Goal: Task Accomplishment & Management: Use online tool/utility

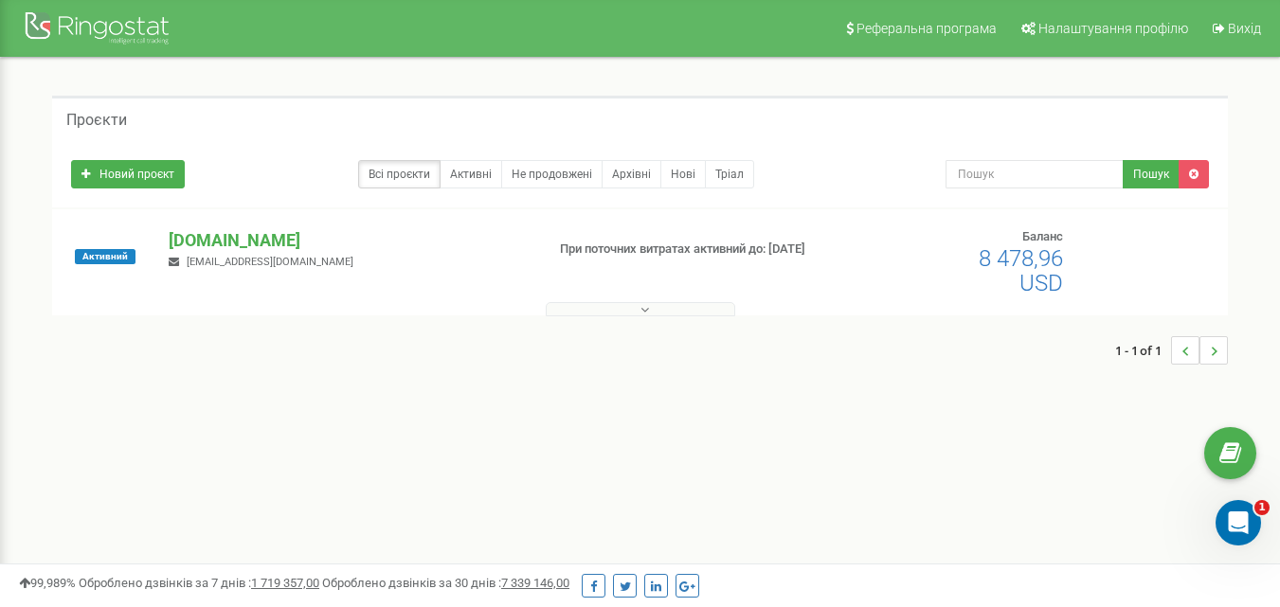
click at [657, 310] on button at bounding box center [640, 309] width 189 height 14
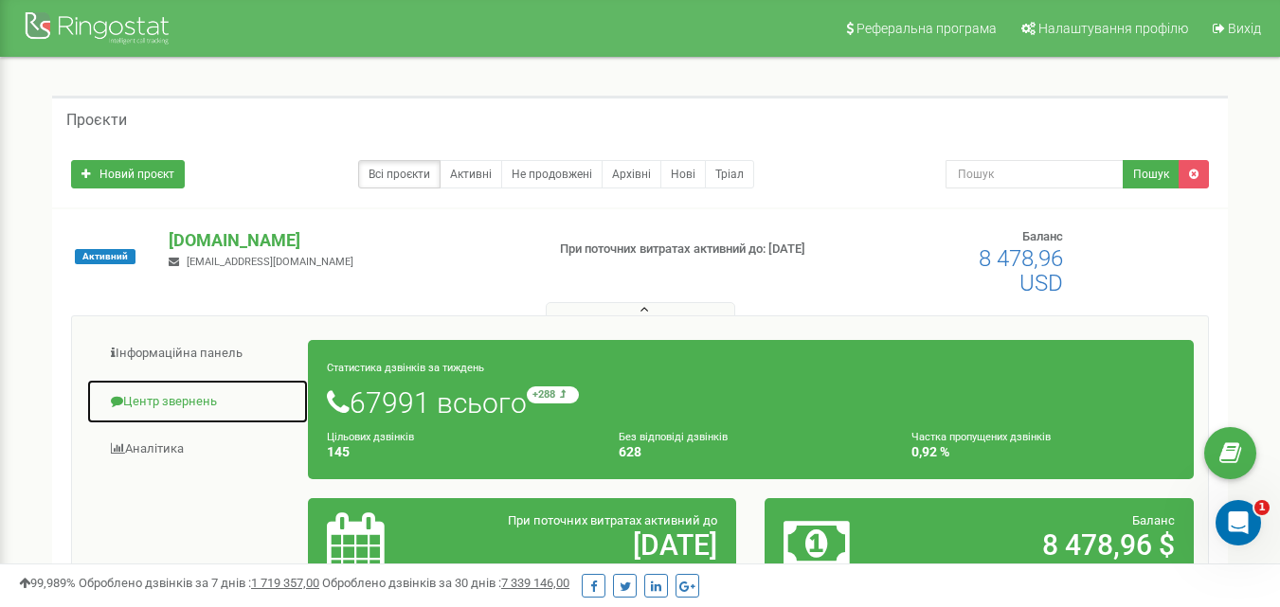
click at [188, 404] on link "Центр звернень" at bounding box center [197, 402] width 223 height 46
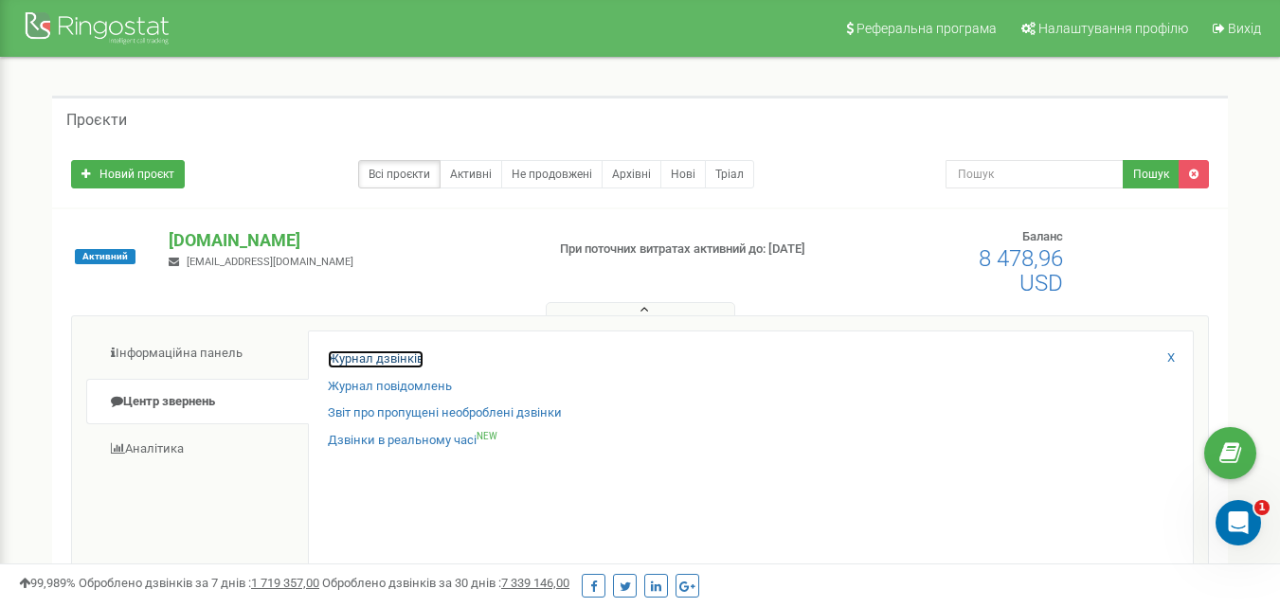
click at [366, 365] on link "Журнал дзвінків" at bounding box center [376, 359] width 96 height 18
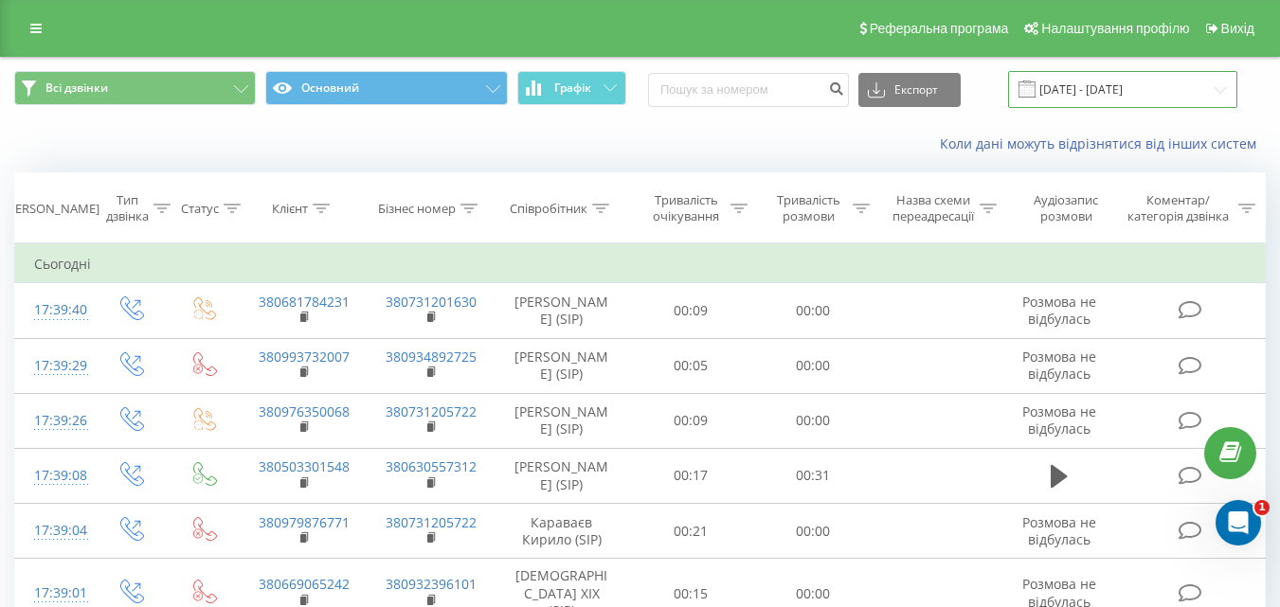
click at [1222, 95] on input "[DATE] - [DATE]" at bounding box center [1122, 89] width 229 height 37
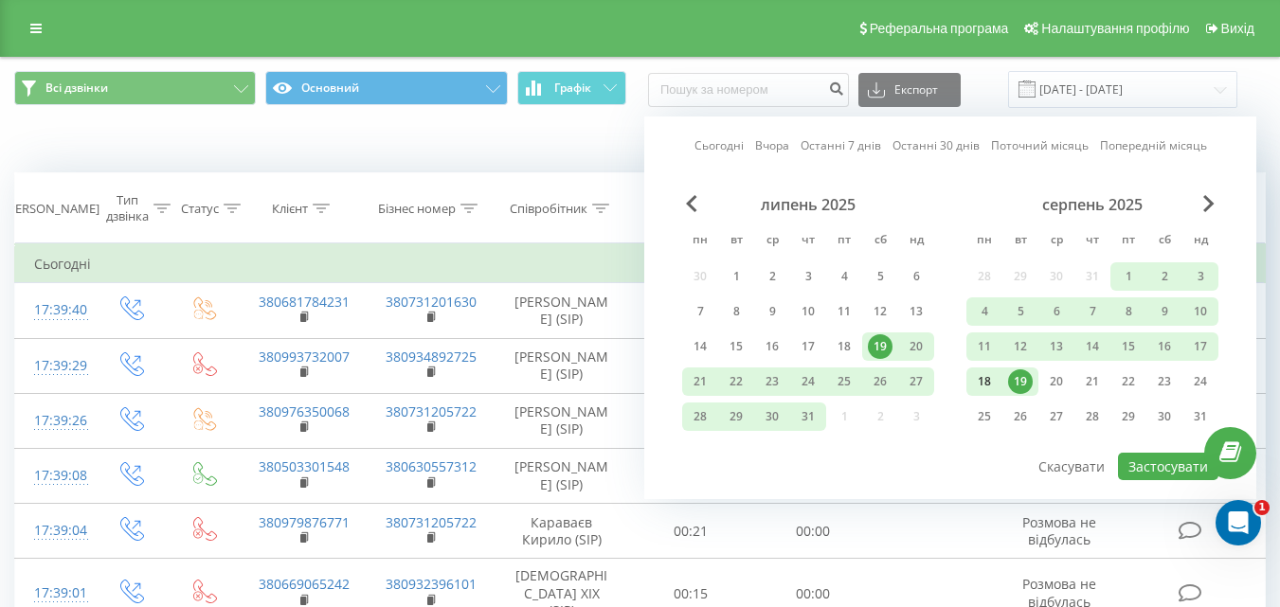
click at [987, 377] on div "18" at bounding box center [984, 381] width 25 height 25
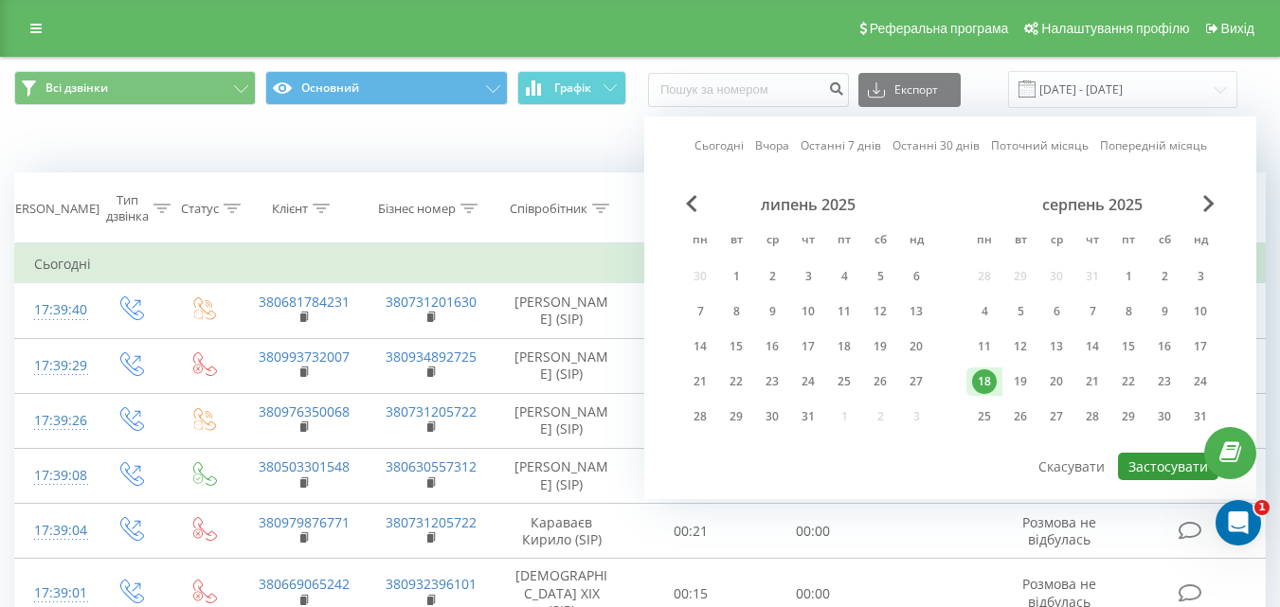
click at [1145, 461] on button "Застосувати" at bounding box center [1168, 466] width 100 height 27
type input "18.08.2025 - 18.08.2025"
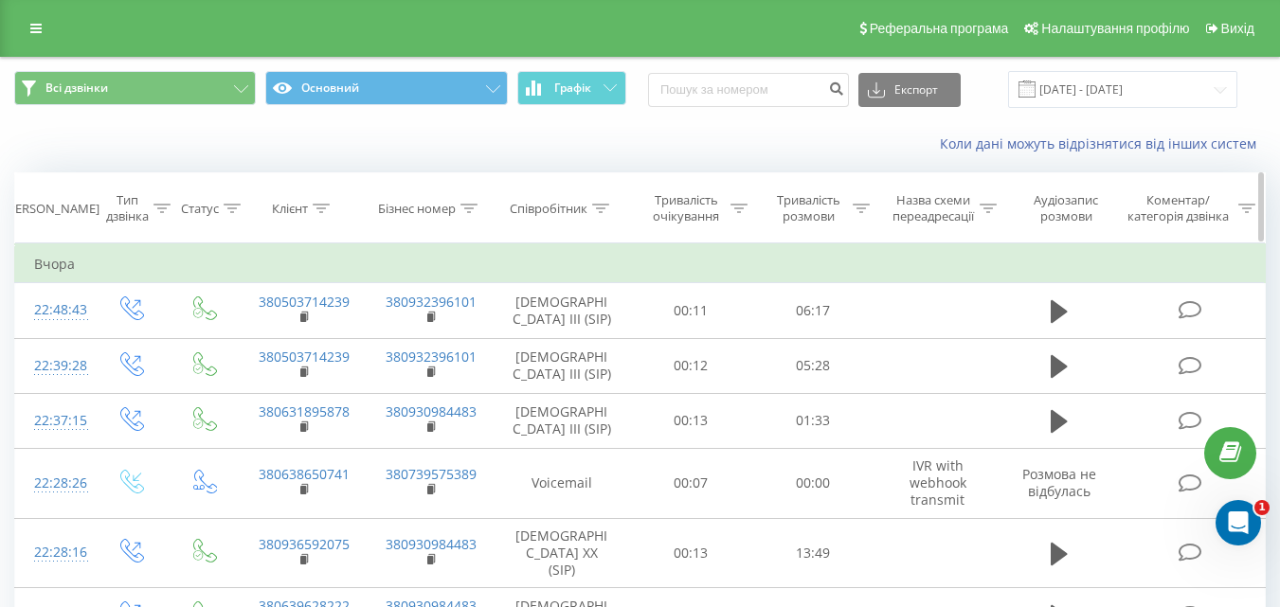
click at [607, 206] on icon at bounding box center [600, 208] width 17 height 9
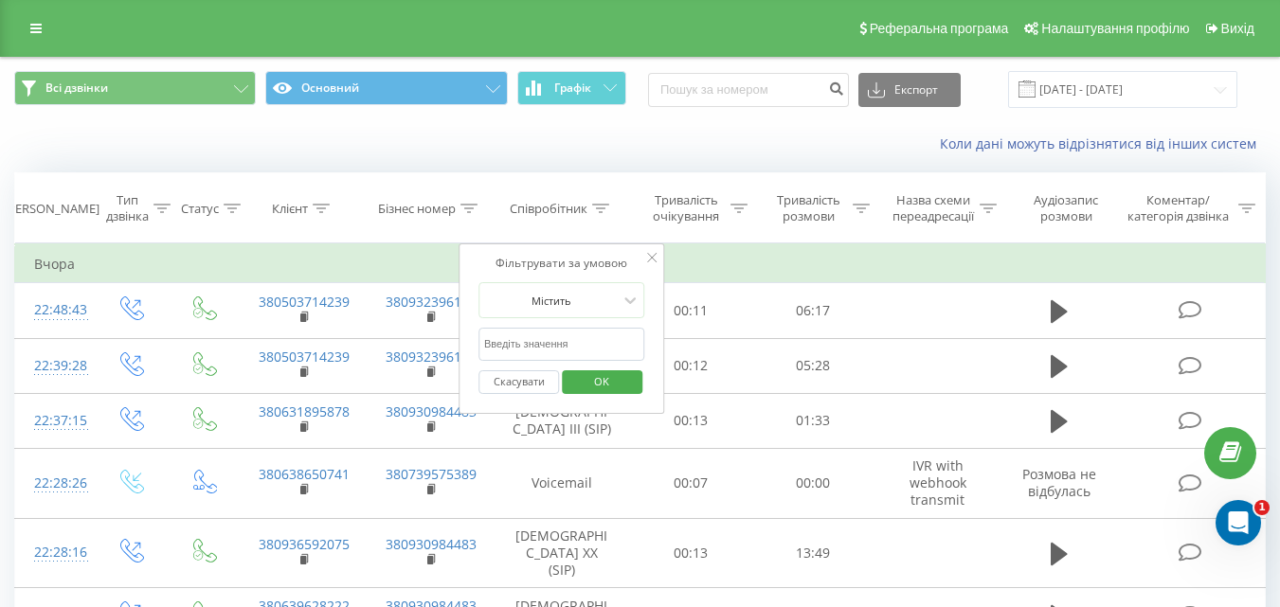
click at [564, 342] on input "text" at bounding box center [561, 344] width 167 height 33
type input "Форсюк"
click at [589, 377] on span "OK" at bounding box center [601, 381] width 53 height 29
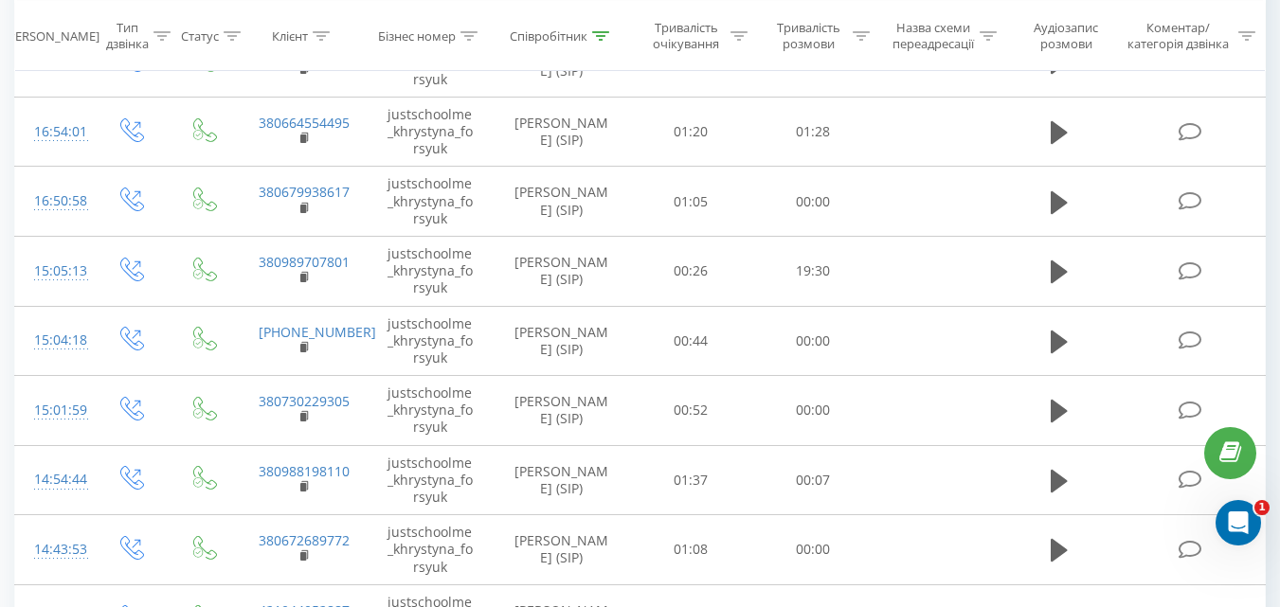
scroll to position [1489, 0]
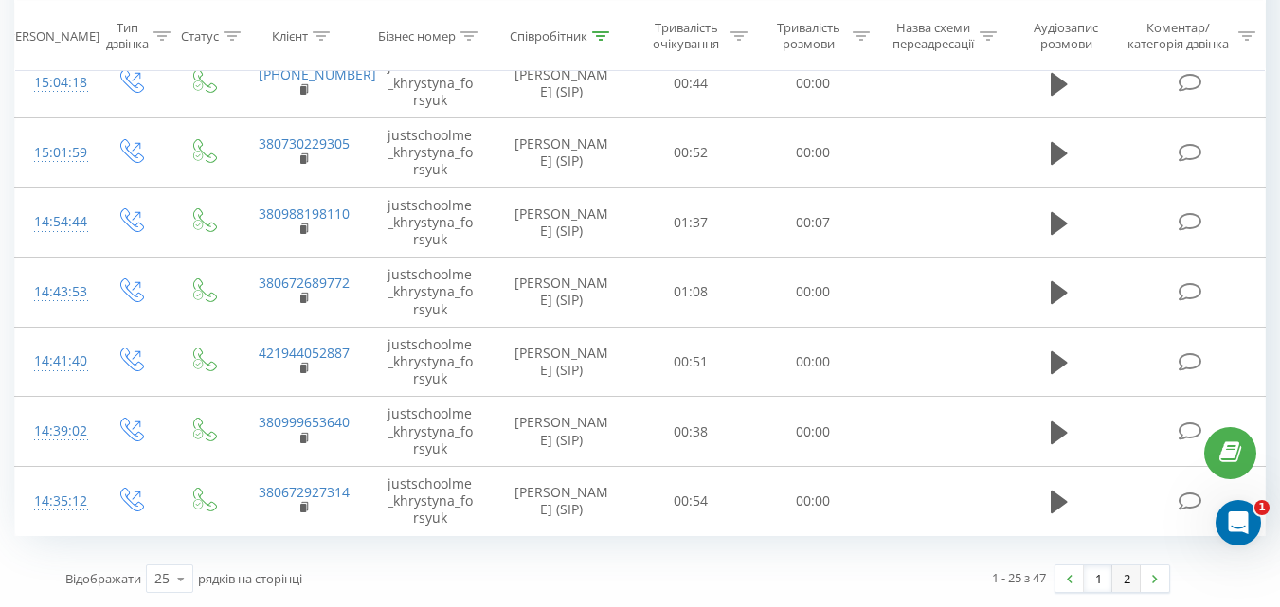
click at [1132, 581] on link "2" at bounding box center [1126, 578] width 28 height 27
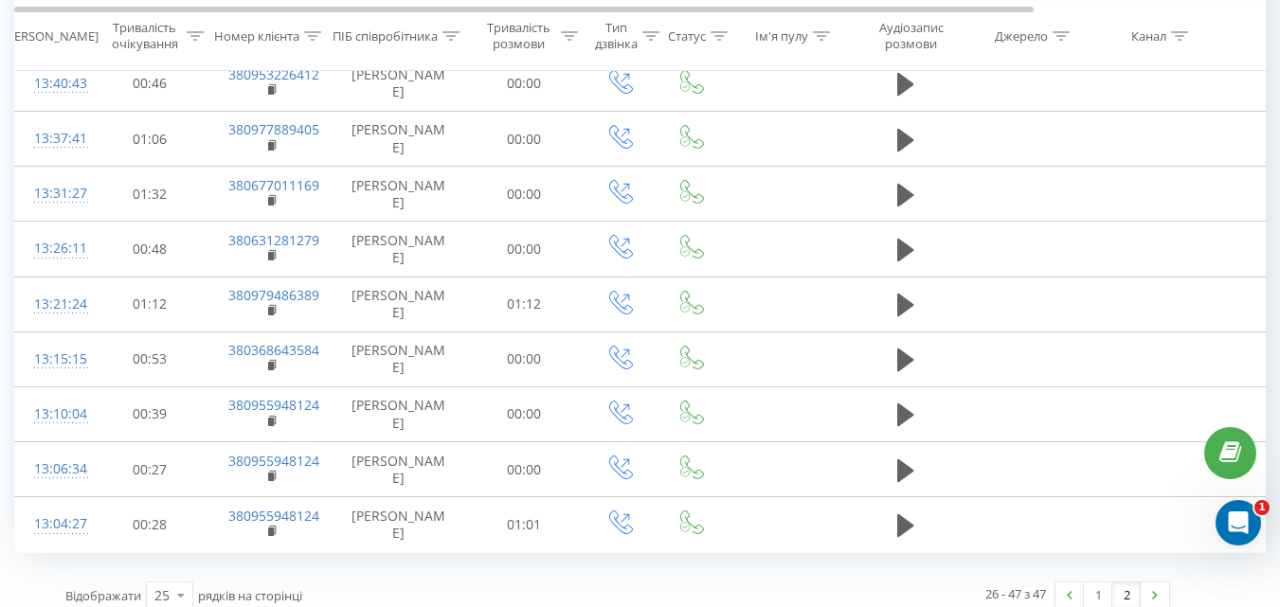
scroll to position [960, 0]
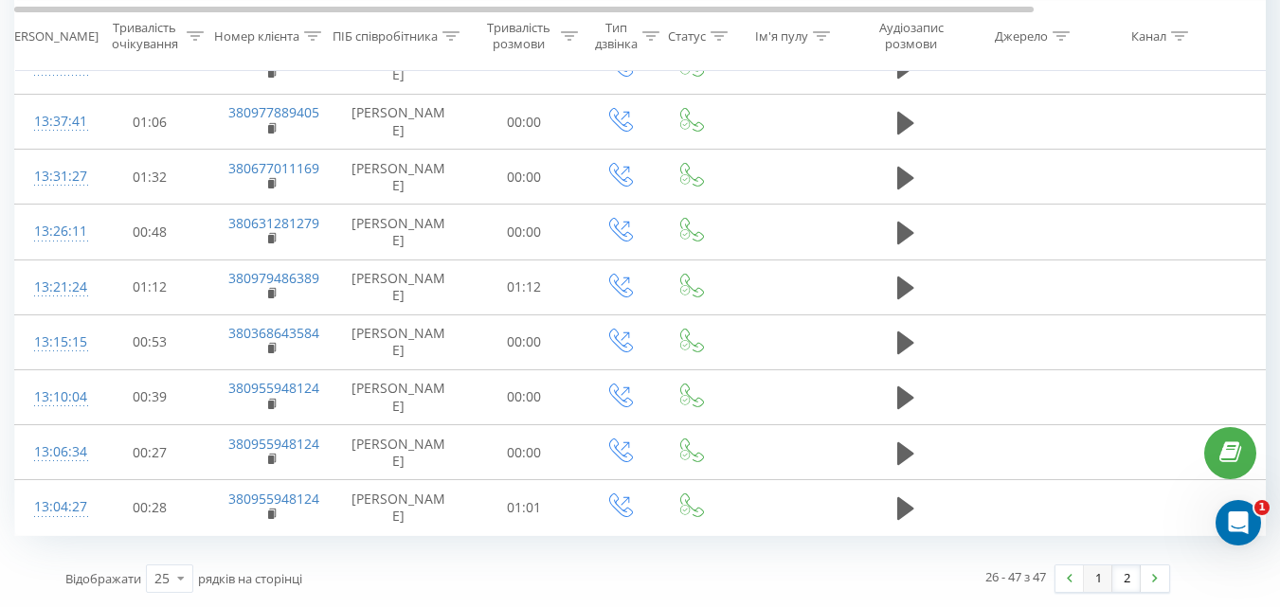
click at [1098, 576] on link "1" at bounding box center [1098, 578] width 28 height 27
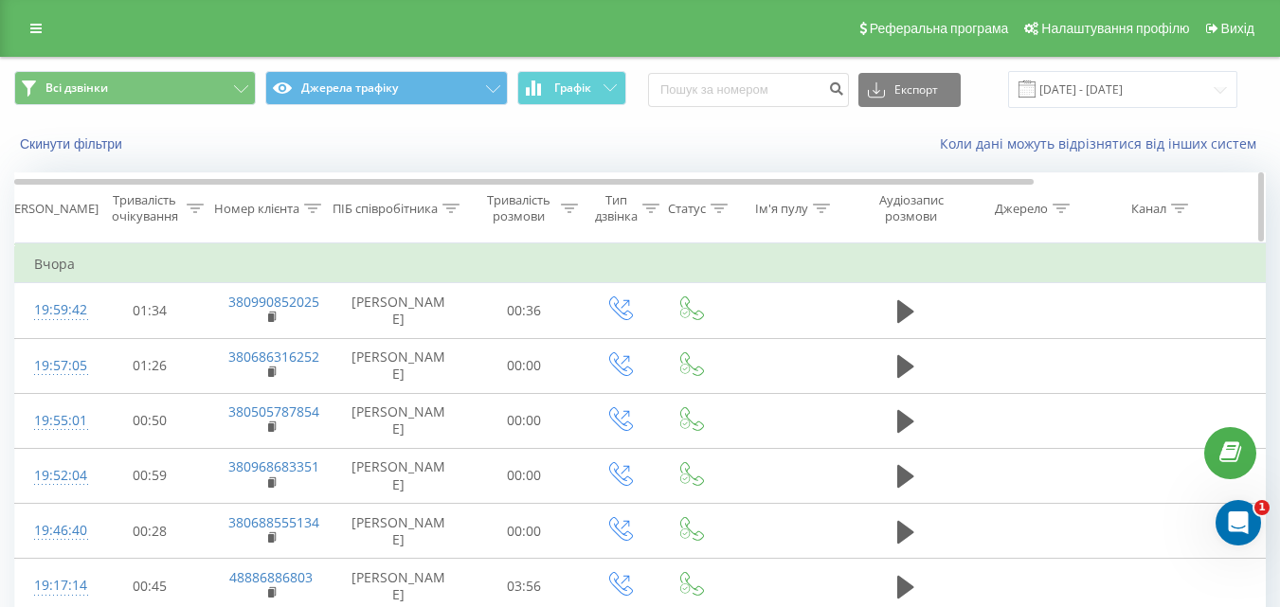
click at [440, 213] on div "ПІБ співробітника" at bounding box center [395, 209] width 127 height 16
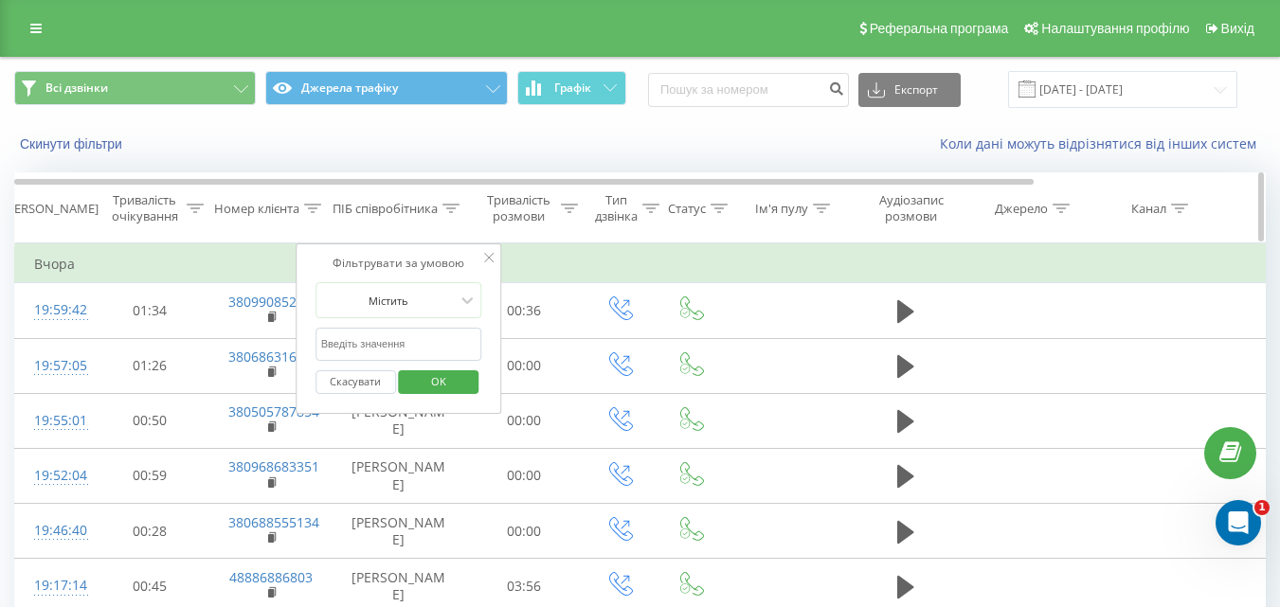
click at [449, 208] on icon at bounding box center [450, 208] width 17 height 9
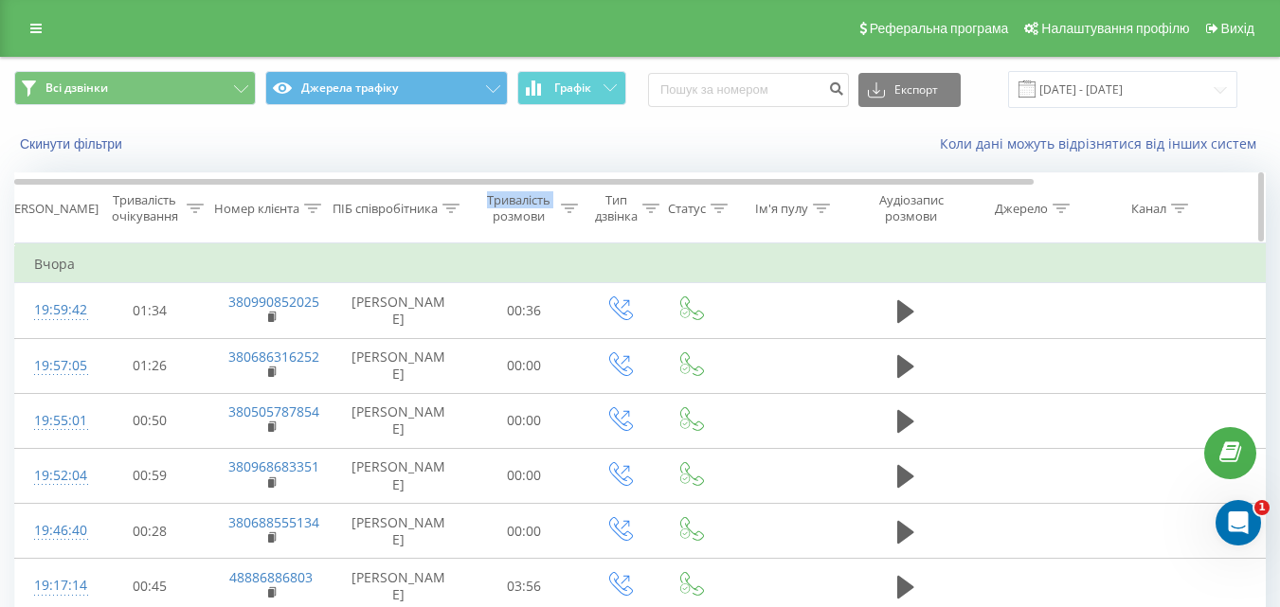
click at [449, 208] on icon at bounding box center [450, 208] width 17 height 9
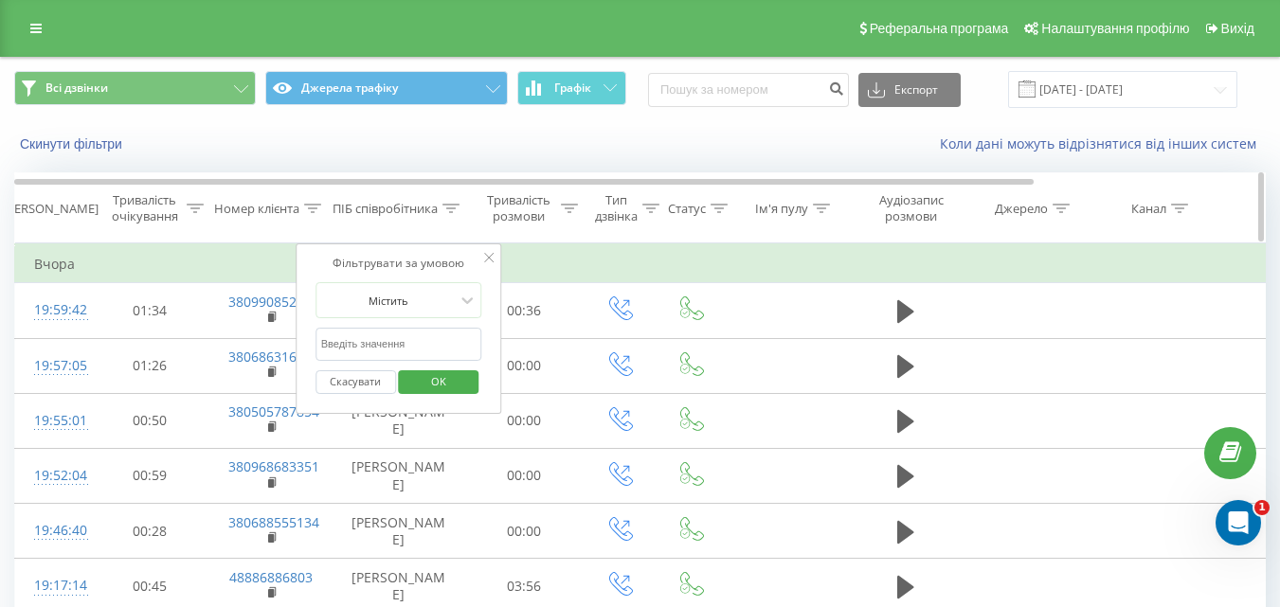
click at [449, 208] on icon at bounding box center [450, 208] width 17 height 9
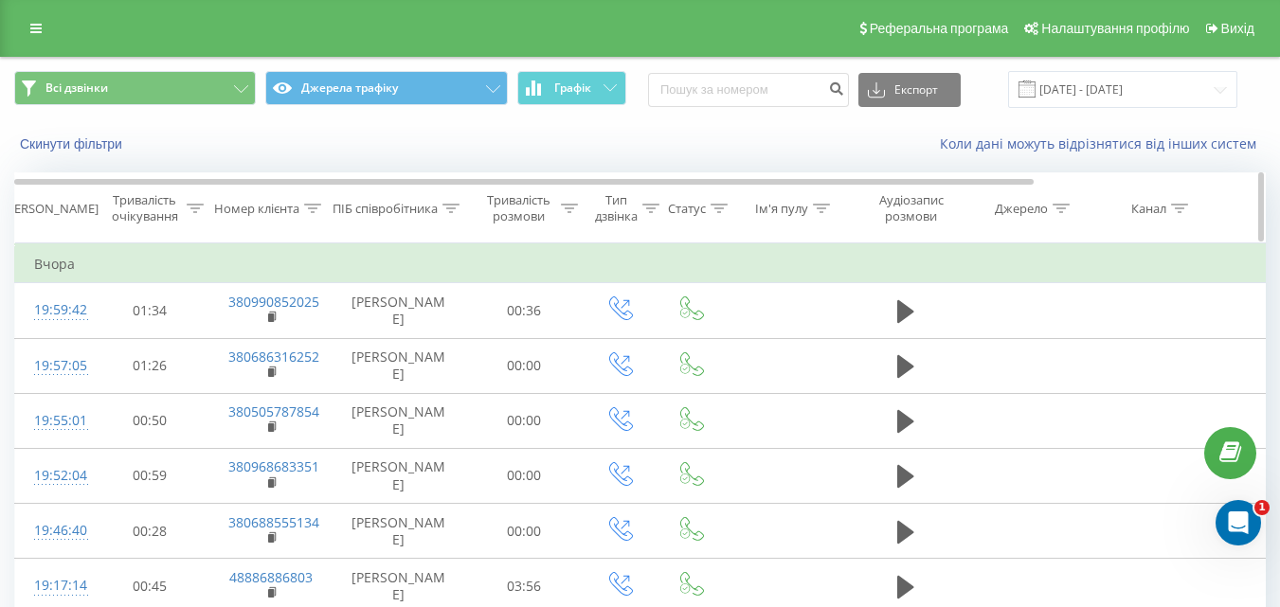
click at [386, 207] on div "ПІБ співробітника" at bounding box center [384, 209] width 105 height 16
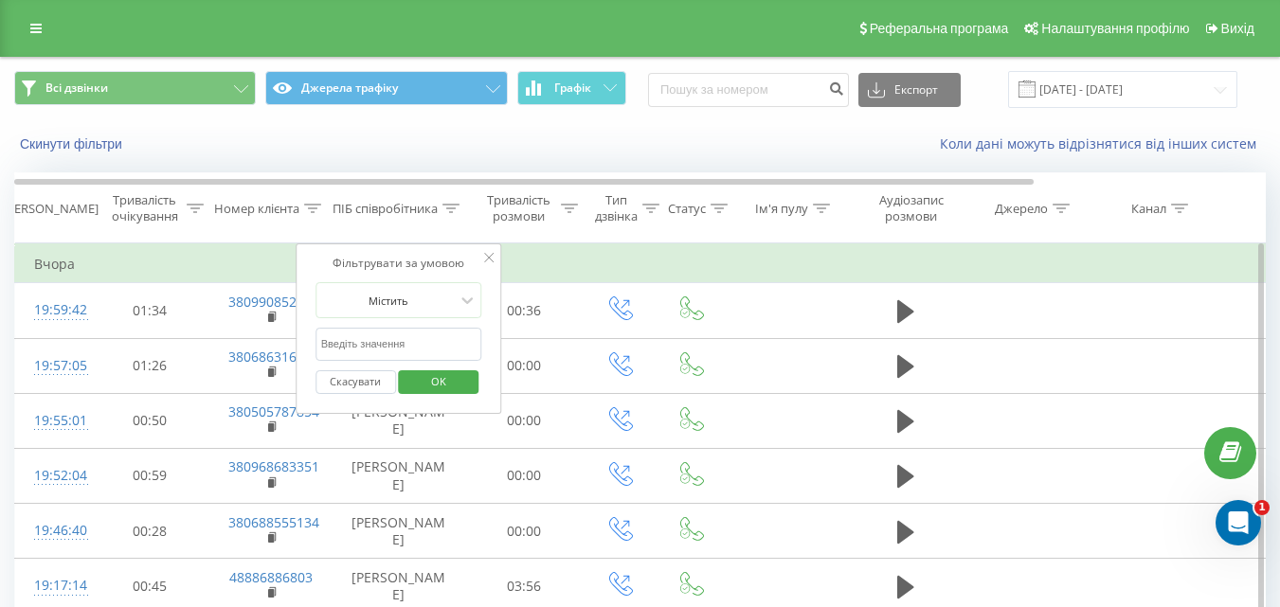
click at [354, 340] on input "text" at bounding box center [398, 344] width 167 height 33
type input "U"
type input "Головченко"
click at [450, 384] on span "OK" at bounding box center [438, 381] width 53 height 29
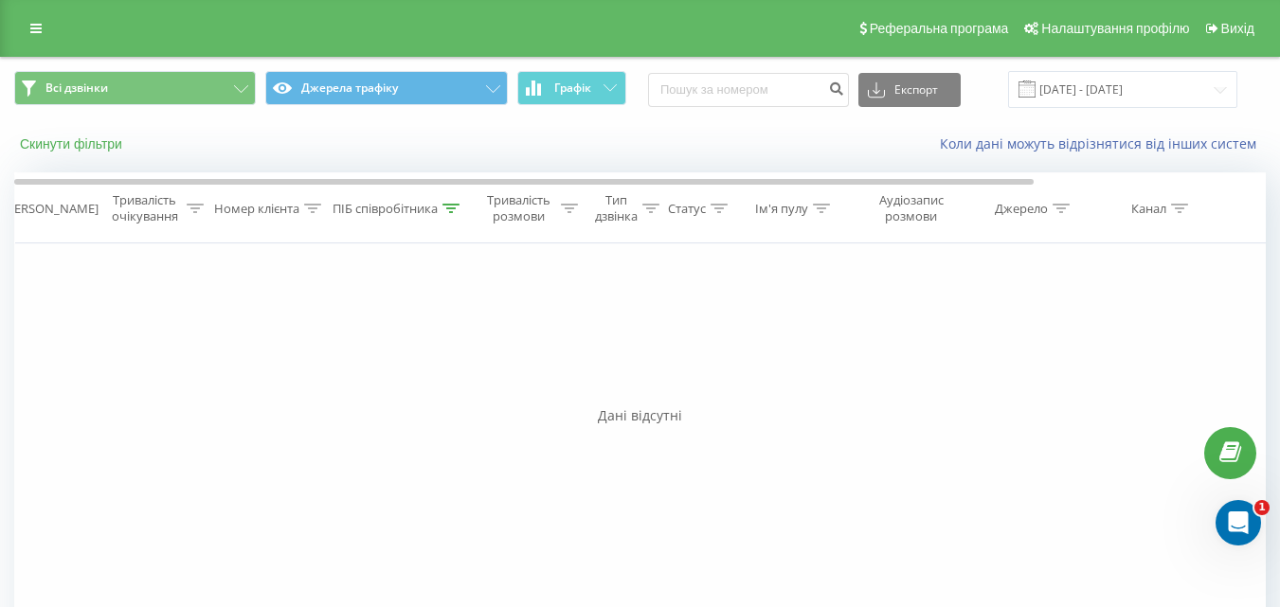
click at [86, 142] on button "Скинути фільтри" at bounding box center [72, 143] width 117 height 17
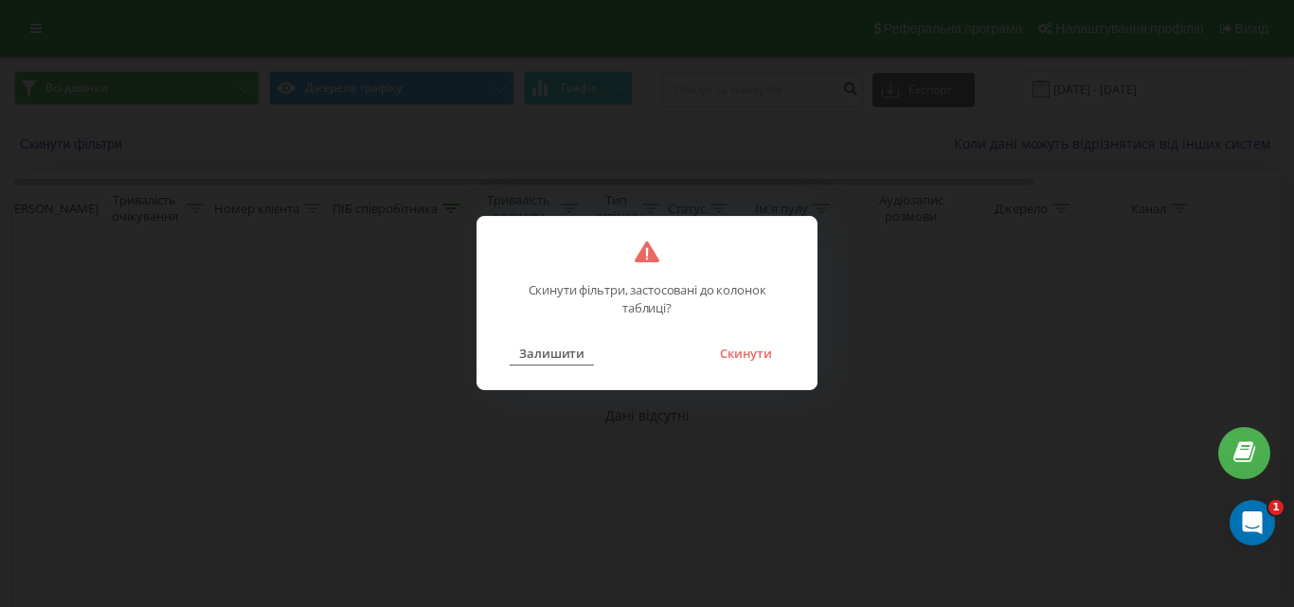
click at [557, 359] on button "Залишити" at bounding box center [552, 353] width 84 height 25
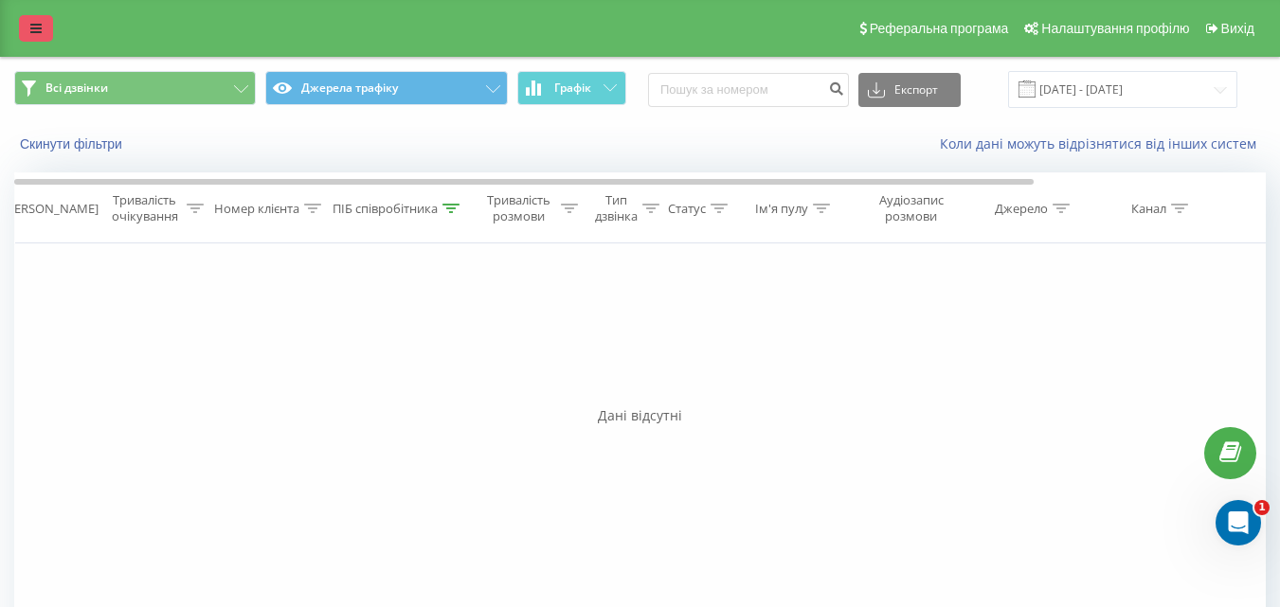
click at [51, 19] on link at bounding box center [36, 28] width 34 height 27
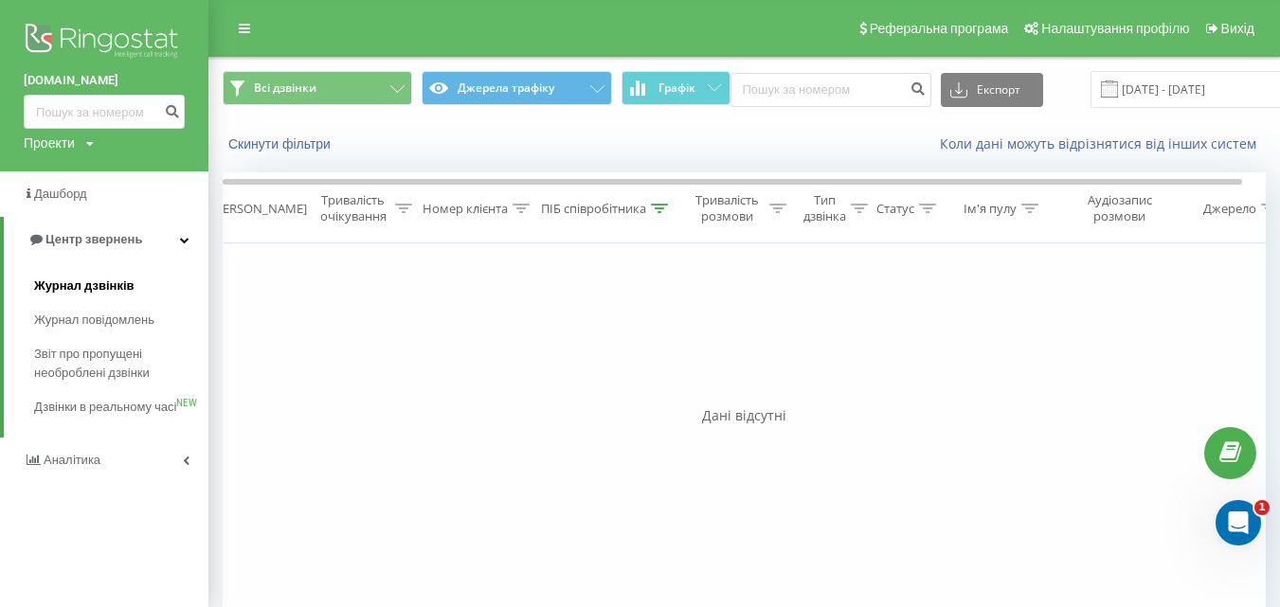
click at [92, 289] on span "Журнал дзвінків" at bounding box center [84, 286] width 100 height 19
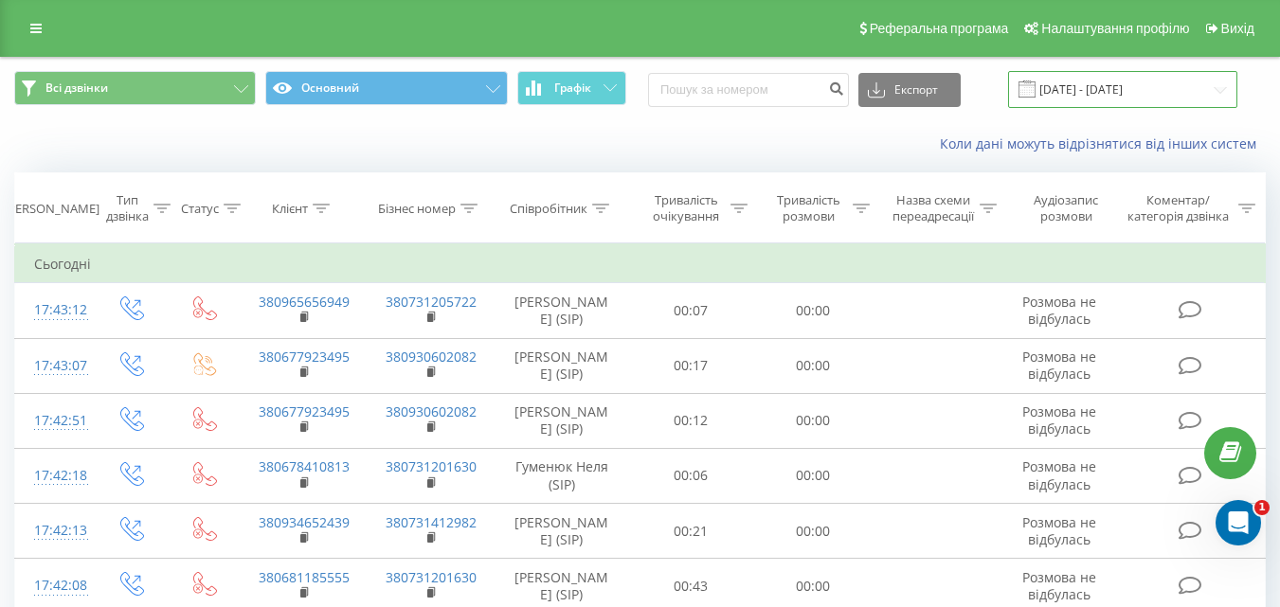
click at [1220, 94] on input "19.07.2025 - 19.08.2025" at bounding box center [1122, 89] width 229 height 37
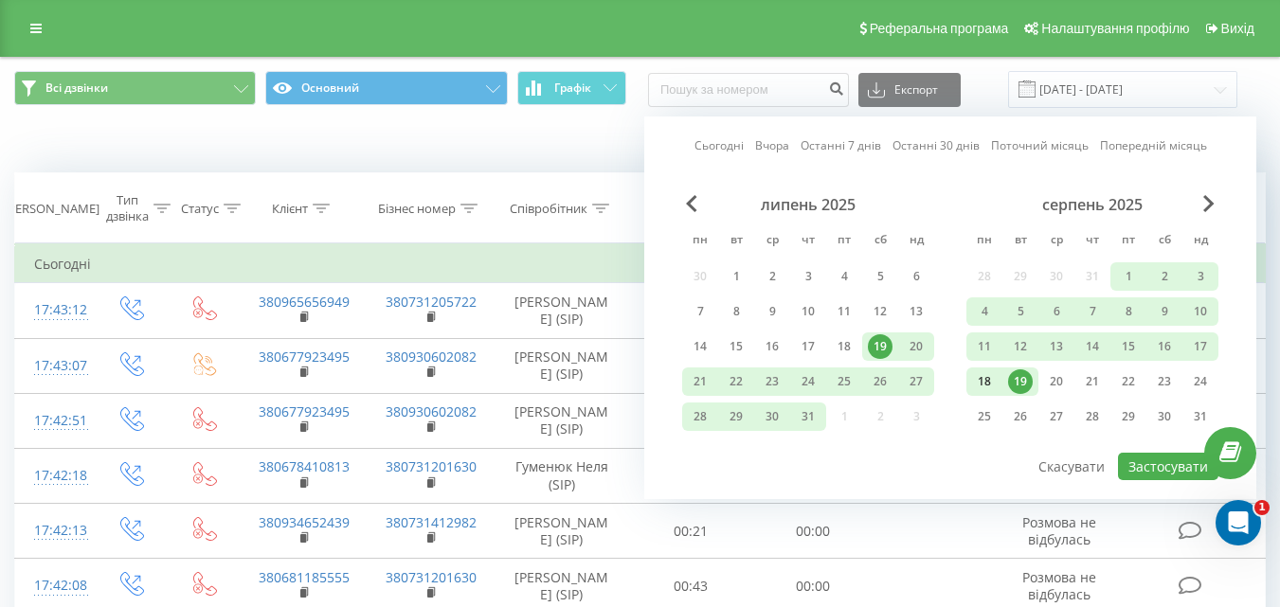
click at [988, 379] on div "18" at bounding box center [984, 381] width 25 height 25
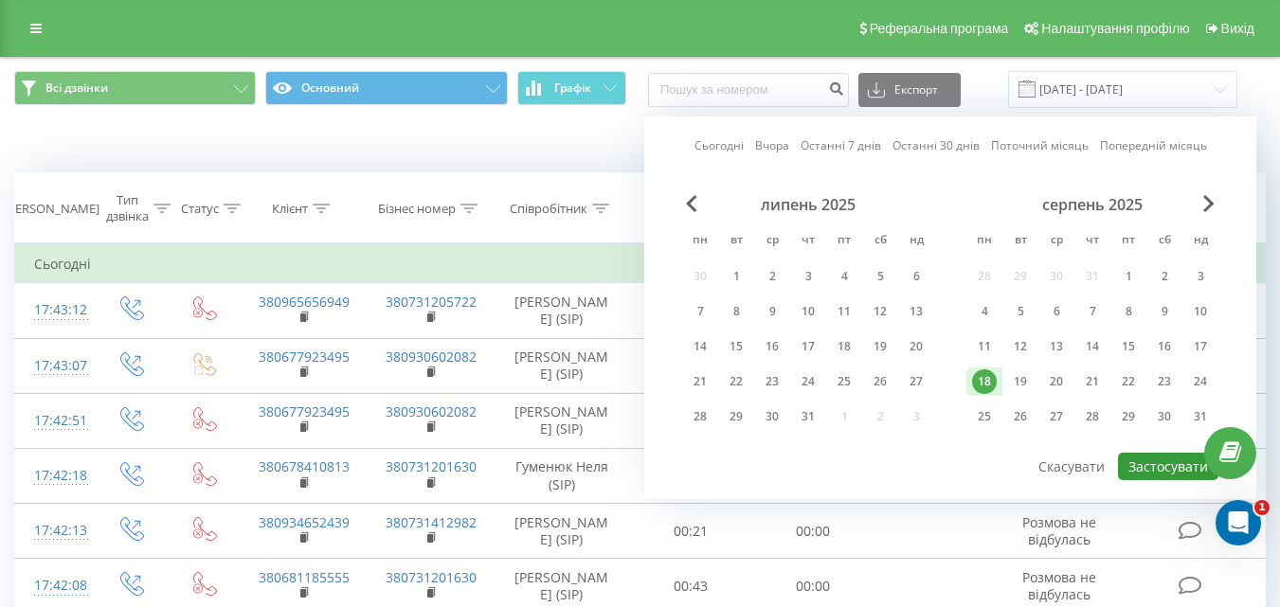
click at [1156, 469] on button "Застосувати" at bounding box center [1168, 466] width 100 height 27
type input "18.08.2025 - 18.08.2025"
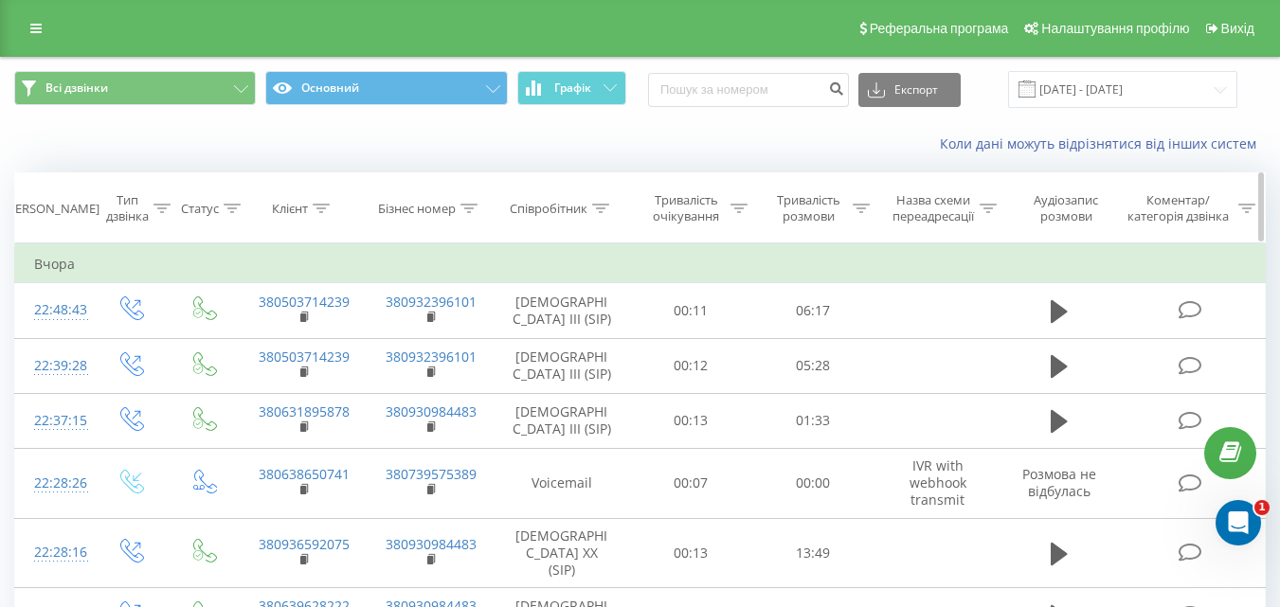
click at [601, 206] on icon at bounding box center [600, 208] width 17 height 9
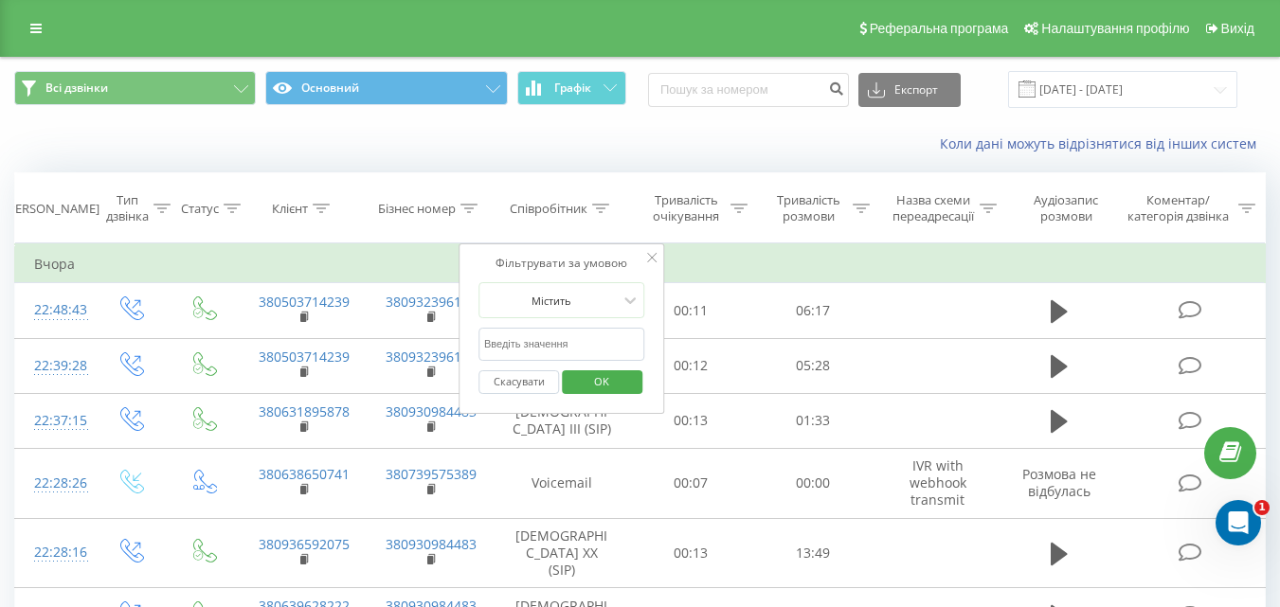
click at [584, 344] on input "text" at bounding box center [561, 344] width 167 height 33
type input "Головченко"
click at [599, 390] on span "OK" at bounding box center [601, 381] width 53 height 29
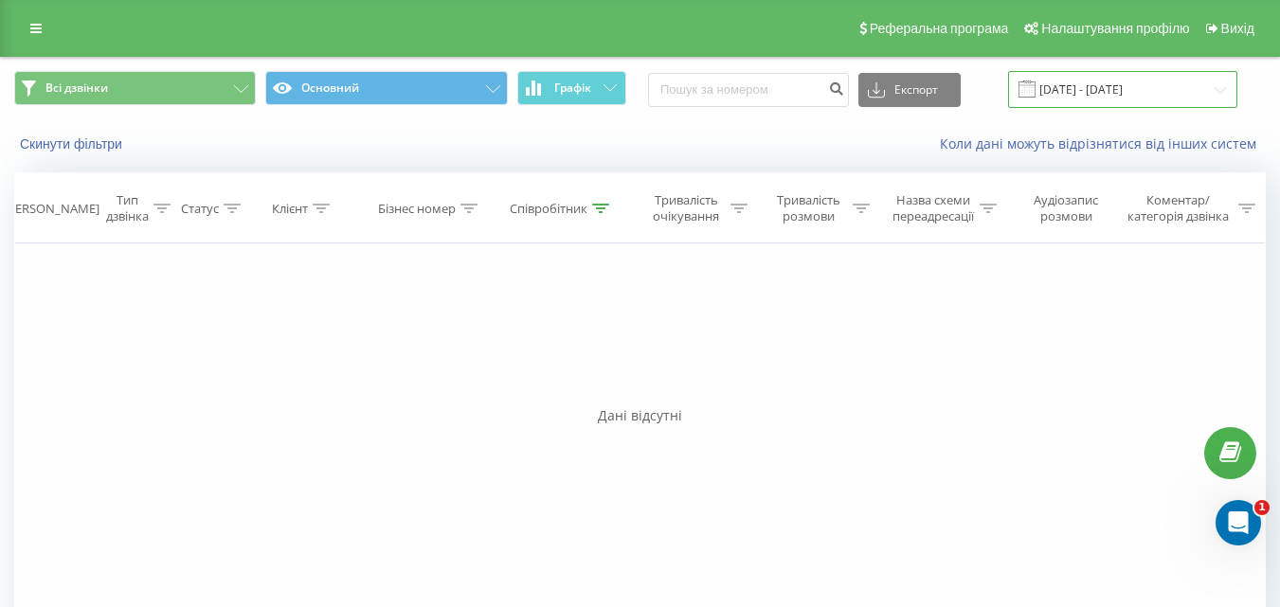
click at [1221, 94] on input "18.08.2025 - 18.08.2025" at bounding box center [1122, 89] width 229 height 37
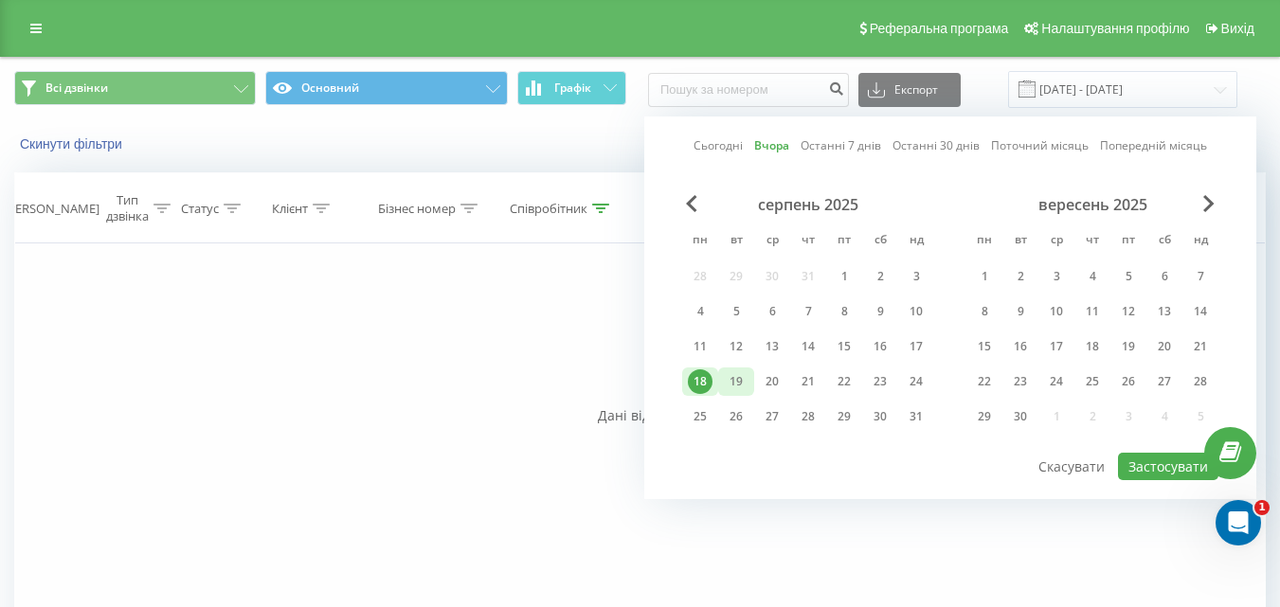
click at [730, 384] on div "19" at bounding box center [736, 381] width 25 height 25
click at [1159, 468] on button "Застосувати" at bounding box center [1168, 466] width 100 height 27
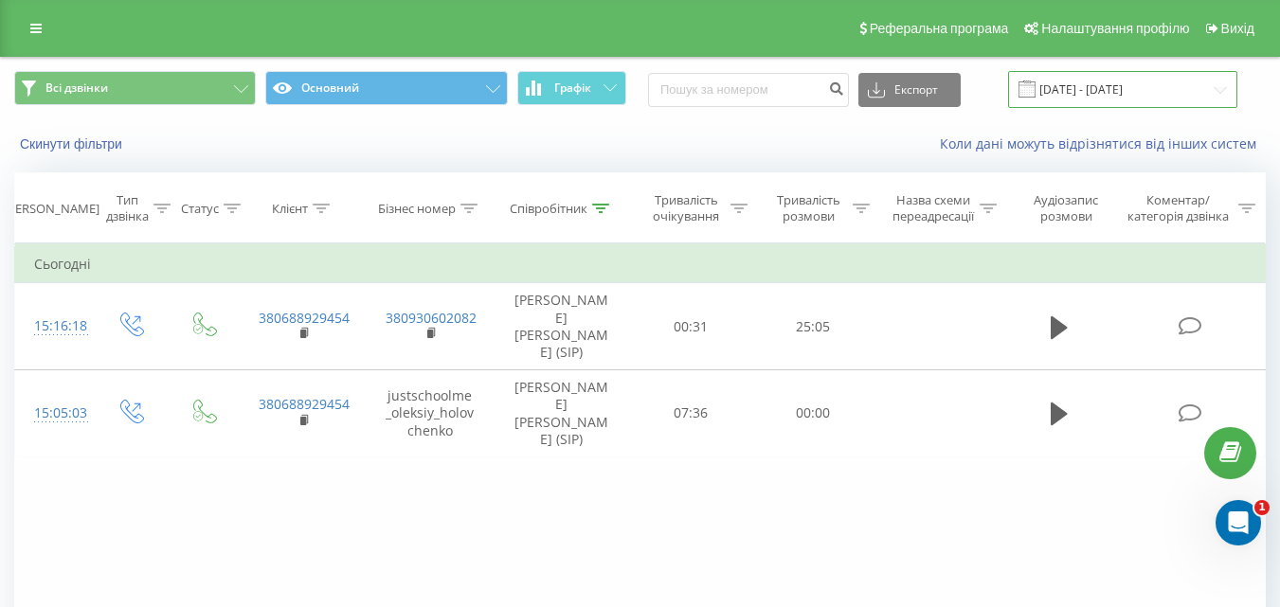
click at [1213, 85] on input "19.08.2025 - 19.08.2025" at bounding box center [1122, 89] width 229 height 37
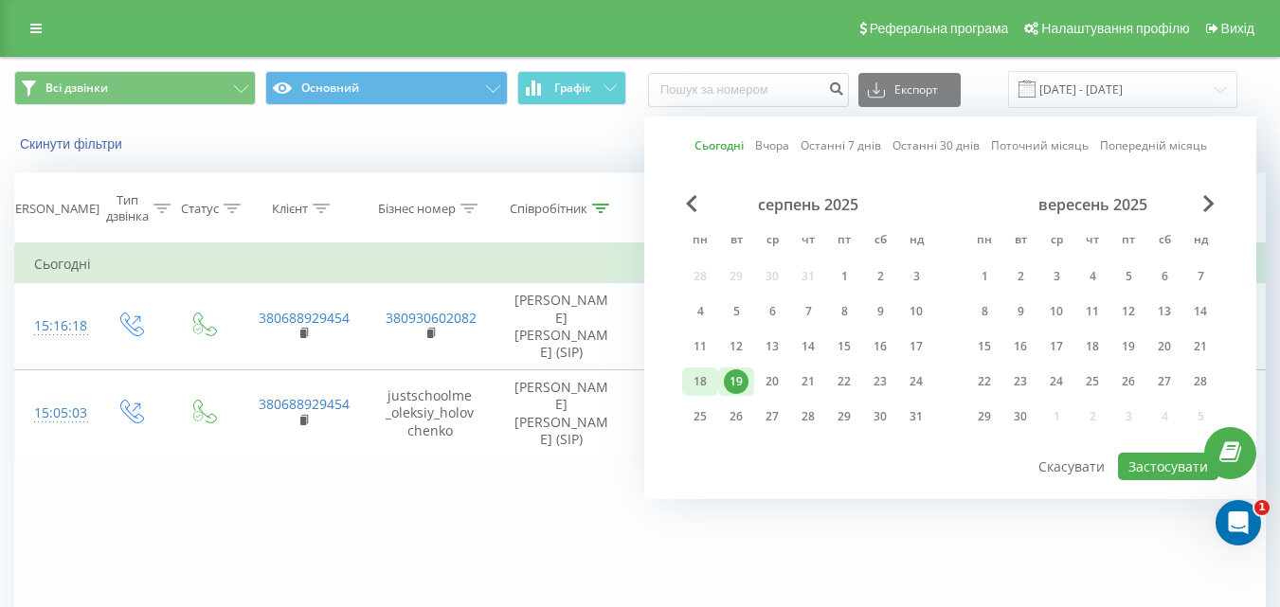
click at [696, 384] on div "18" at bounding box center [700, 381] width 25 height 25
click at [1155, 466] on button "Застосувати" at bounding box center [1168, 466] width 100 height 27
type input "18.08.2025 - 18.08.2025"
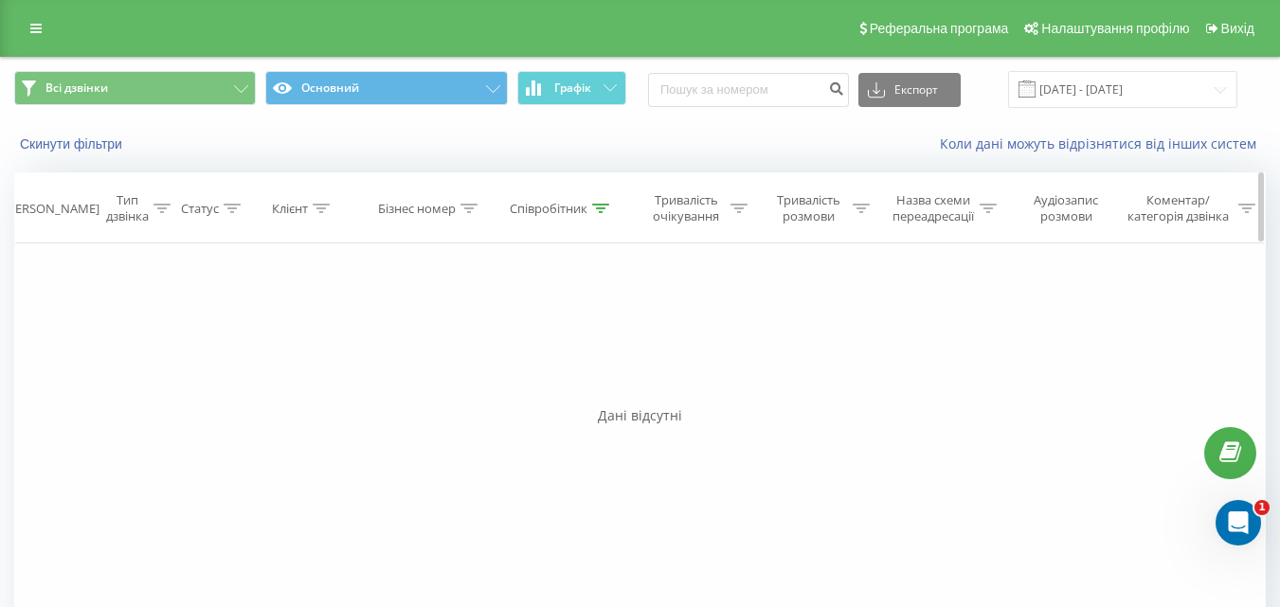
click at [605, 210] on icon at bounding box center [600, 208] width 17 height 9
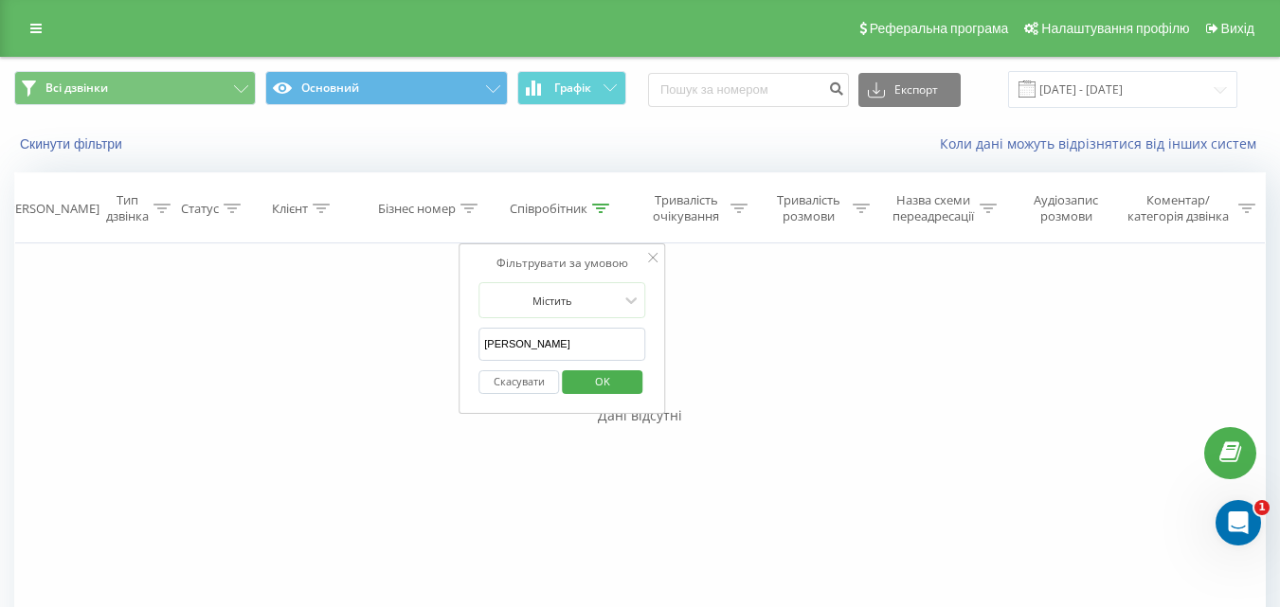
drag, startPoint x: 552, startPoint y: 336, endPoint x: 448, endPoint y: 354, distance: 105.7
click at [448, 354] on div "Фільтрувати за умовою Дорівнює Введіть значення Скасувати OK Фільтрувати за умо…" at bounding box center [639, 456] width 1251 height 426
type input "Лис"
click at [605, 377] on span "OK" at bounding box center [602, 381] width 53 height 29
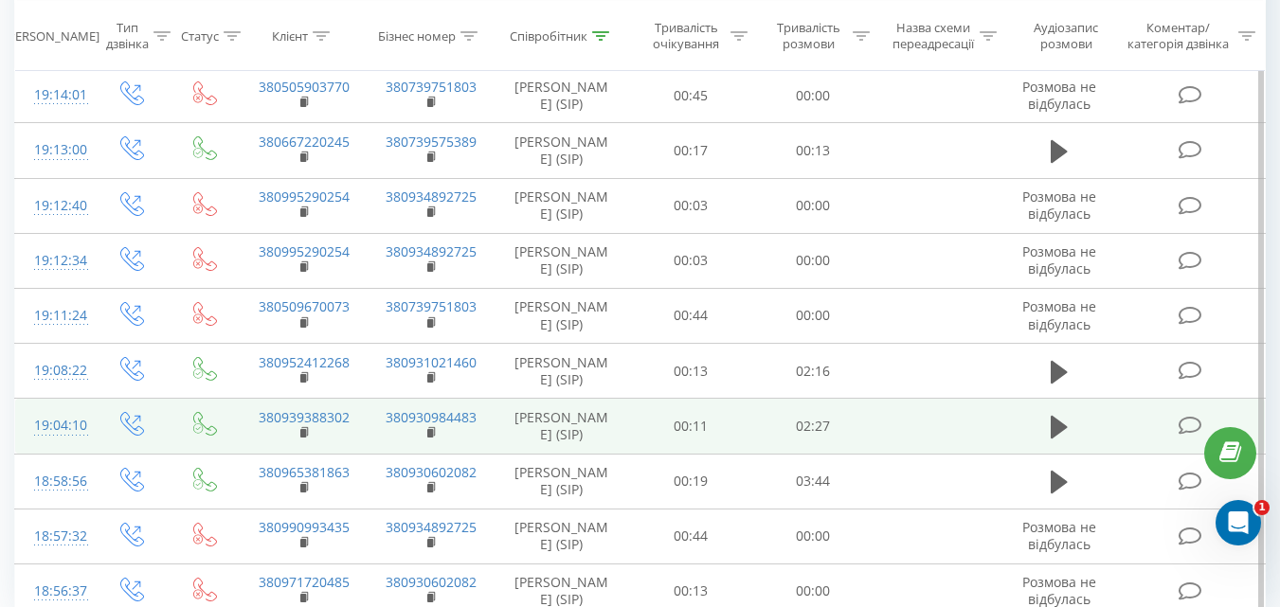
scroll to position [1125, 0]
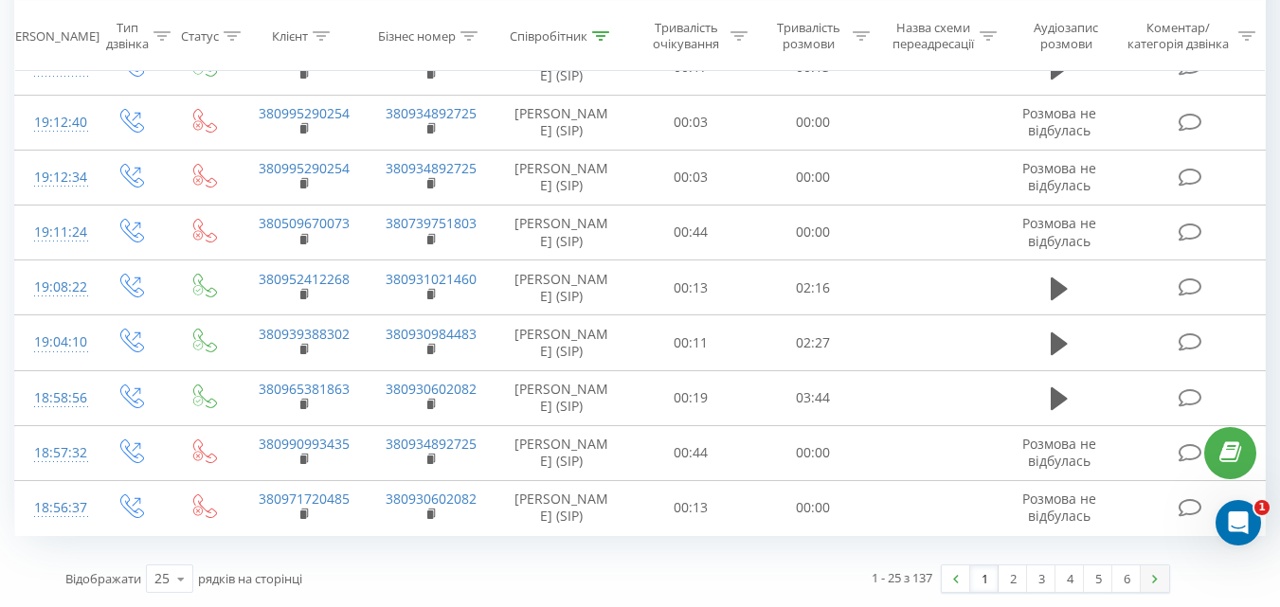
click at [1155, 582] on img at bounding box center [1155, 579] width 6 height 9
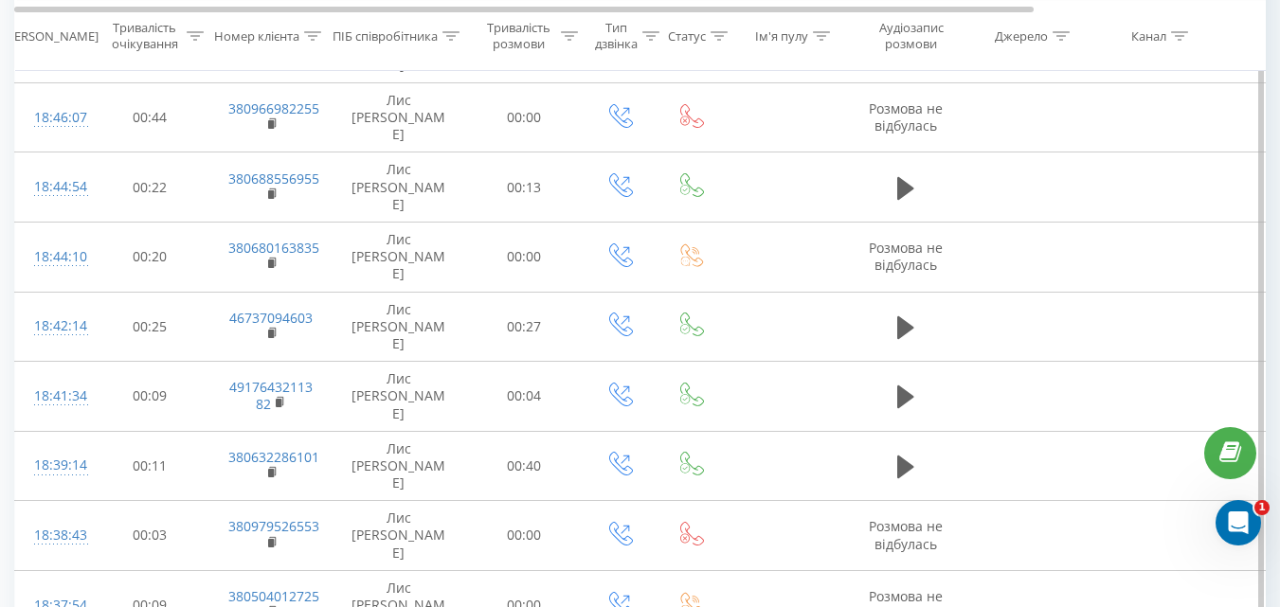
scroll to position [1125, 0]
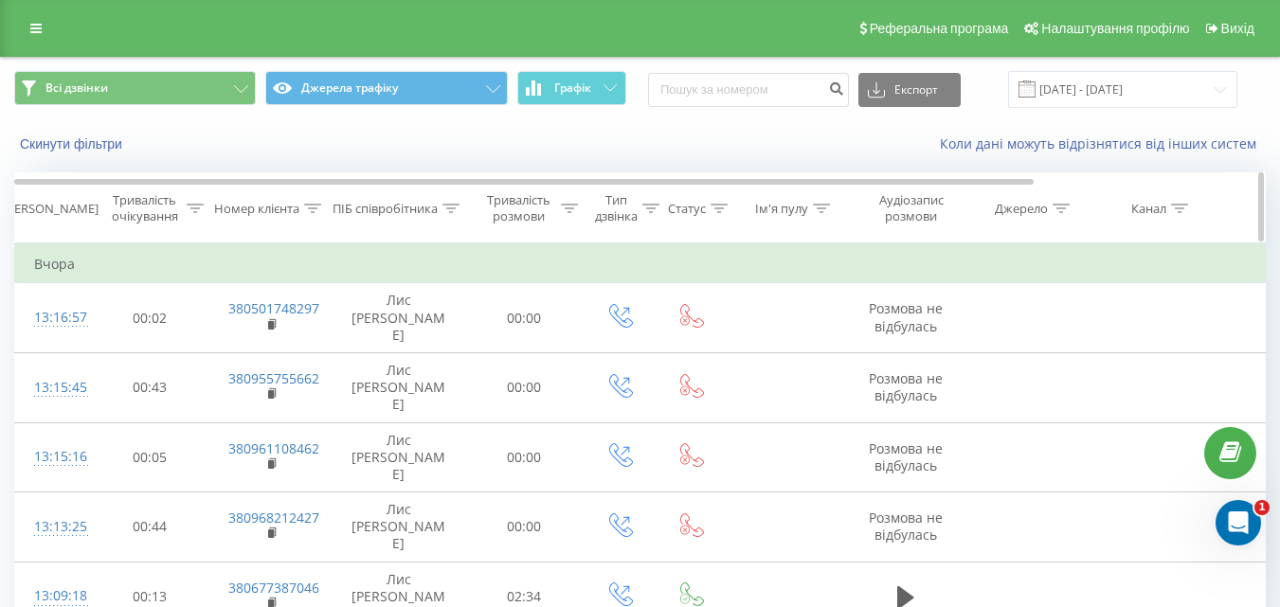
click at [453, 209] on icon at bounding box center [450, 208] width 17 height 9
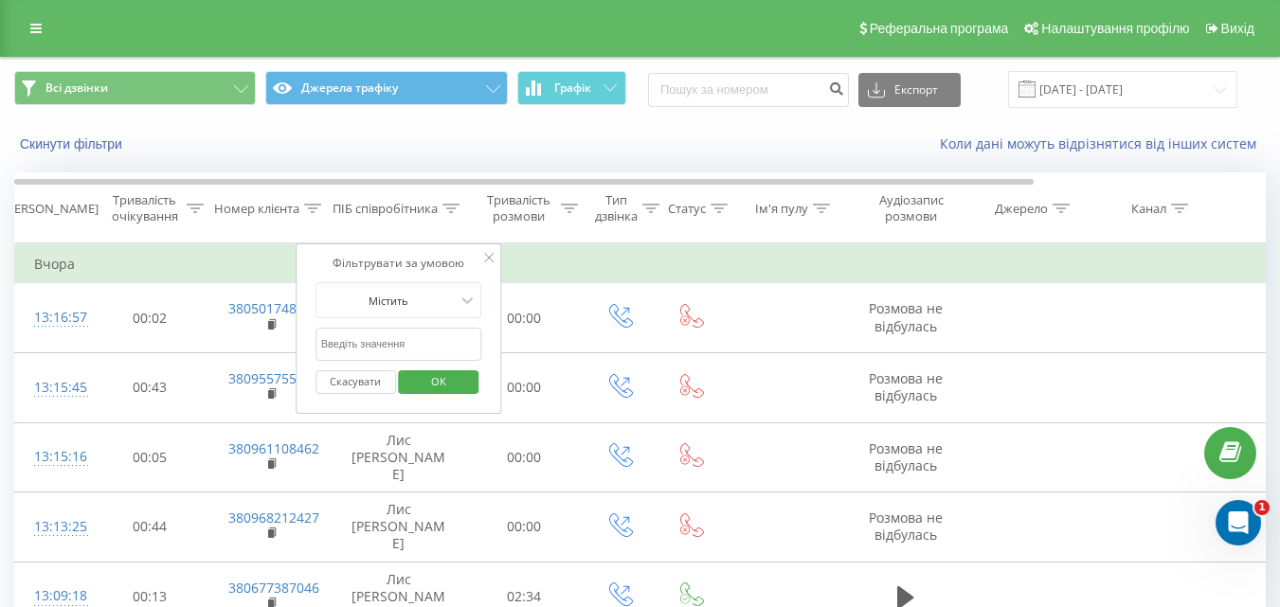
click at [405, 348] on input "text" at bounding box center [398, 344] width 167 height 33
type input "Kbndbytyrj Fhntv"
click button "OK" at bounding box center [439, 382] width 81 height 24
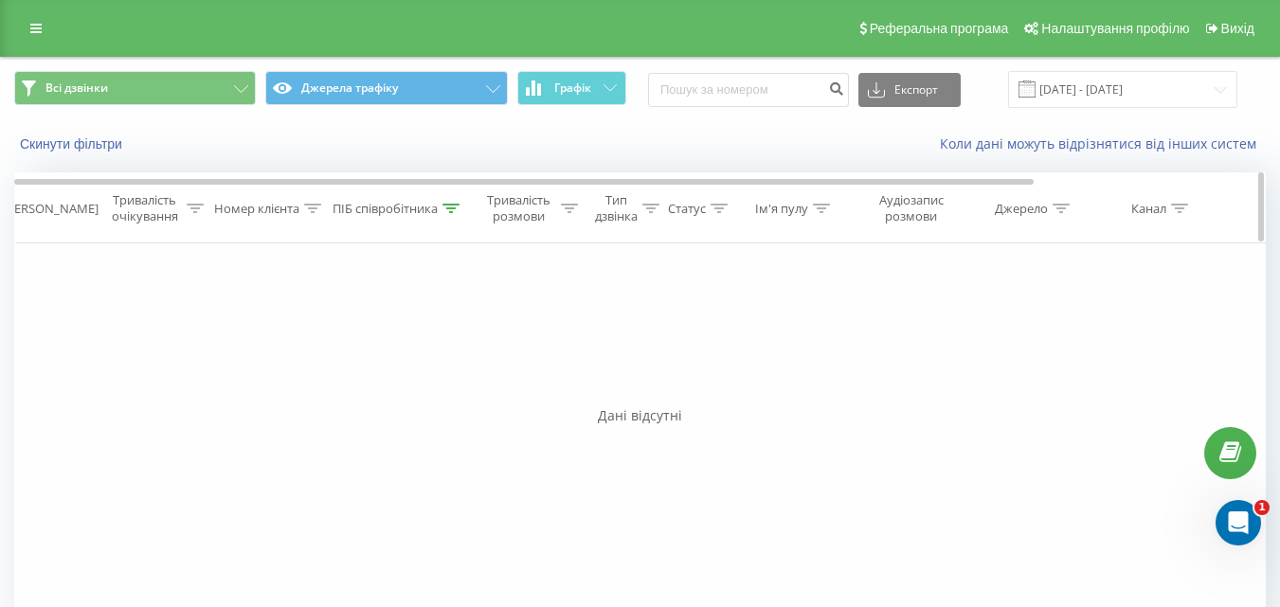
click at [448, 208] on icon at bounding box center [450, 208] width 17 height 9
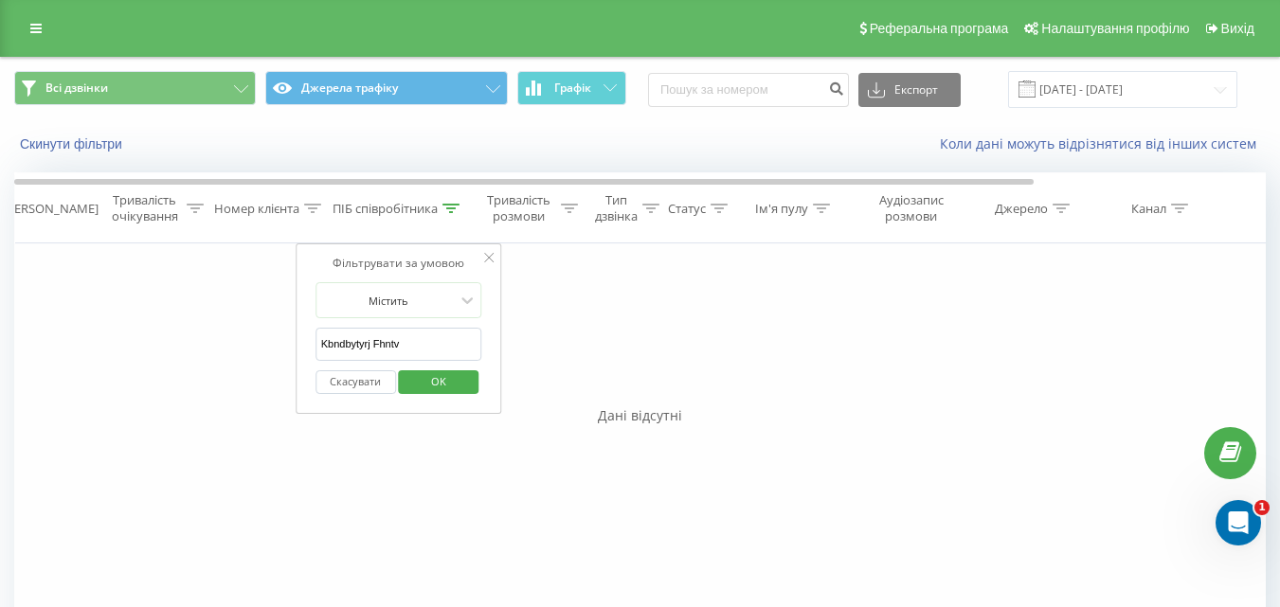
drag, startPoint x: 417, startPoint y: 334, endPoint x: 306, endPoint y: 360, distance: 113.7
click at [296, 365] on div "Фільтрувати за умовою Містить Kbndbytyrj Fhntv Скасувати OK" at bounding box center [399, 328] width 206 height 170
type input "Литвиненко Артем"
click at [426, 385] on span "OK" at bounding box center [438, 381] width 53 height 29
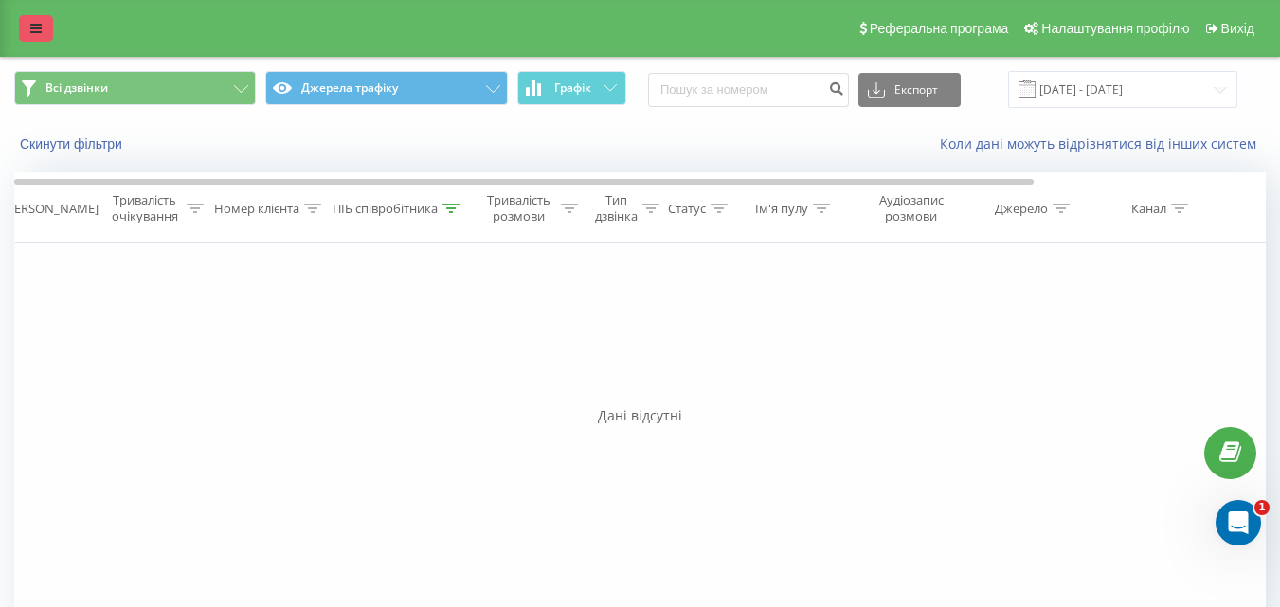
click at [25, 25] on link at bounding box center [36, 28] width 34 height 27
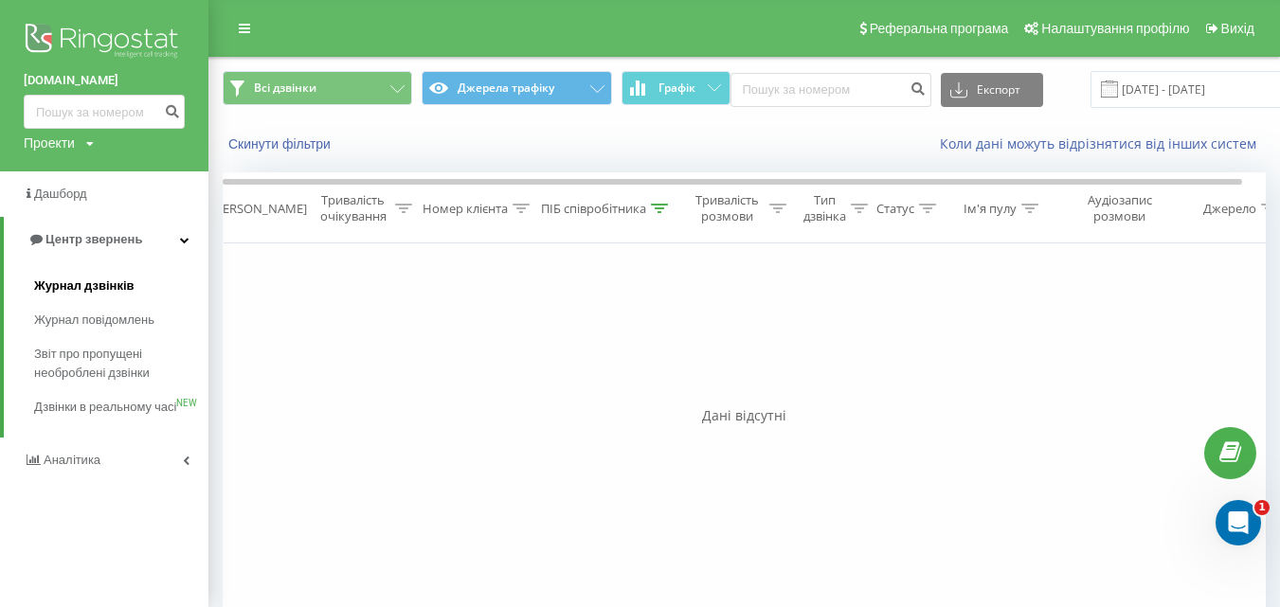
click at [102, 284] on span "Журнал дзвінків" at bounding box center [84, 286] width 100 height 19
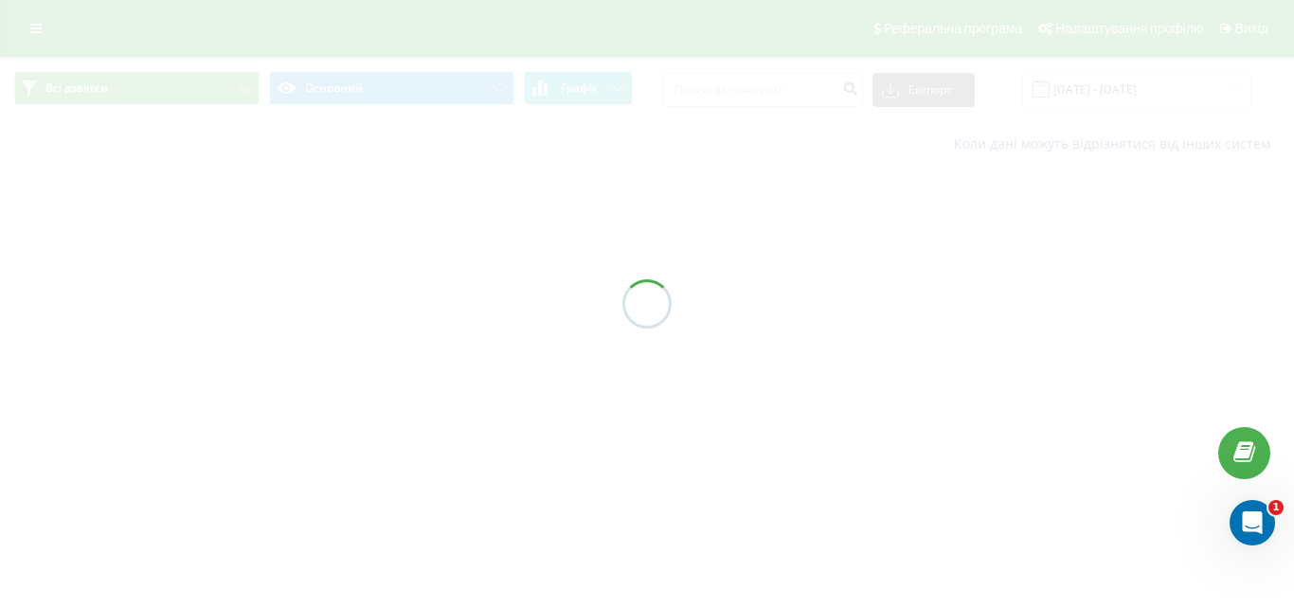
click at [821, 294] on div at bounding box center [647, 303] width 1294 height 607
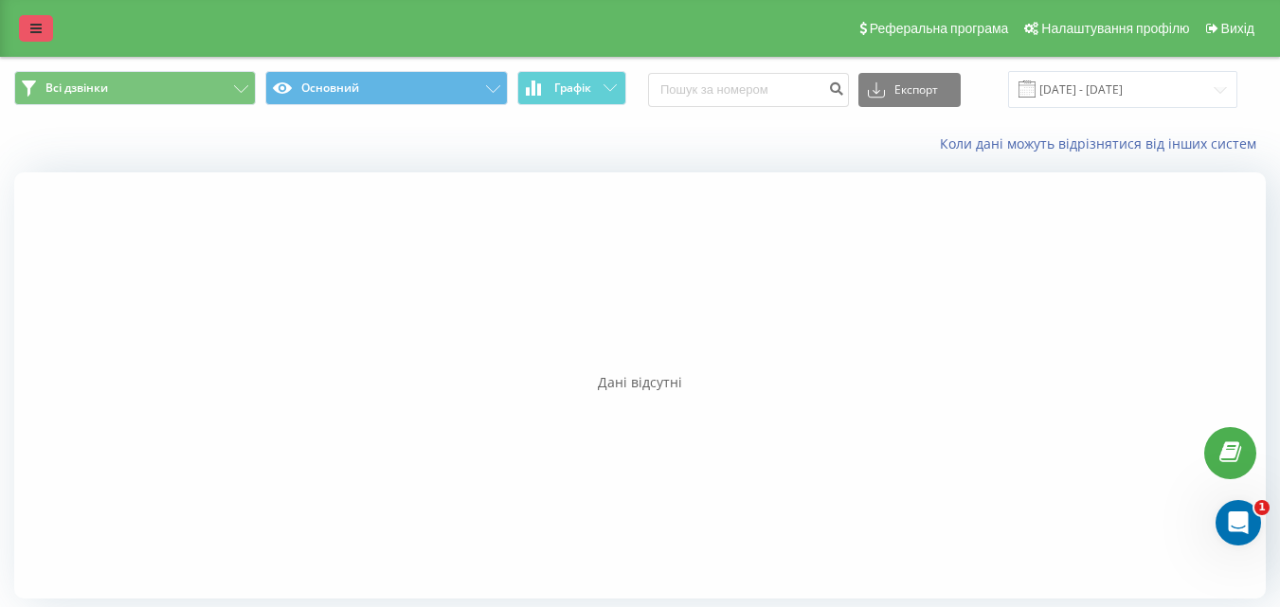
click at [45, 26] on link at bounding box center [36, 28] width 34 height 27
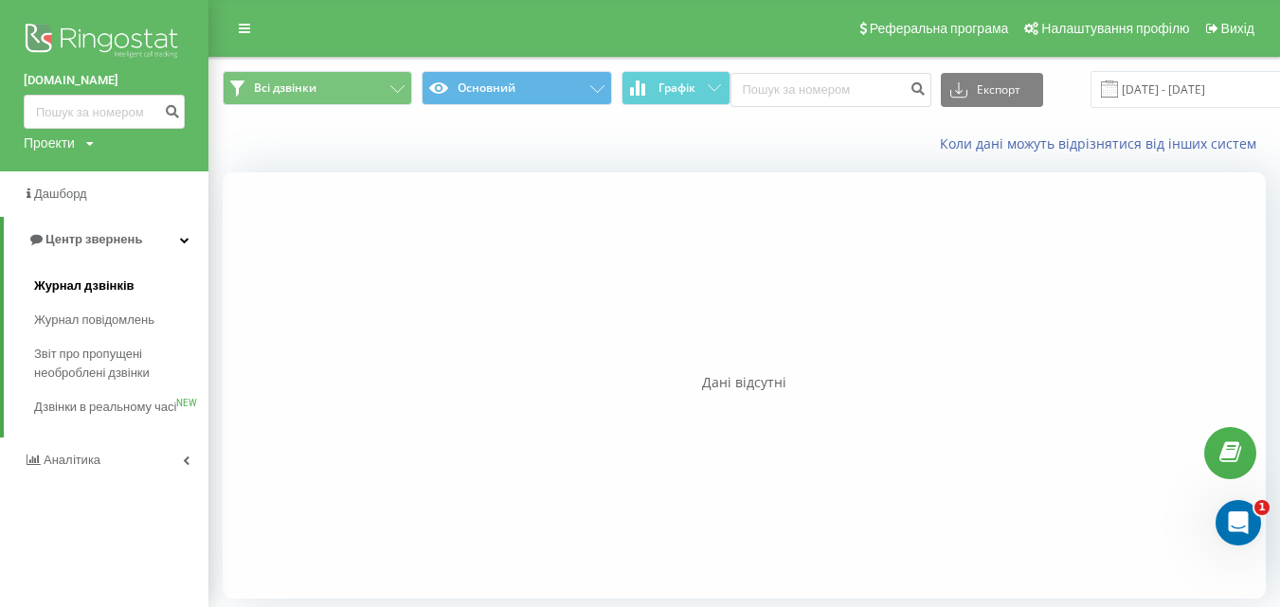
click at [117, 295] on span "Журнал дзвінків" at bounding box center [84, 286] width 100 height 19
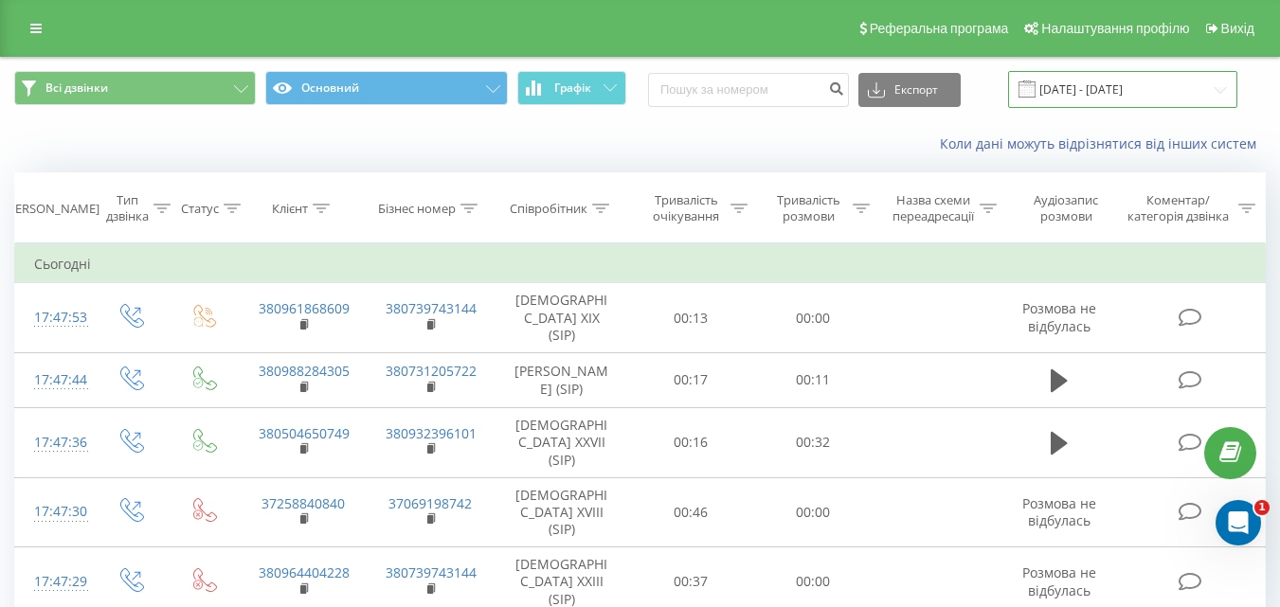
click at [1220, 99] on input "[DATE] - [DATE]" at bounding box center [1122, 89] width 229 height 37
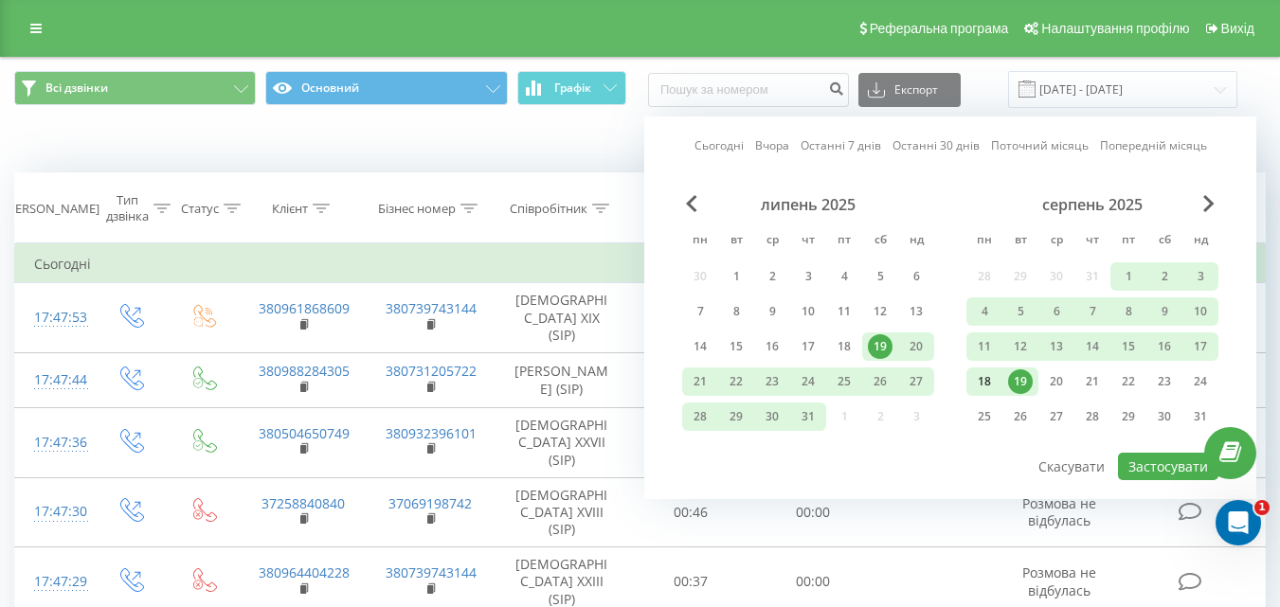
click at [982, 377] on div "18" at bounding box center [984, 381] width 25 height 25
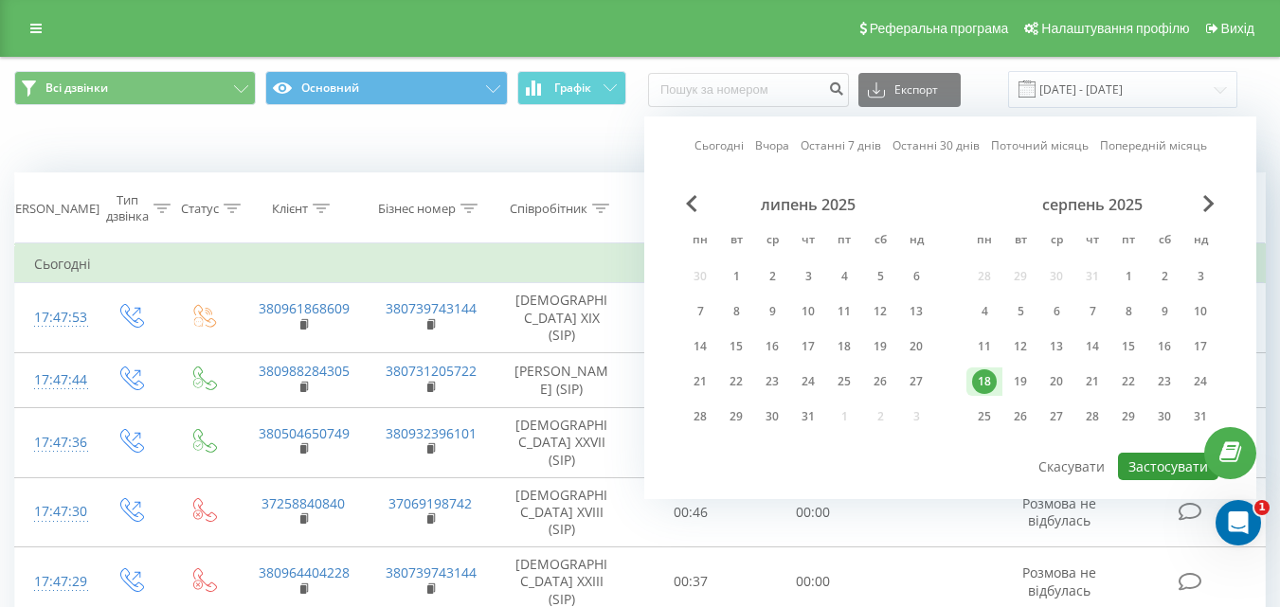
click at [1163, 470] on button "Застосувати" at bounding box center [1168, 466] width 100 height 27
type input "[DATE] - [DATE]"
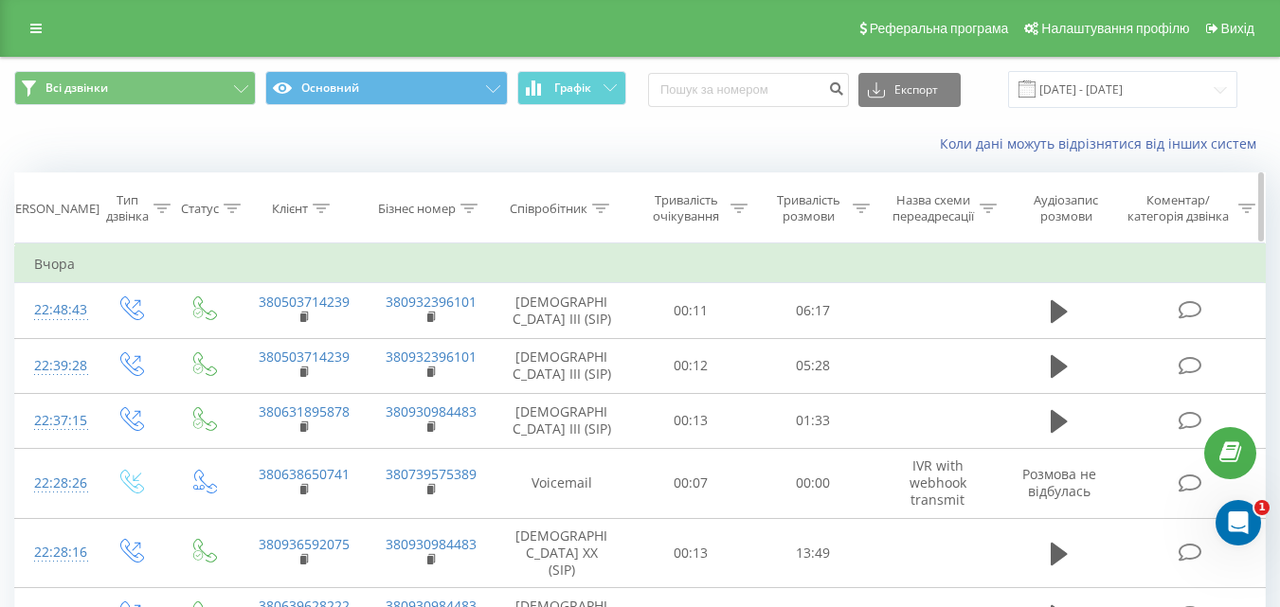
click at [602, 209] on icon at bounding box center [600, 208] width 17 height 9
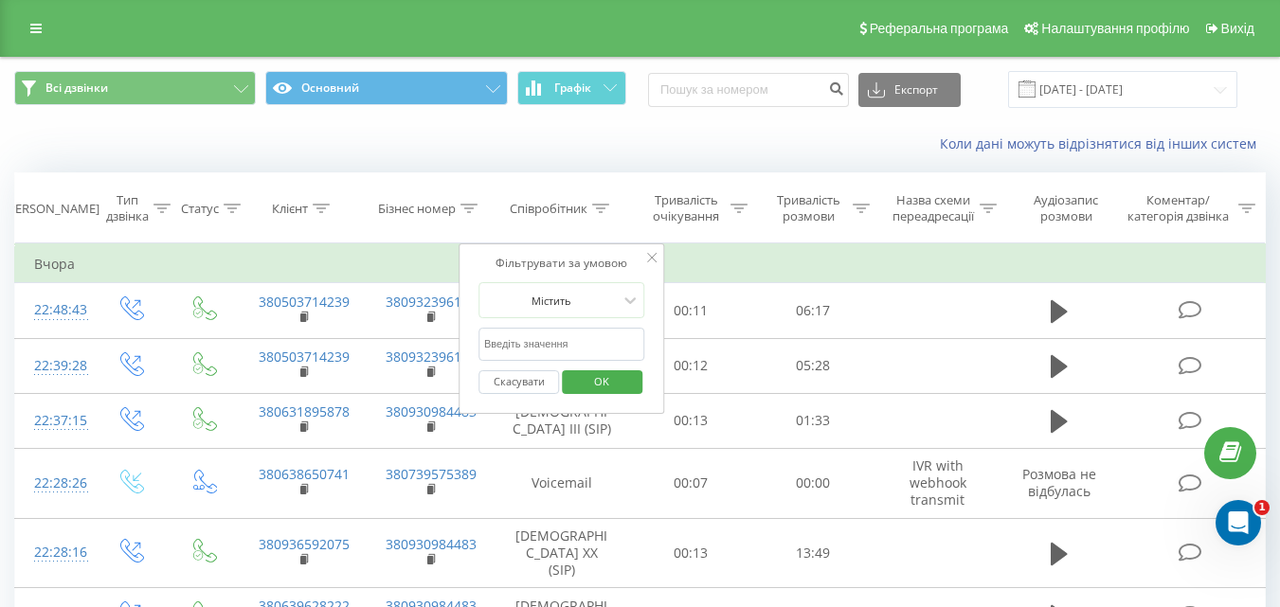
click at [567, 351] on input "text" at bounding box center [561, 344] width 167 height 33
type input "K"
type input "Литвиненко"
click at [606, 381] on span "OK" at bounding box center [601, 381] width 53 height 29
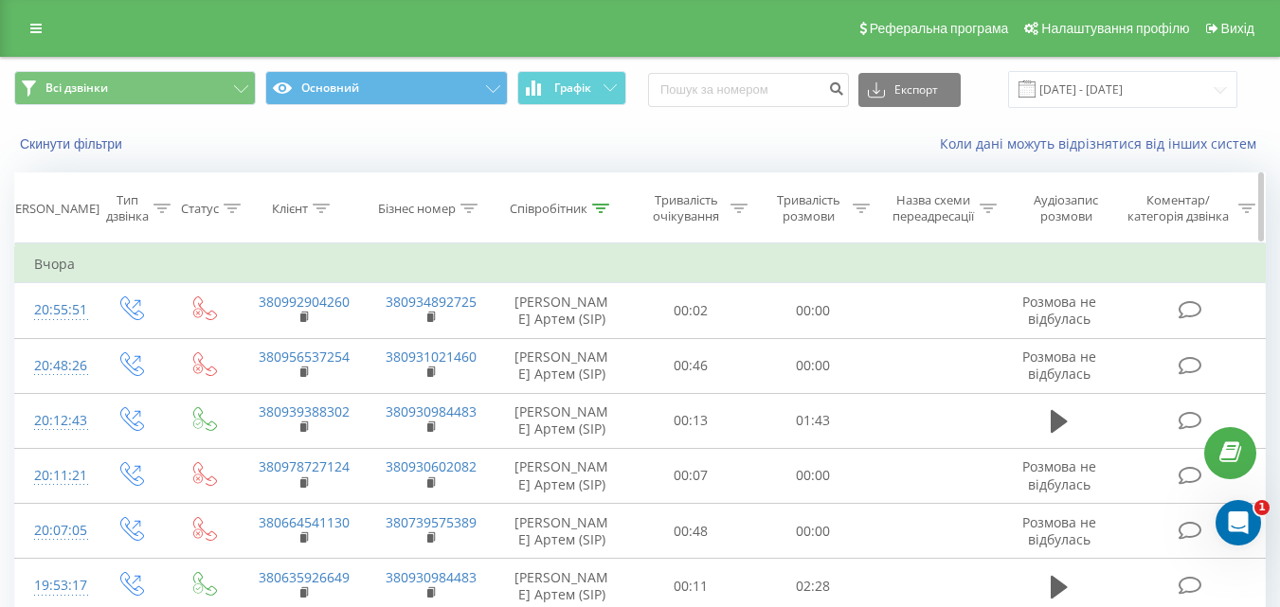
click at [602, 212] on icon at bounding box center [600, 208] width 17 height 9
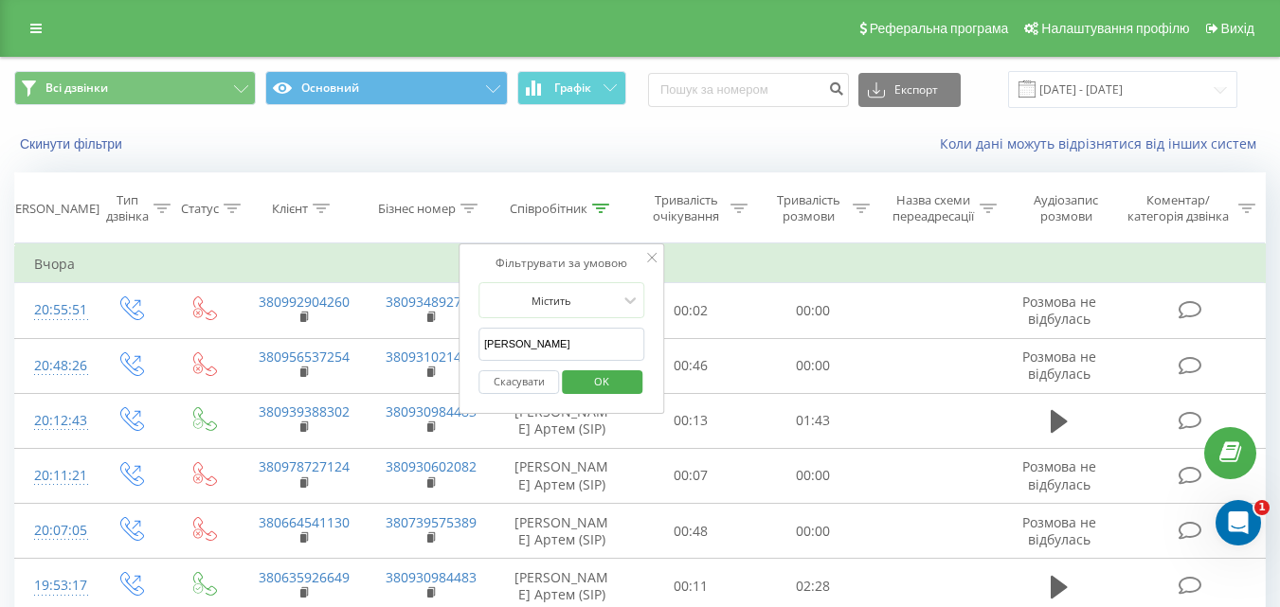
drag, startPoint x: 549, startPoint y: 348, endPoint x: 461, endPoint y: 356, distance: 88.5
type input "V"
type input "Мирошник"
click at [606, 382] on span "OK" at bounding box center [601, 381] width 53 height 29
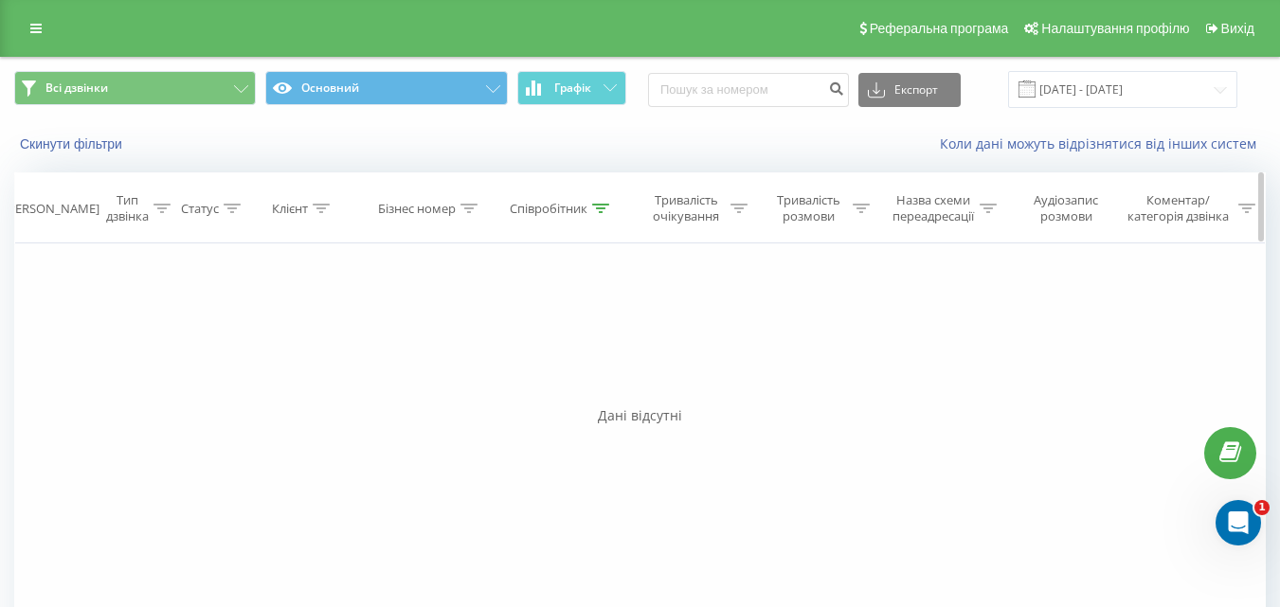
click at [595, 209] on icon at bounding box center [600, 208] width 17 height 9
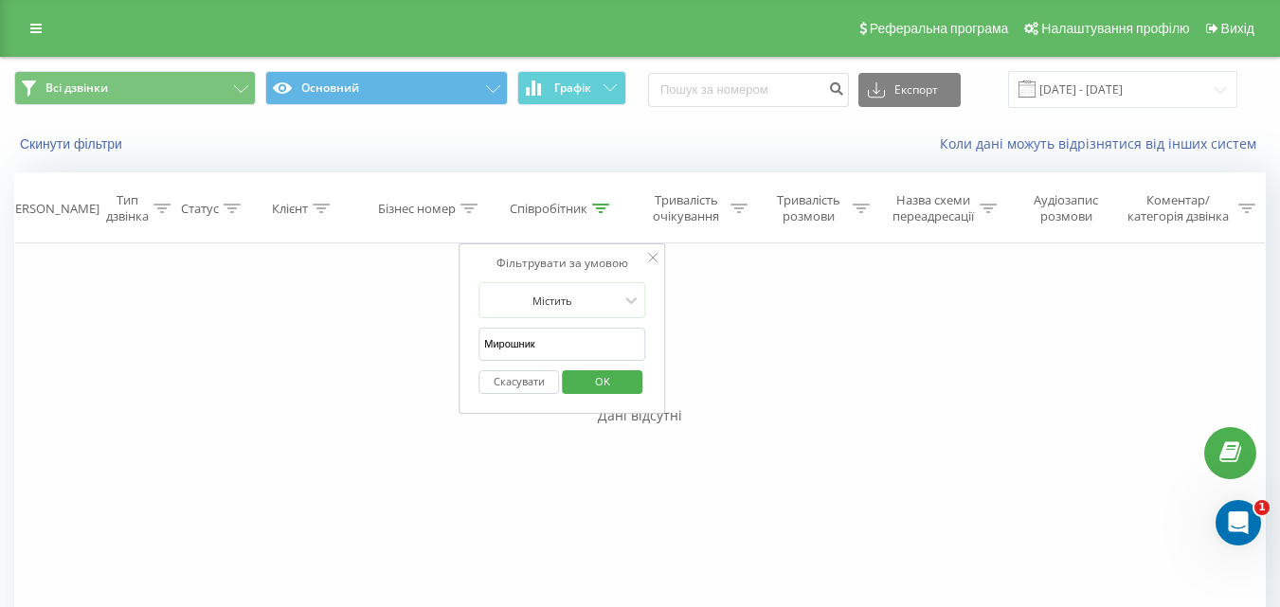
drag, startPoint x: 544, startPoint y: 343, endPoint x: 469, endPoint y: 363, distance: 77.4
click at [471, 363] on div "Фільтрувати за умовою Містить Мирошник Скасувати OK" at bounding box center [561, 328] width 206 height 170
type input "Гальцова"
click at [613, 378] on span "OK" at bounding box center [602, 381] width 53 height 29
click at [0, 0] on div at bounding box center [0, 0] width 0 height 0
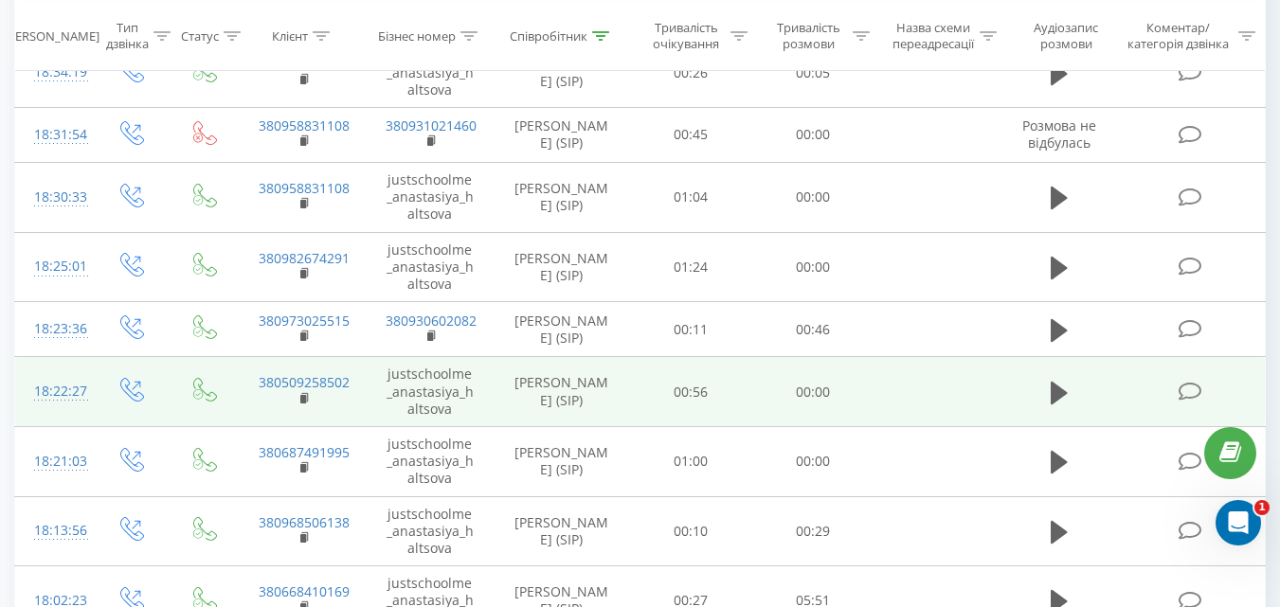
scroll to position [1445, 0]
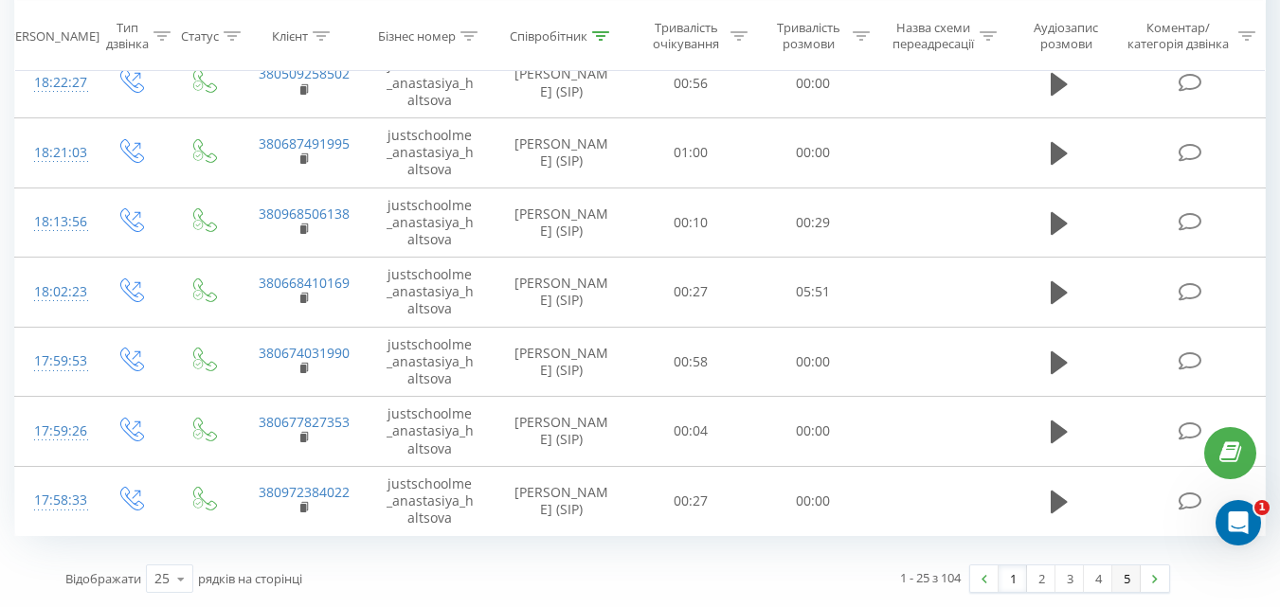
click at [1121, 575] on link "5" at bounding box center [1126, 578] width 28 height 27
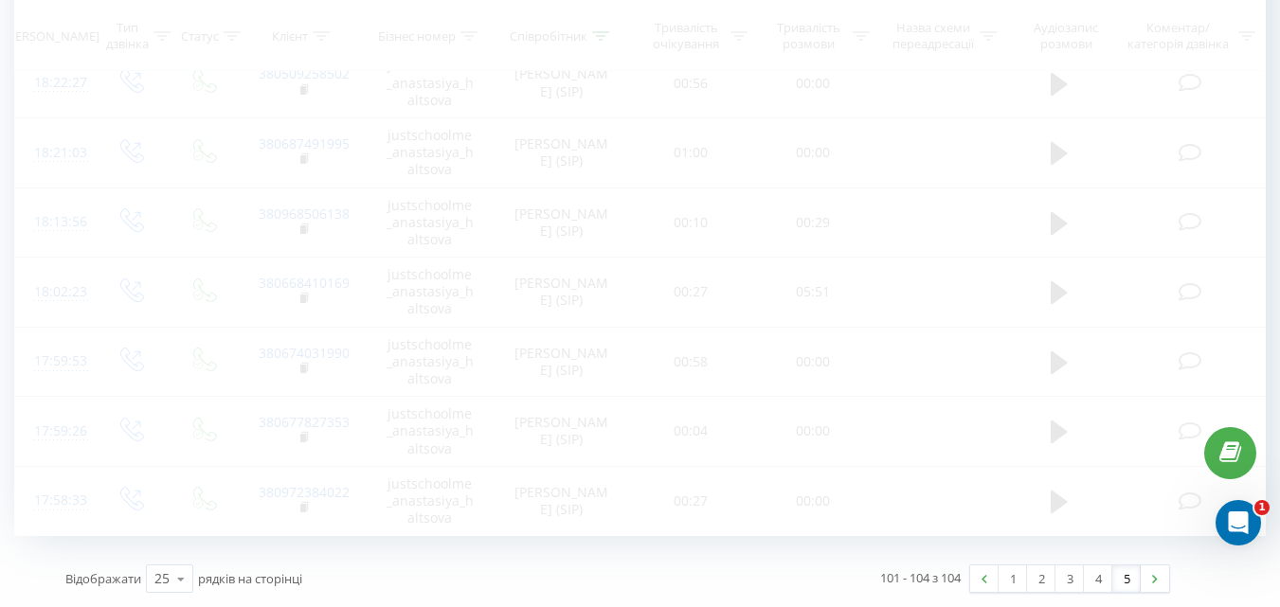
scroll to position [125, 0]
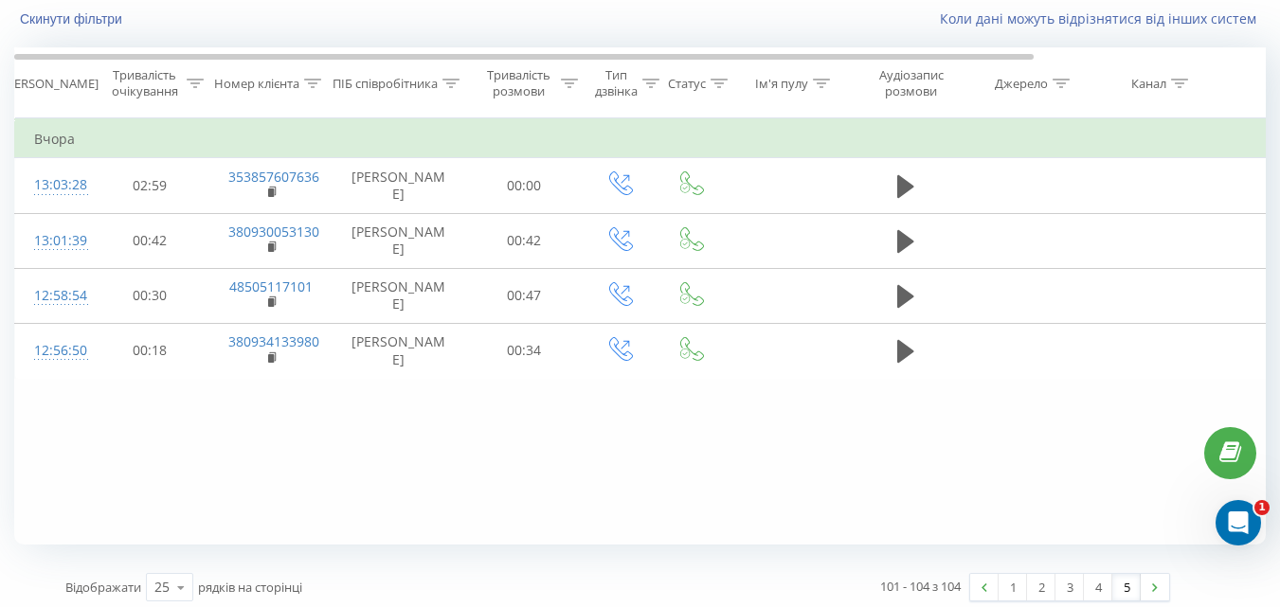
click at [1124, 532] on div "Фільтрувати за умовою Дорівнює Скасувати OK Фільтрувати за умовою Містить Скасу…" at bounding box center [639, 331] width 1251 height 426
click at [450, 81] on icon at bounding box center [450, 83] width 17 height 9
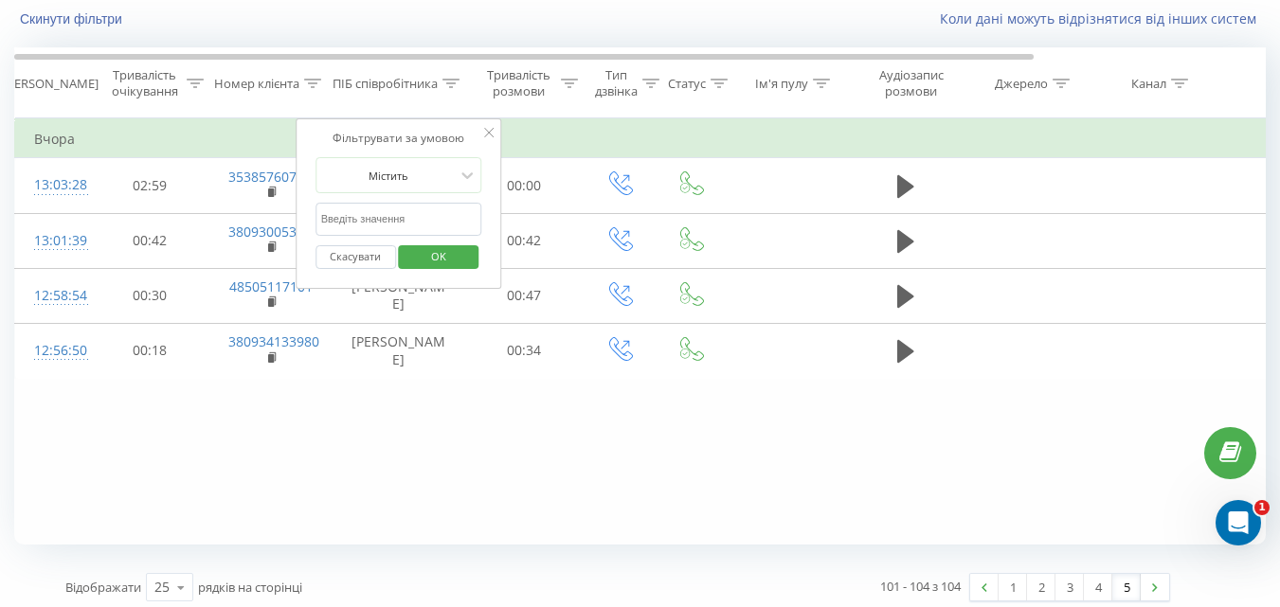
click at [392, 214] on input "text" at bounding box center [398, 219] width 167 height 33
type input "Черуха"
click at [447, 260] on span "OK" at bounding box center [438, 256] width 53 height 29
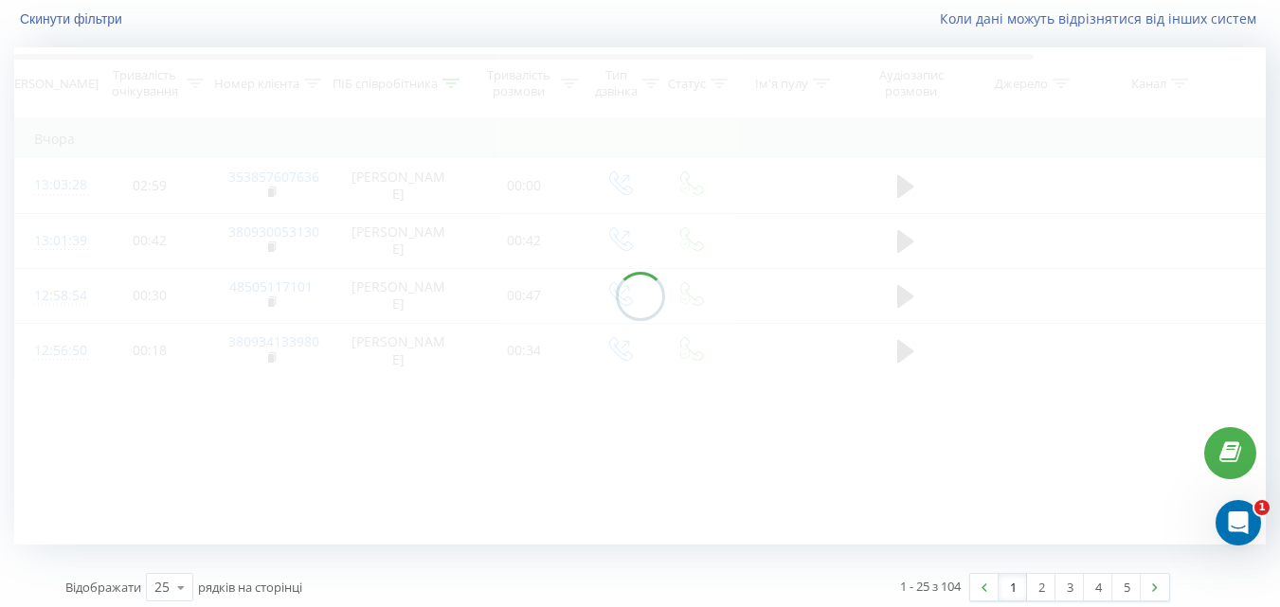
scroll to position [79, 0]
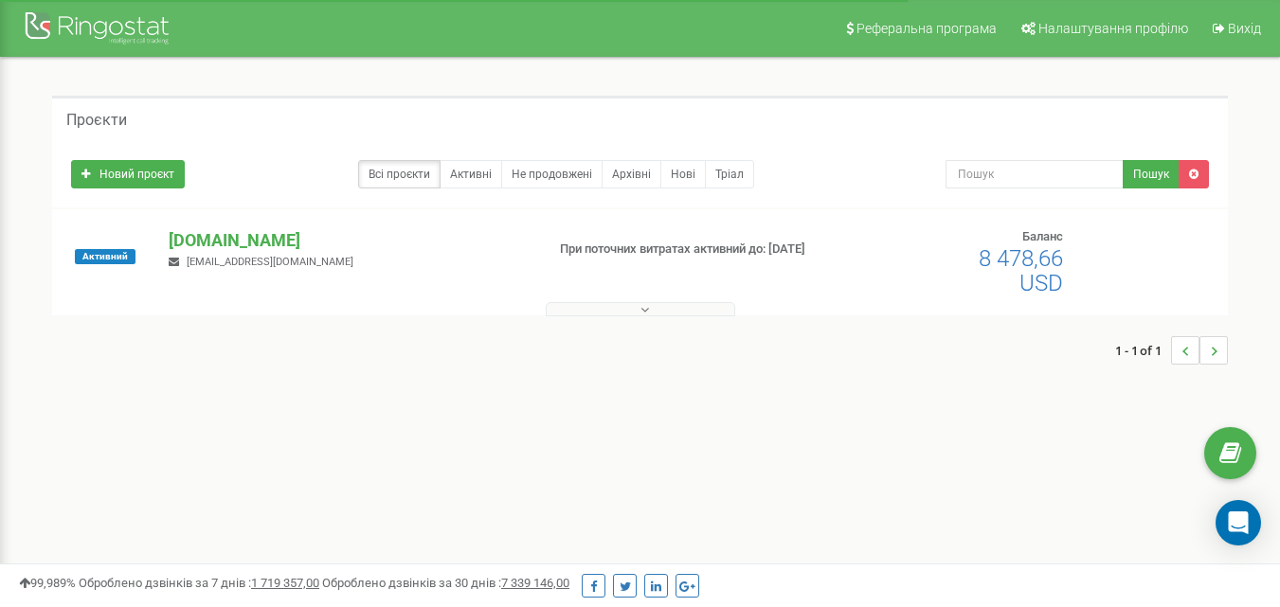
click at [638, 310] on button at bounding box center [640, 309] width 189 height 14
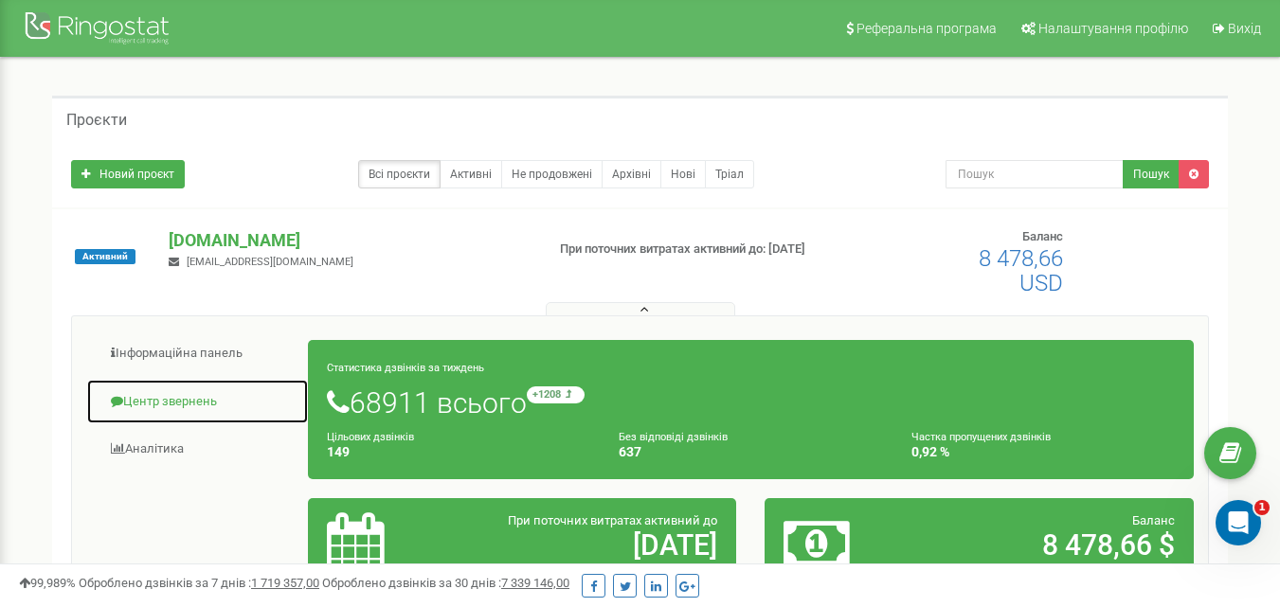
click at [176, 398] on link "Центр звернень" at bounding box center [197, 402] width 223 height 46
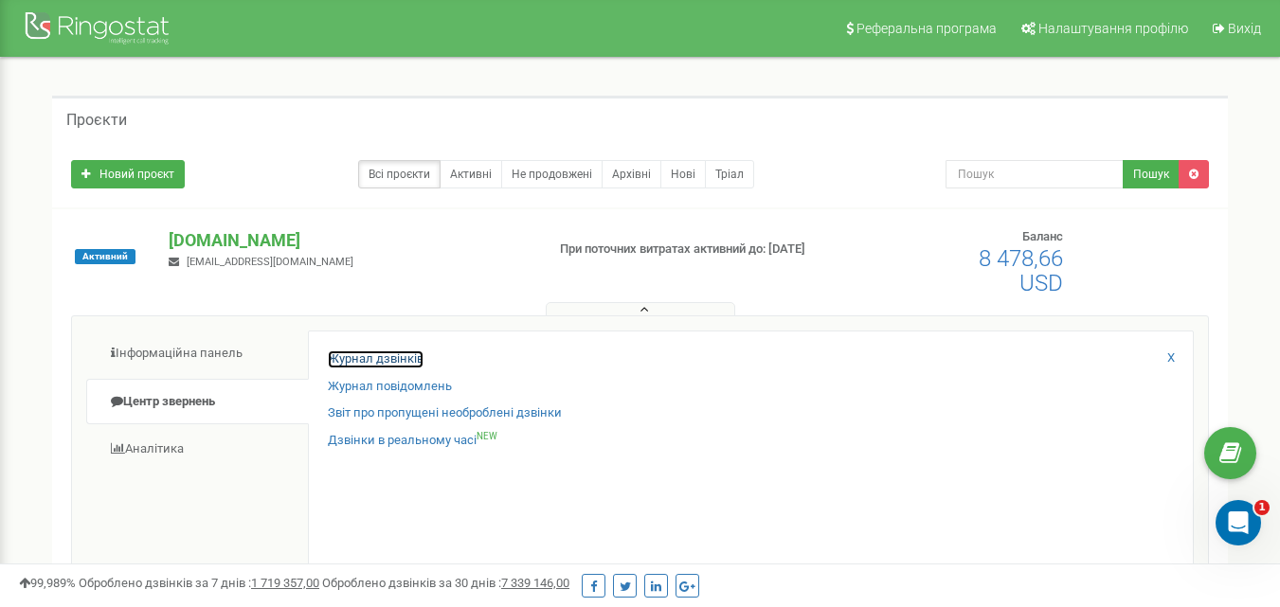
click at [408, 364] on link "Журнал дзвінків" at bounding box center [376, 359] width 96 height 18
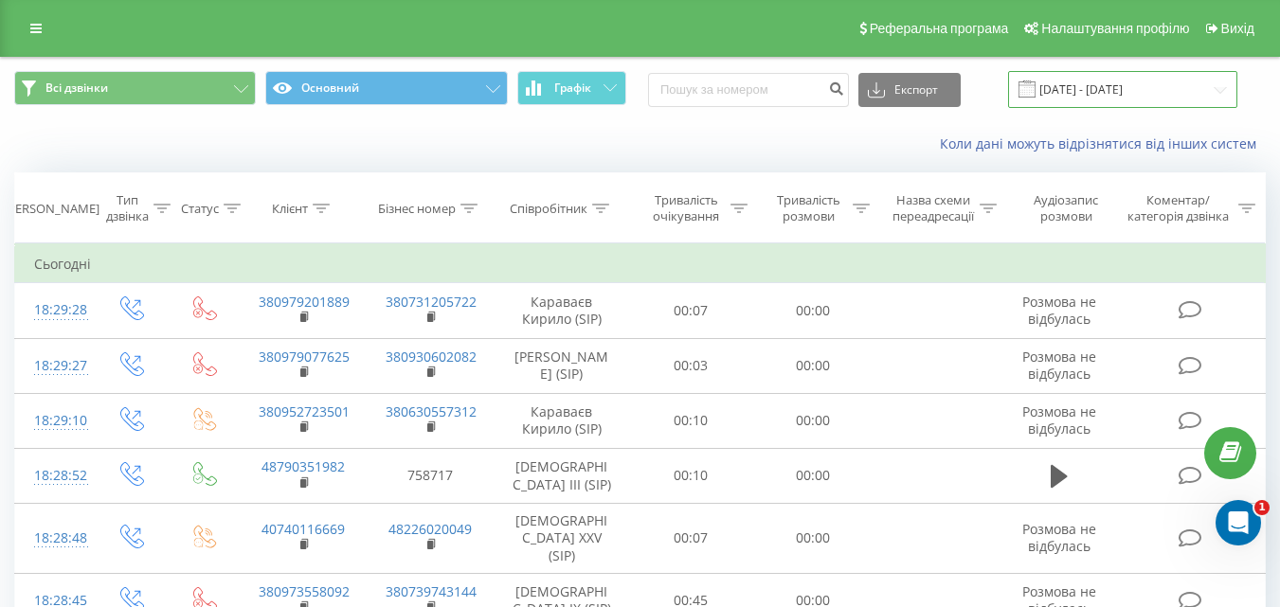
click at [1155, 85] on input "[DATE] - [DATE]" at bounding box center [1122, 89] width 229 height 37
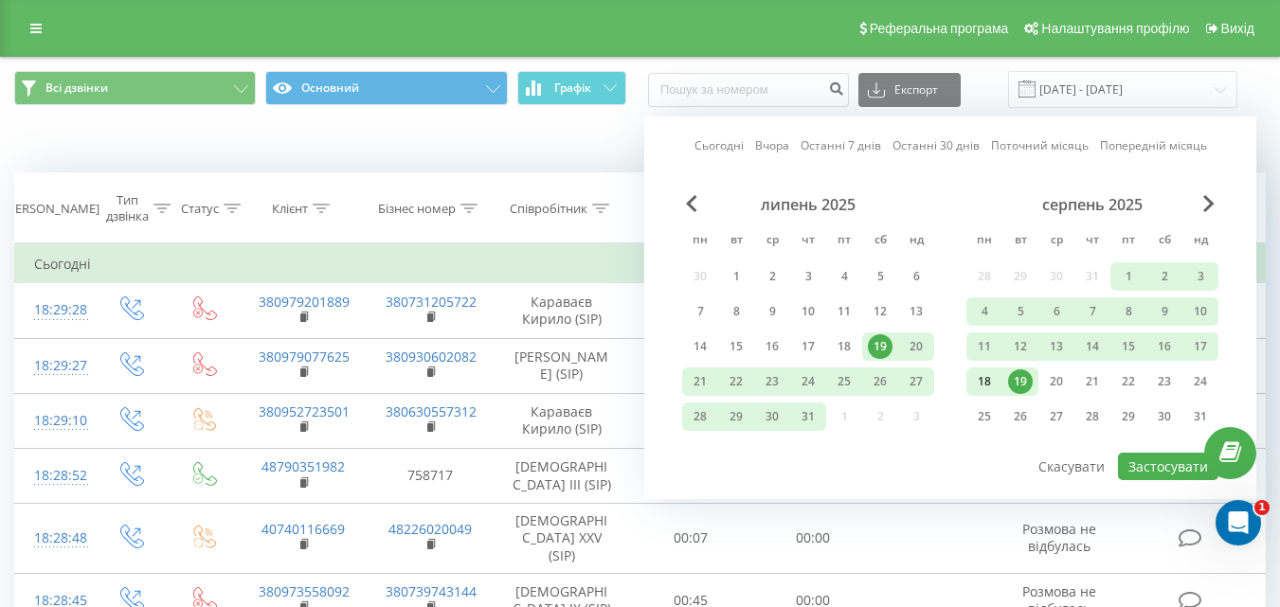
click at [977, 386] on div "18" at bounding box center [984, 381] width 25 height 25
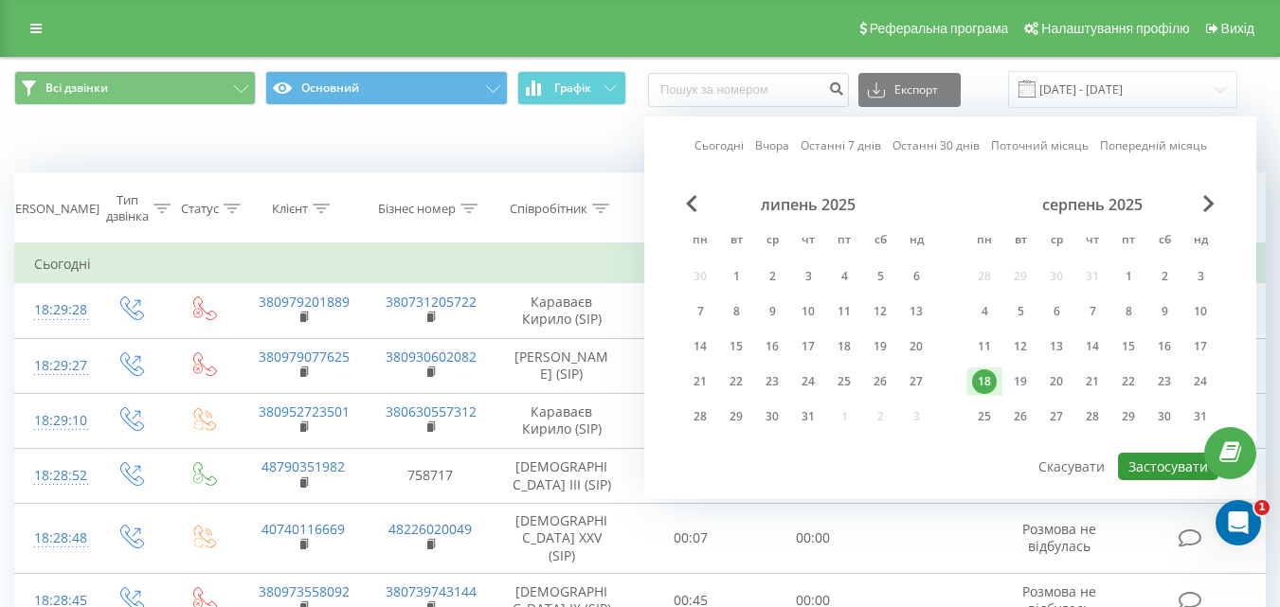
drag, startPoint x: 1140, startPoint y: 460, endPoint x: 1131, endPoint y: 457, distance: 10.2
click at [1140, 459] on button "Застосувати" at bounding box center [1168, 466] width 100 height 27
type input "[DATE] - [DATE]"
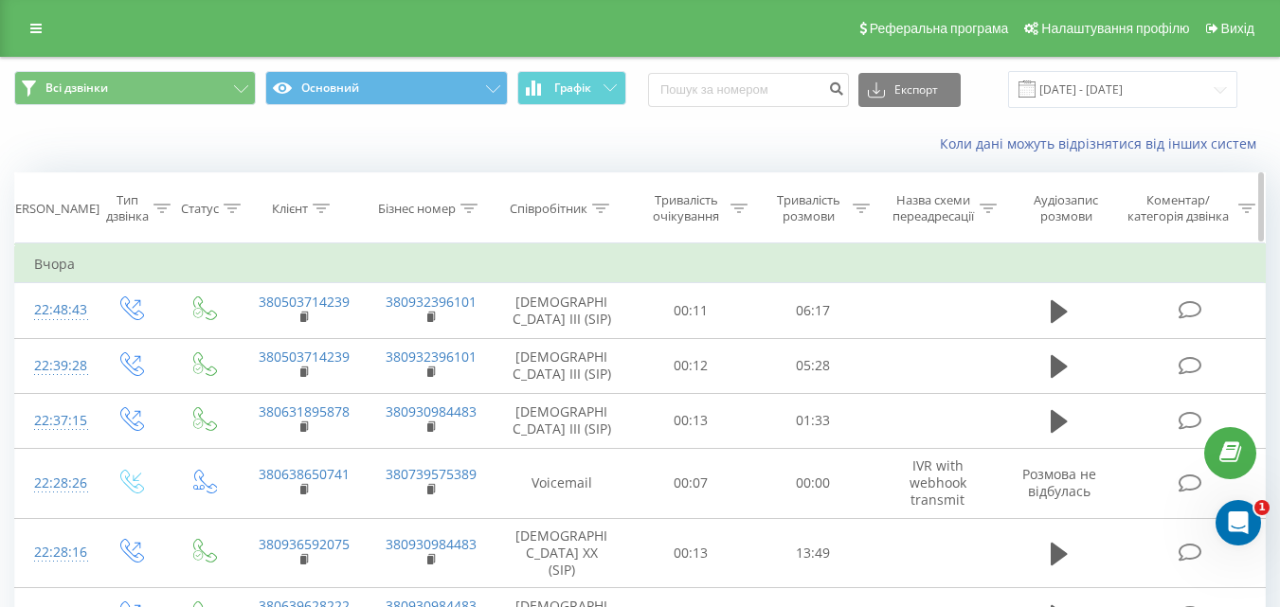
click at [601, 208] on icon at bounding box center [600, 208] width 17 height 9
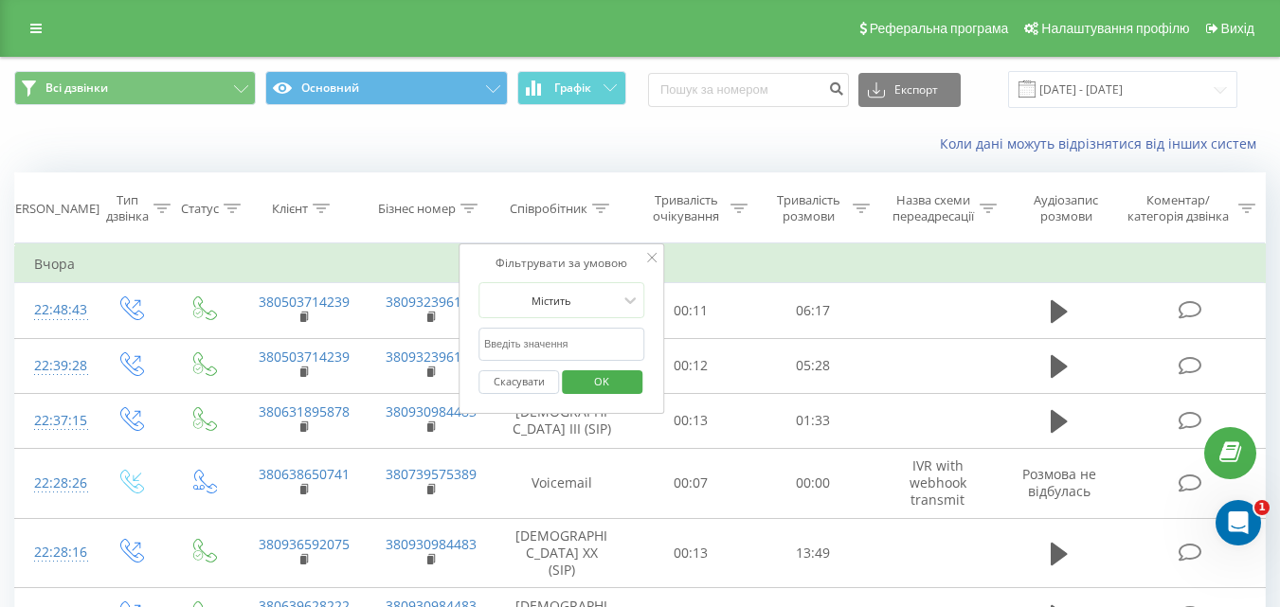
click at [529, 340] on input "text" at bounding box center [561, 344] width 167 height 33
type input "Мирошник"
click at [604, 382] on span "OK" at bounding box center [601, 381] width 53 height 29
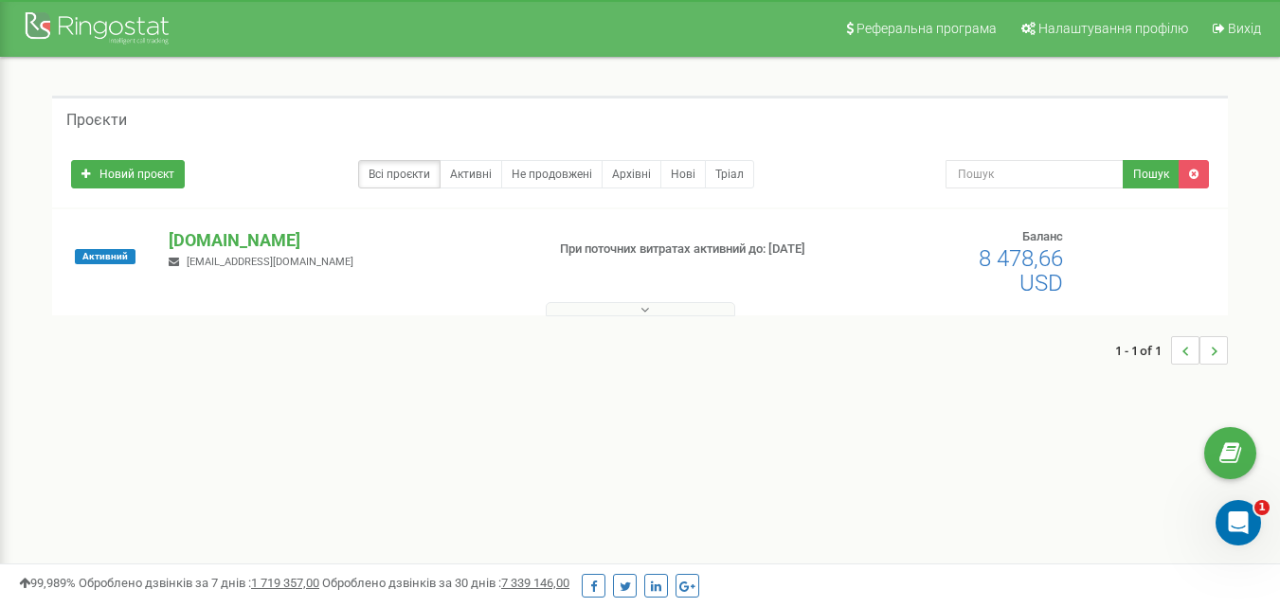
click at [662, 306] on button at bounding box center [640, 309] width 189 height 14
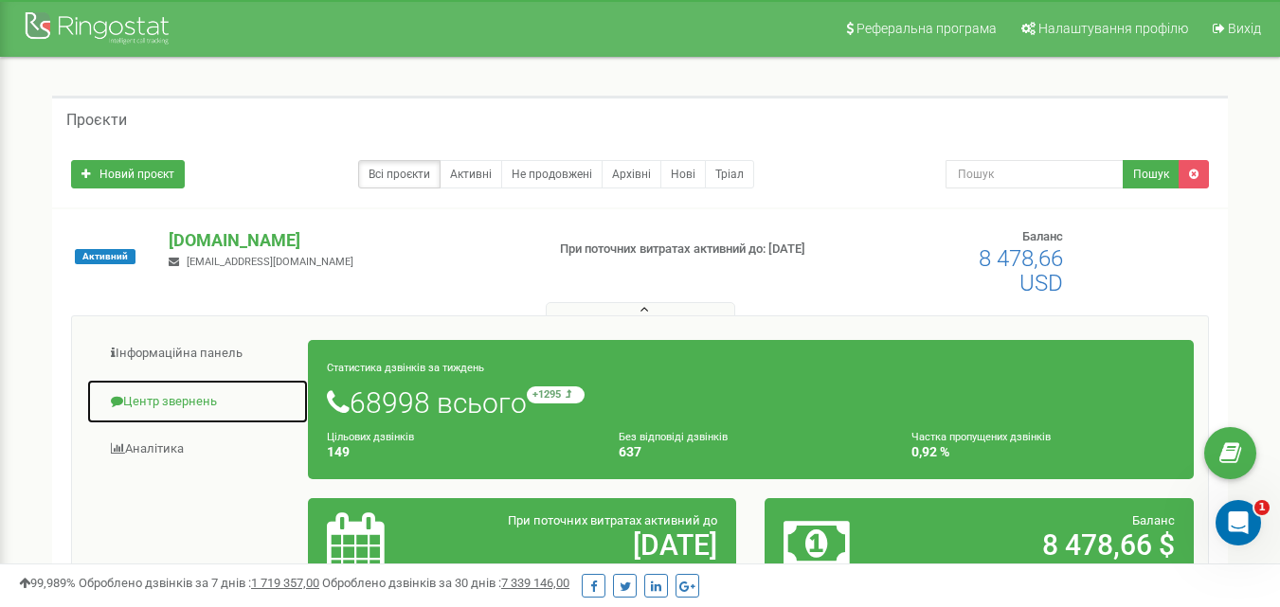
click at [178, 395] on link "Центр звернень" at bounding box center [197, 402] width 223 height 46
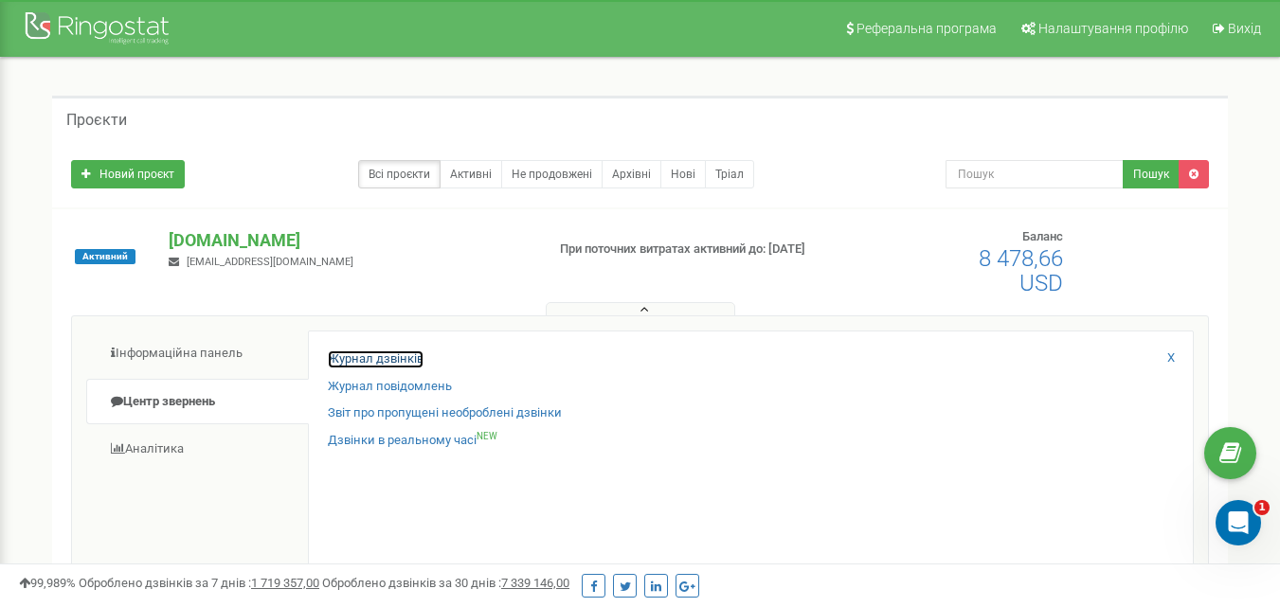
click at [387, 364] on link "Журнал дзвінків" at bounding box center [376, 359] width 96 height 18
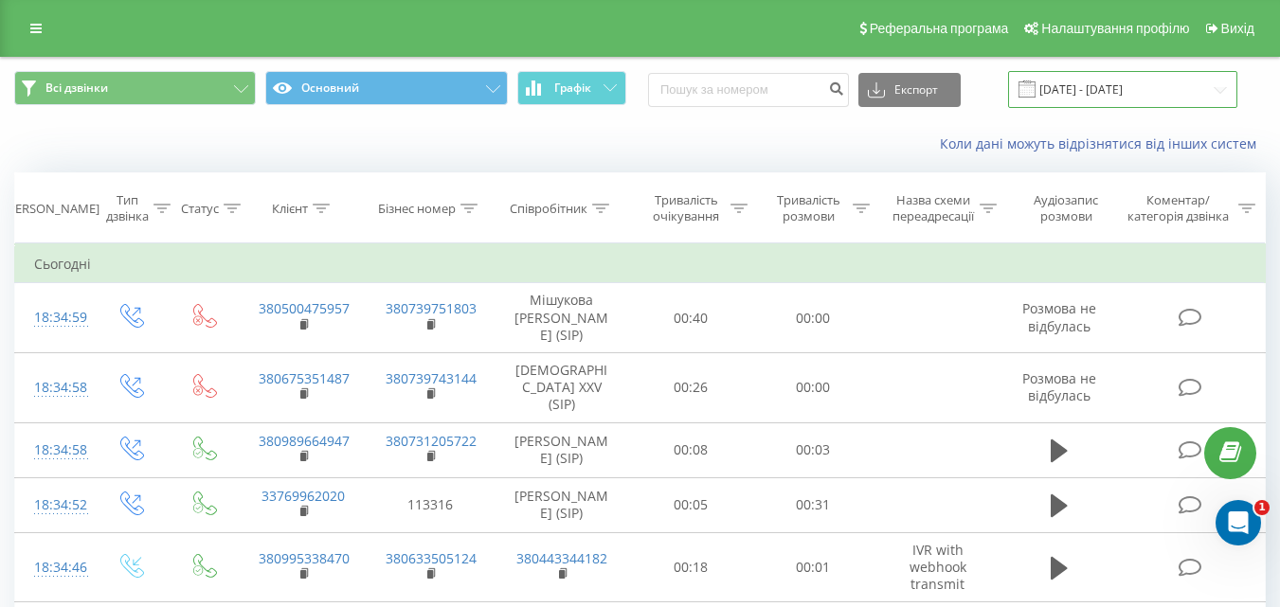
click at [1219, 92] on input "[DATE] - [DATE]" at bounding box center [1122, 89] width 229 height 37
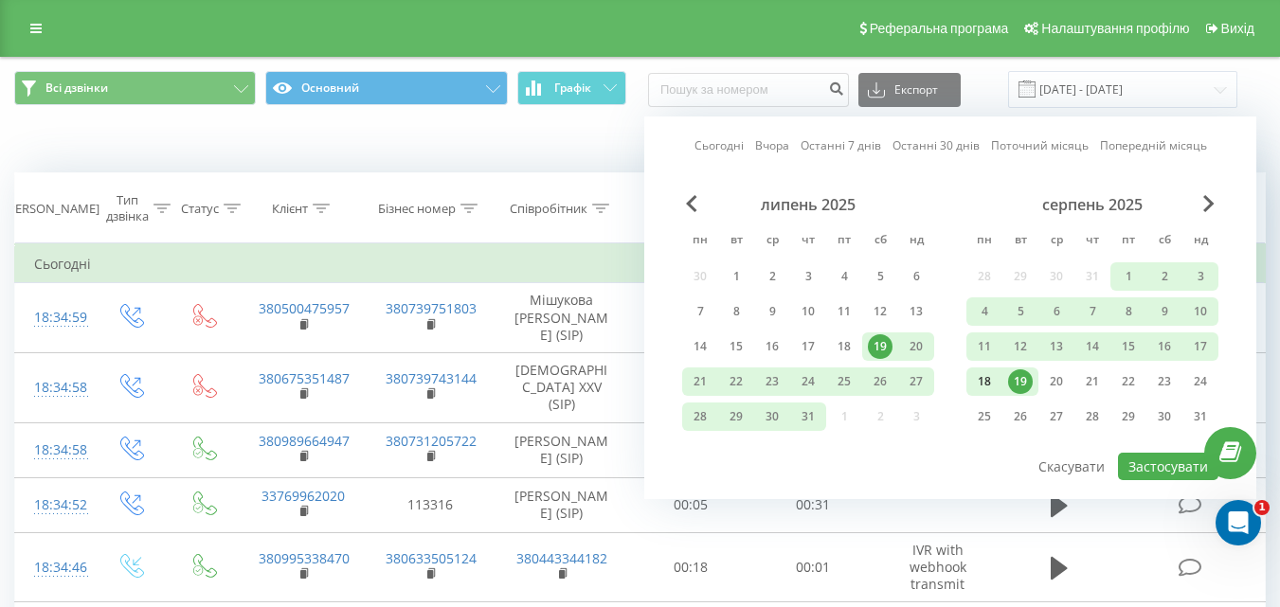
click at [978, 378] on div "18" at bounding box center [984, 381] width 25 height 25
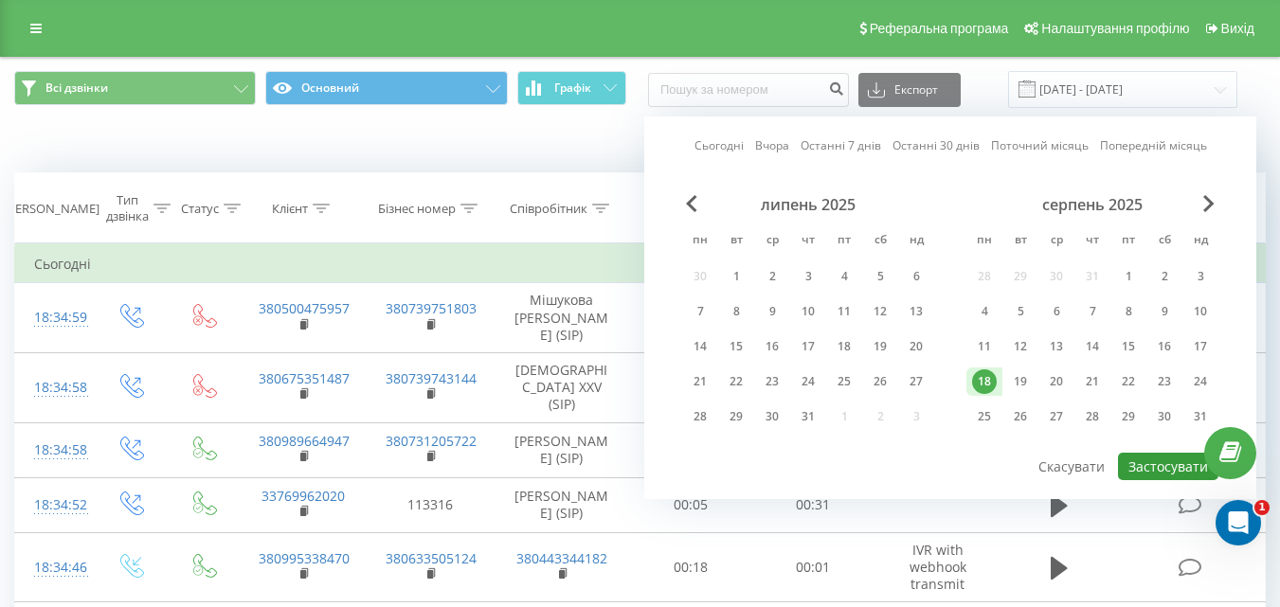
click at [1151, 460] on button "Застосувати" at bounding box center [1168, 466] width 100 height 27
type input "[DATE] - [DATE]"
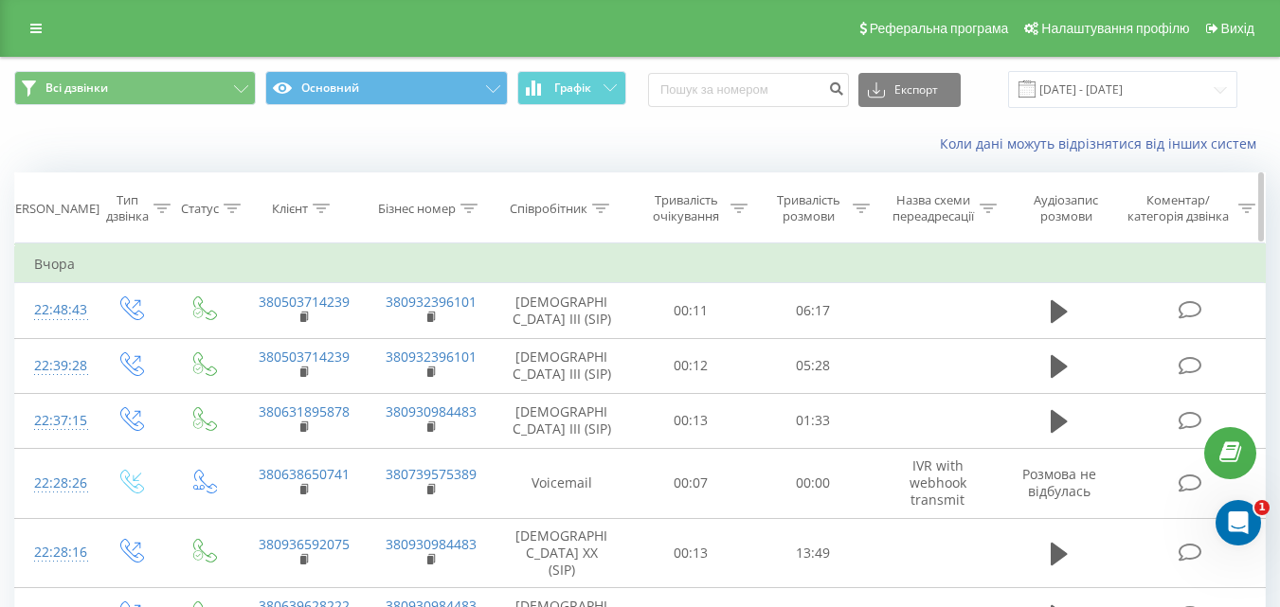
click at [592, 206] on icon at bounding box center [600, 208] width 17 height 9
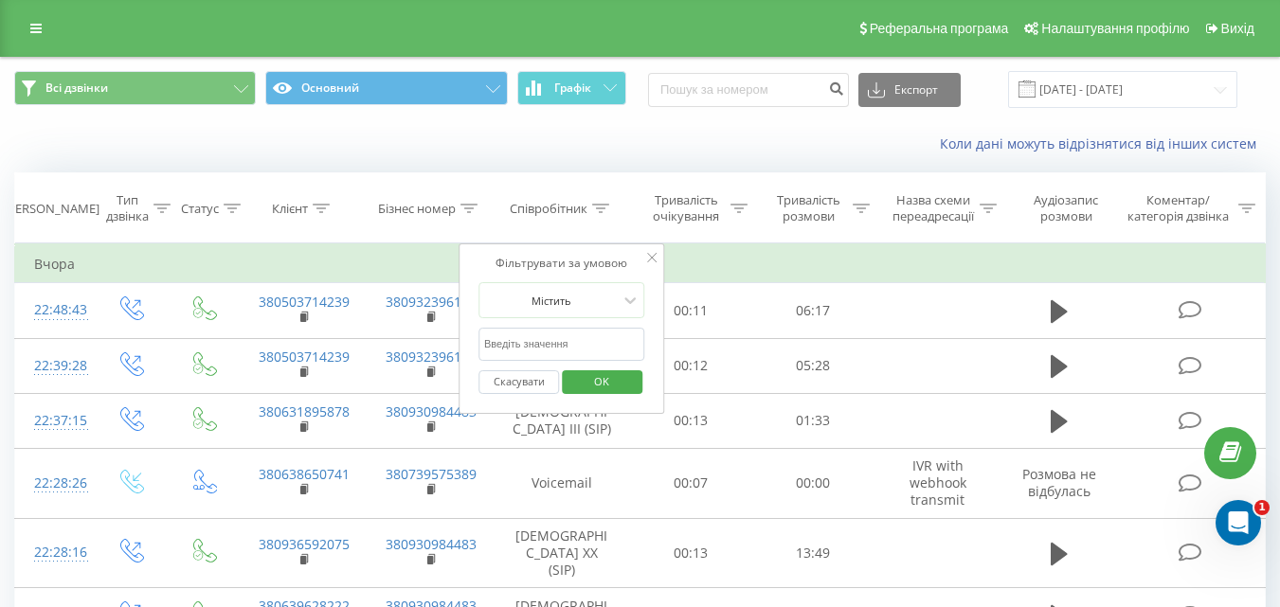
click at [567, 343] on input "text" at bounding box center [561, 344] width 167 height 33
type input "Мішукова"
click at [601, 378] on span "OK" at bounding box center [601, 381] width 53 height 29
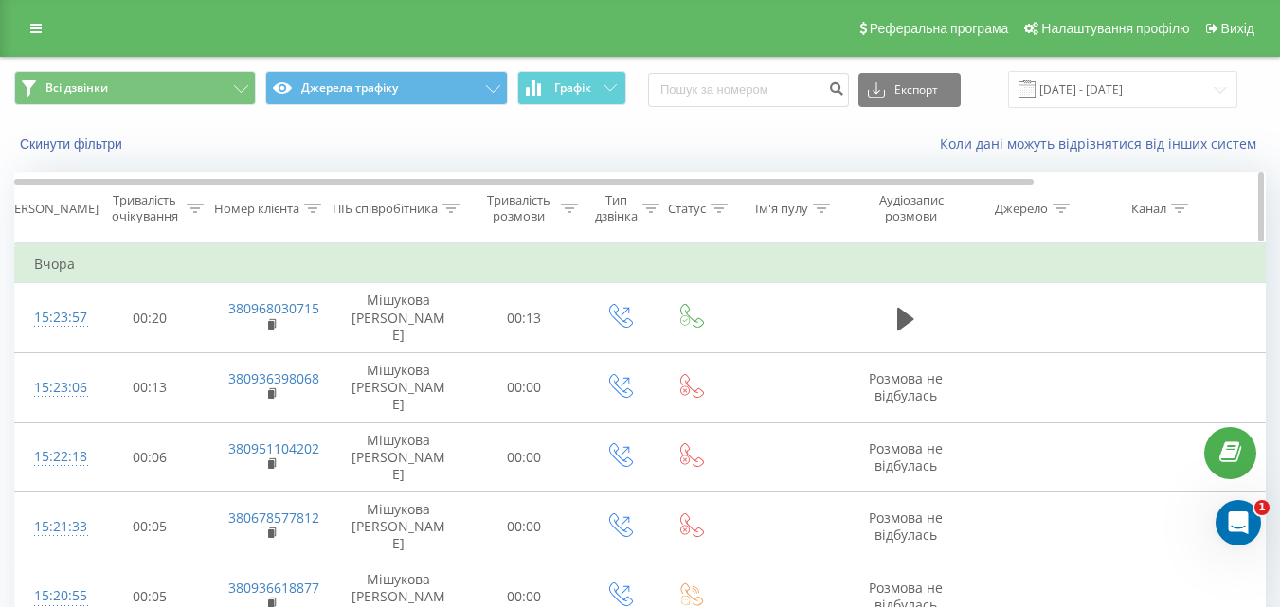
click at [452, 209] on icon at bounding box center [450, 208] width 17 height 9
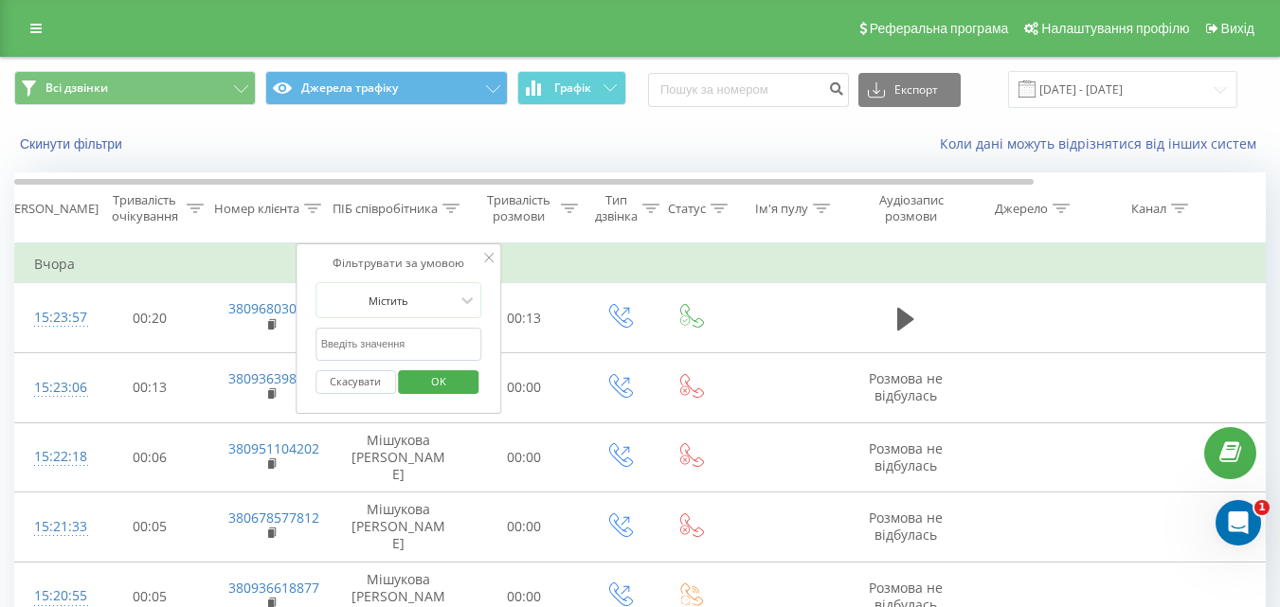
click at [368, 343] on input "text" at bounding box center [398, 344] width 167 height 33
type input "[PERSON_NAME]"
click at [434, 374] on span "OK" at bounding box center [438, 381] width 53 height 29
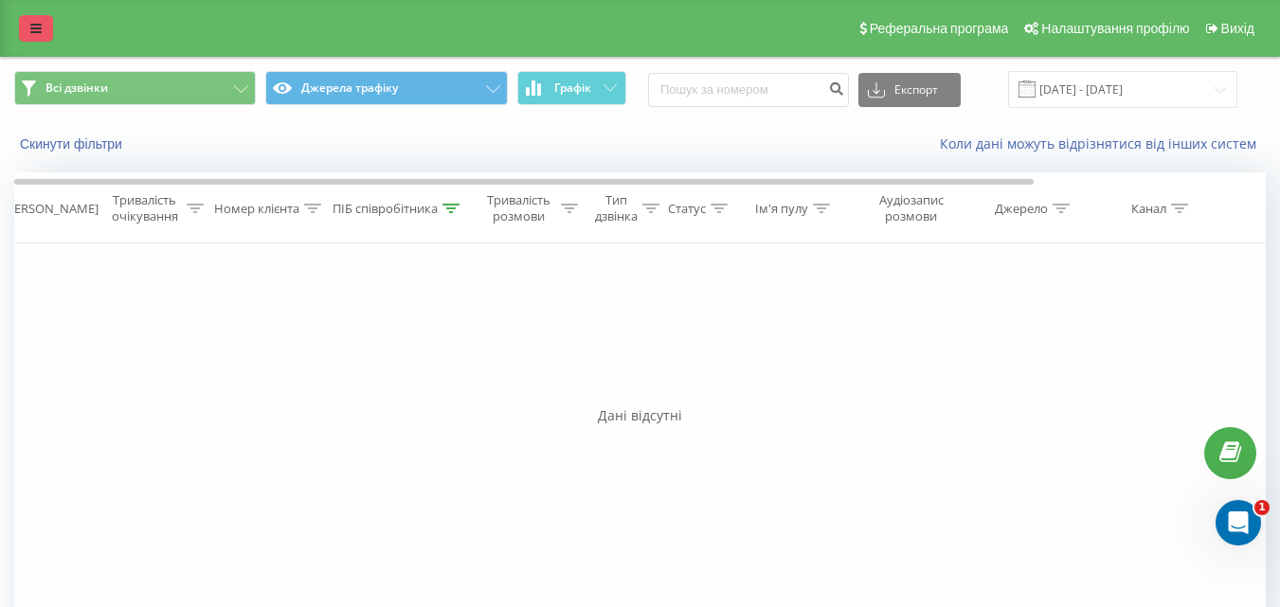
click at [39, 29] on icon at bounding box center [35, 28] width 11 height 13
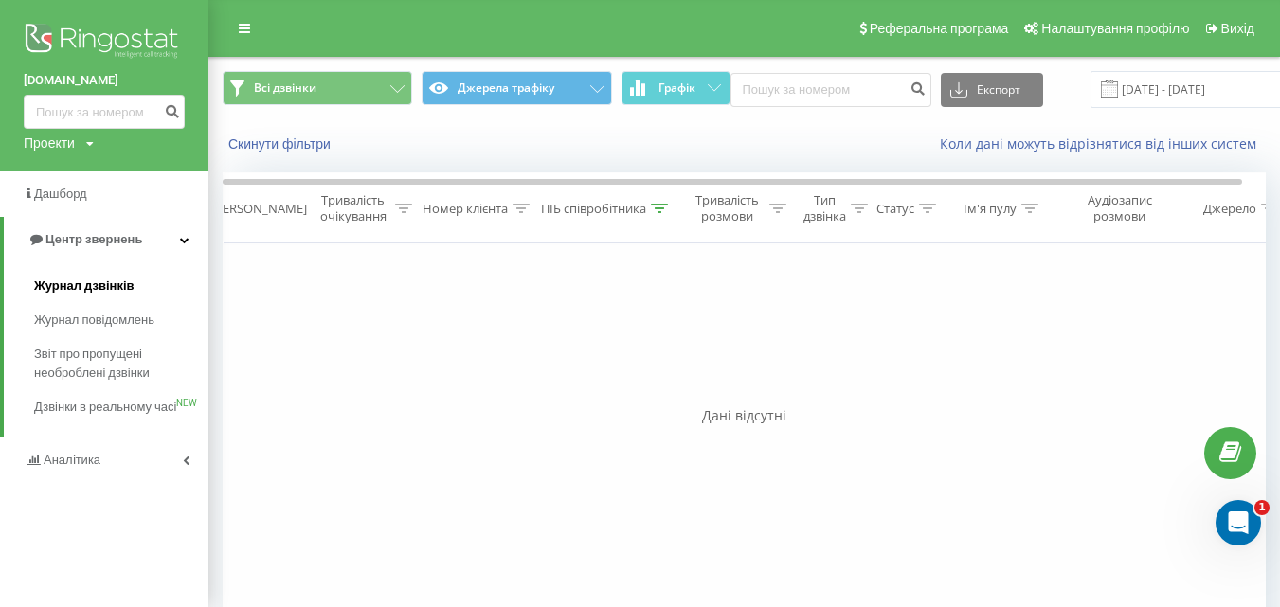
click at [92, 286] on span "Журнал дзвінків" at bounding box center [84, 286] width 100 height 19
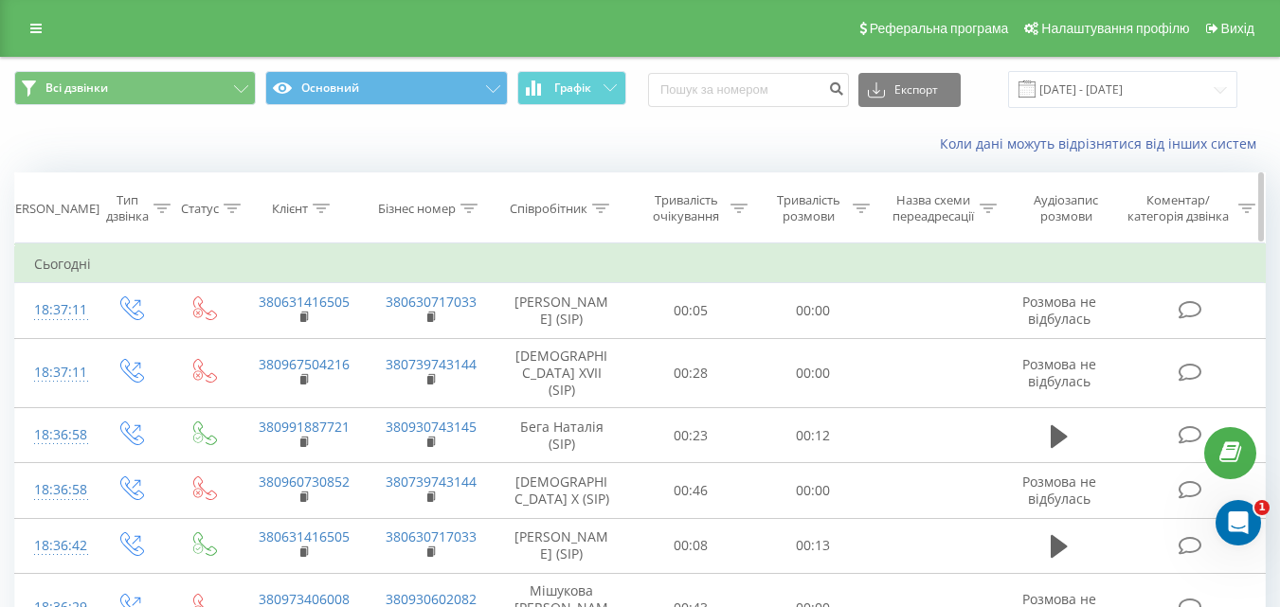
click at [597, 201] on div at bounding box center [600, 209] width 17 height 16
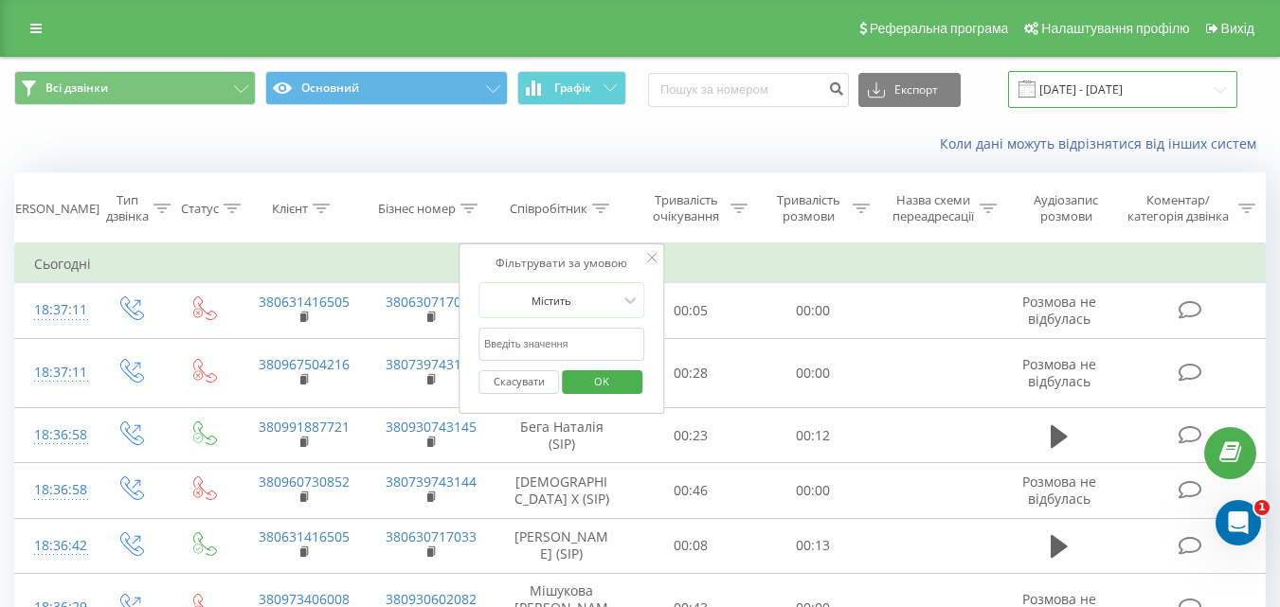
click at [1222, 88] on input "[DATE] - [DATE]" at bounding box center [1122, 89] width 229 height 37
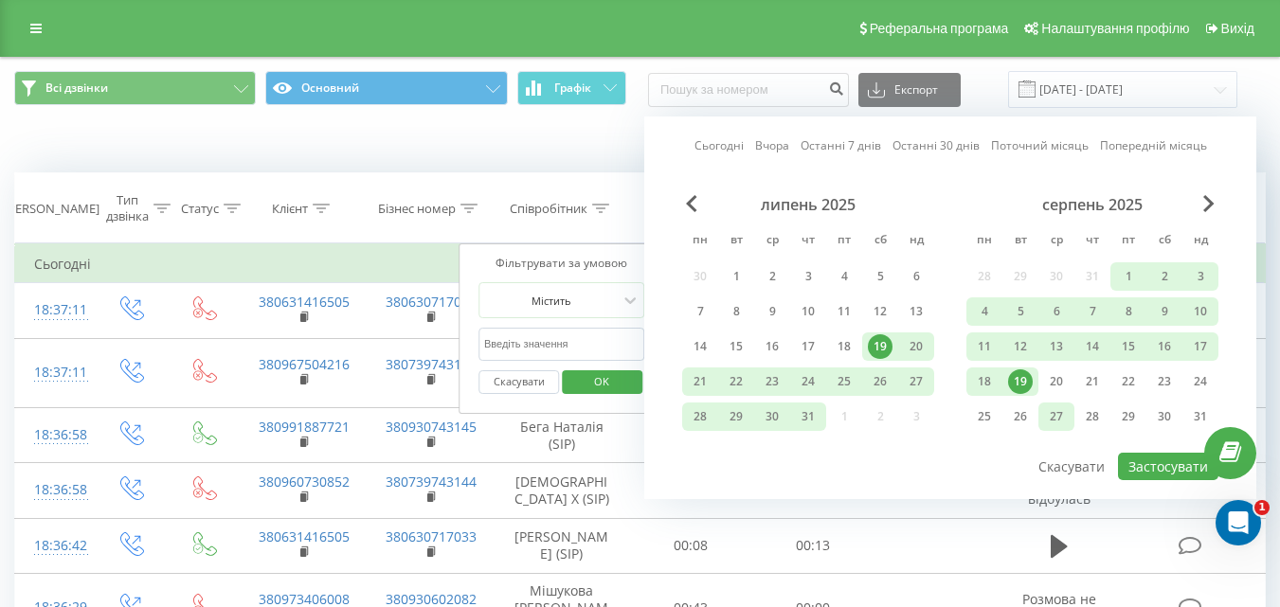
drag, startPoint x: 981, startPoint y: 385, endPoint x: 1054, endPoint y: 422, distance: 82.2
click at [981, 385] on div "18" at bounding box center [984, 381] width 25 height 25
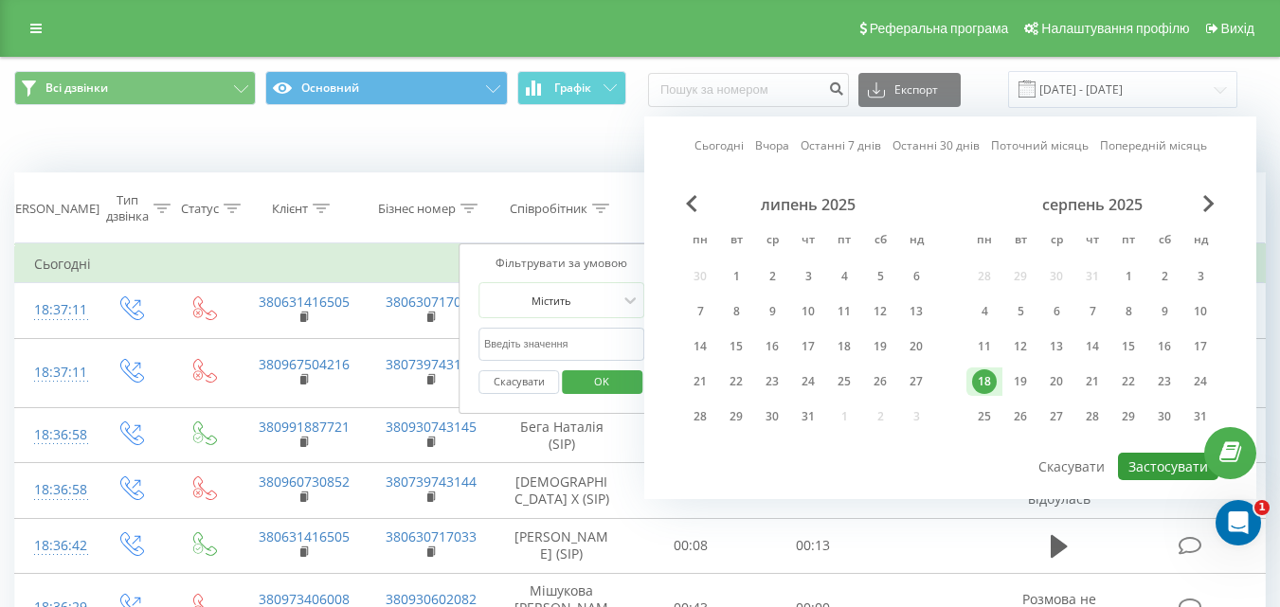
click at [1149, 473] on button "Застосувати" at bounding box center [1168, 466] width 100 height 27
type input "[DATE] - [DATE]"
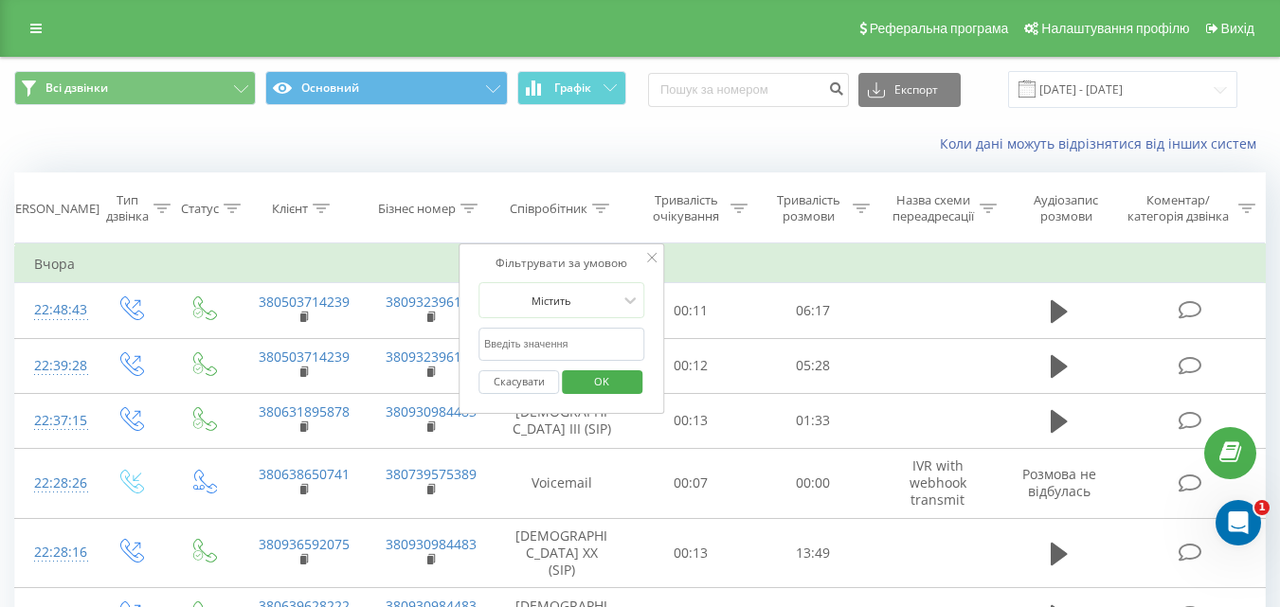
click at [555, 348] on input "text" at bounding box center [561, 344] width 167 height 33
type input "[PERSON_NAME]"
click at [601, 389] on span "OK" at bounding box center [601, 381] width 53 height 29
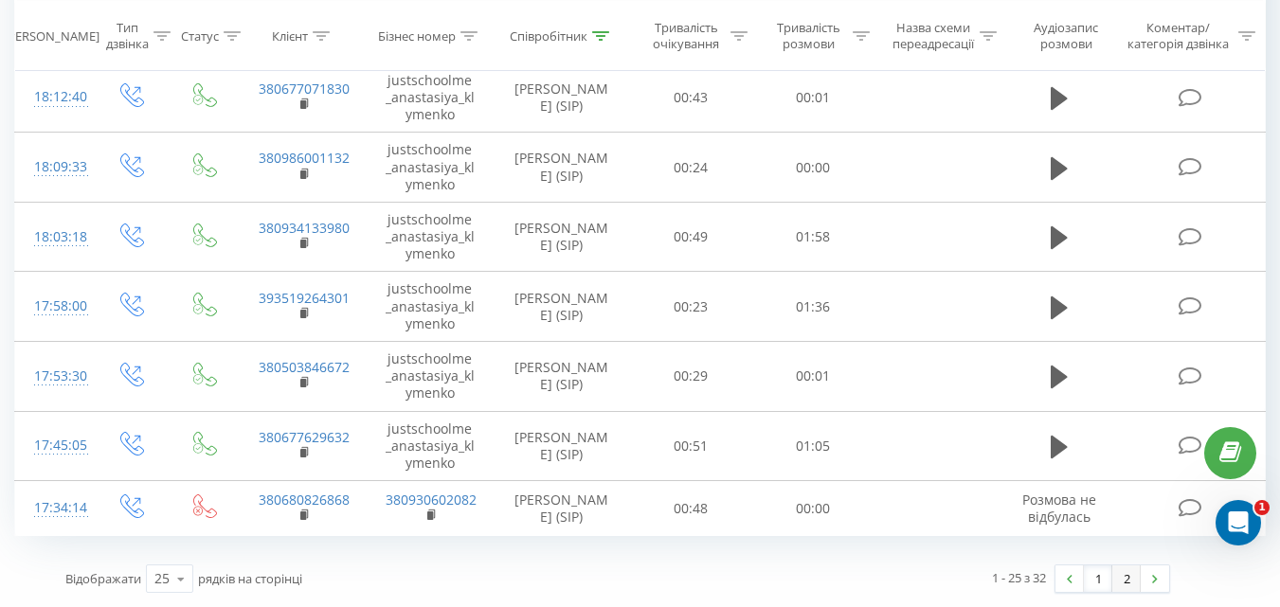
click at [1130, 576] on link "2" at bounding box center [1126, 578] width 28 height 27
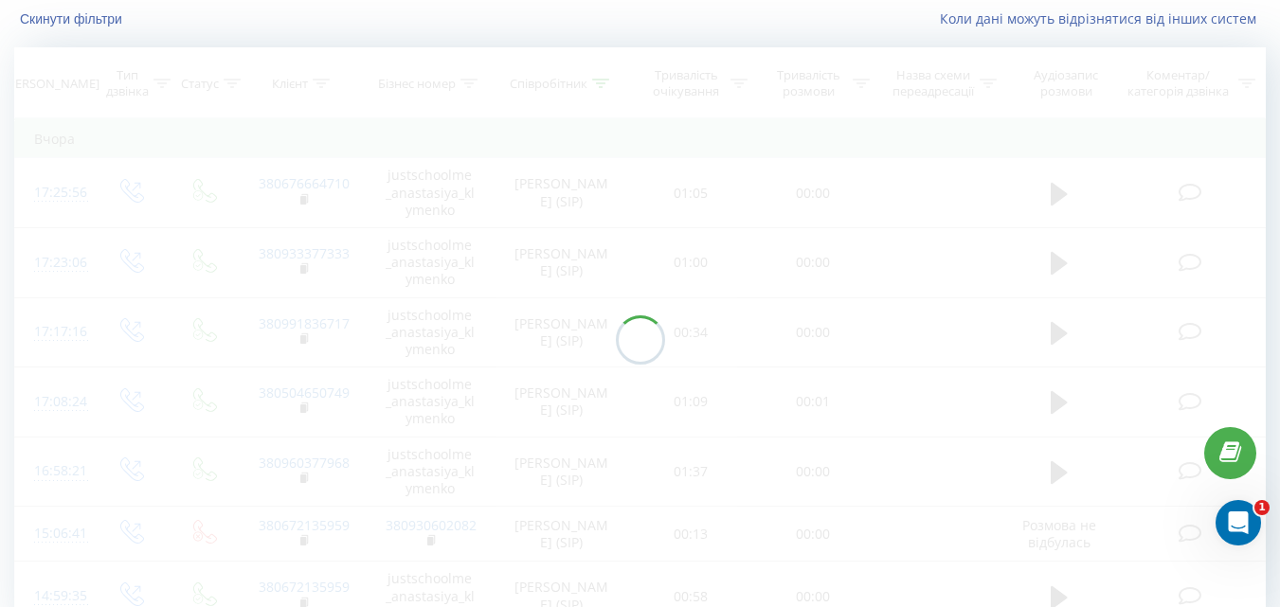
scroll to position [221, 0]
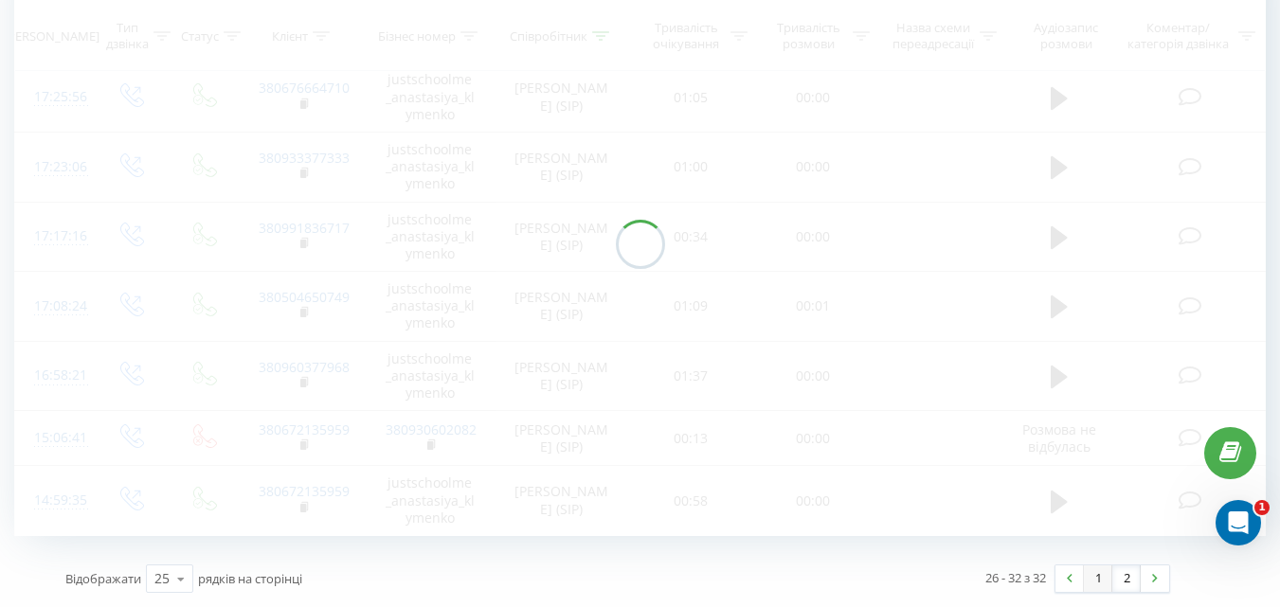
click at [1101, 584] on link "1" at bounding box center [1098, 578] width 28 height 27
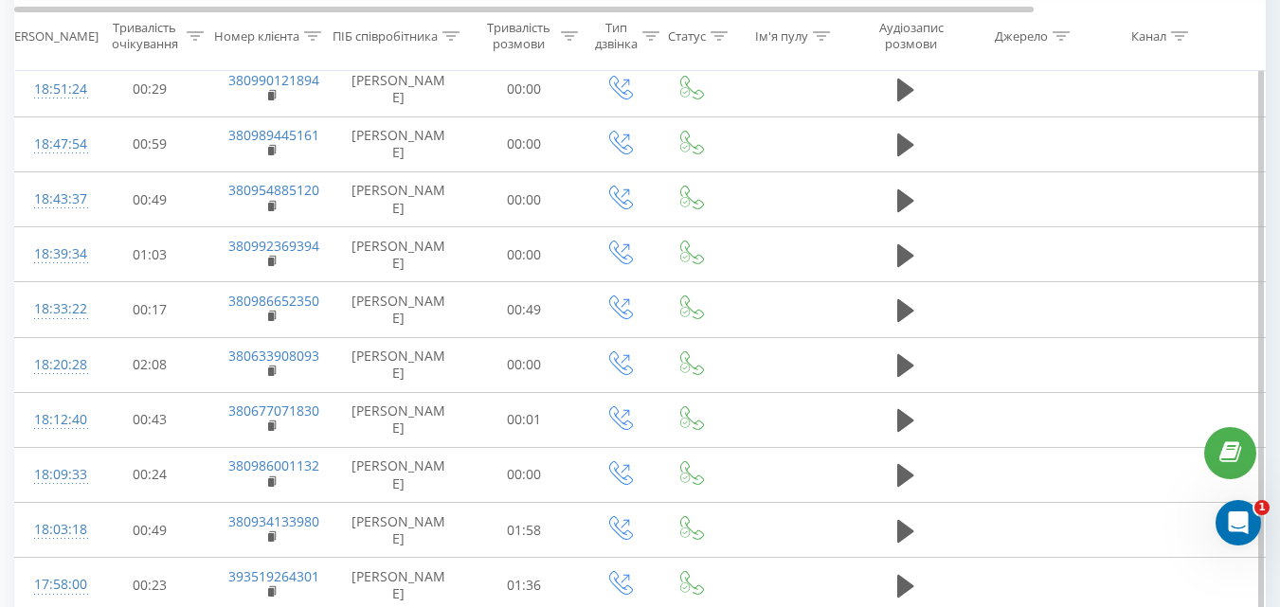
scroll to position [1125, 0]
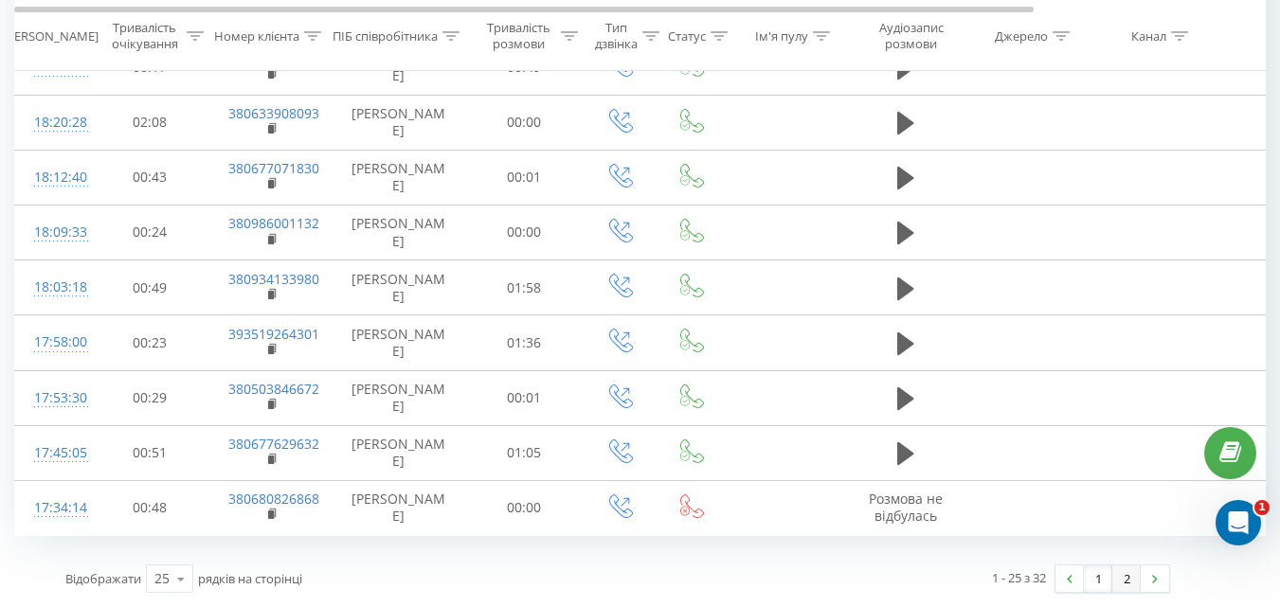
click at [1131, 583] on link "2" at bounding box center [1126, 578] width 28 height 27
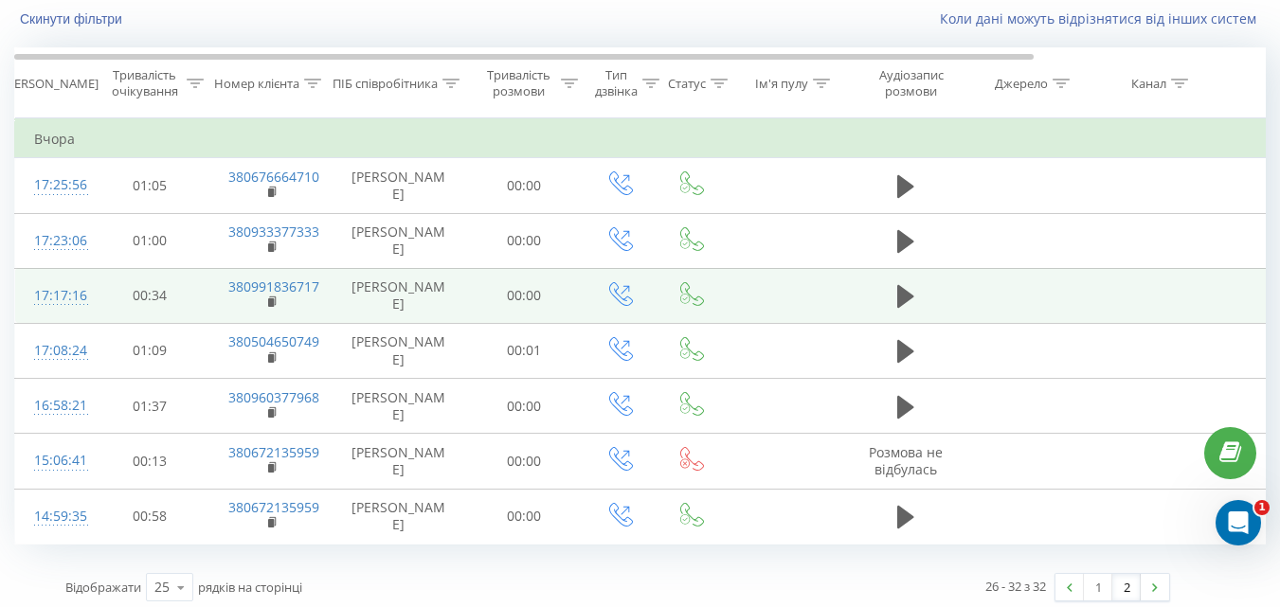
scroll to position [134, 0]
